Goal: Task Accomplishment & Management: Use online tool/utility

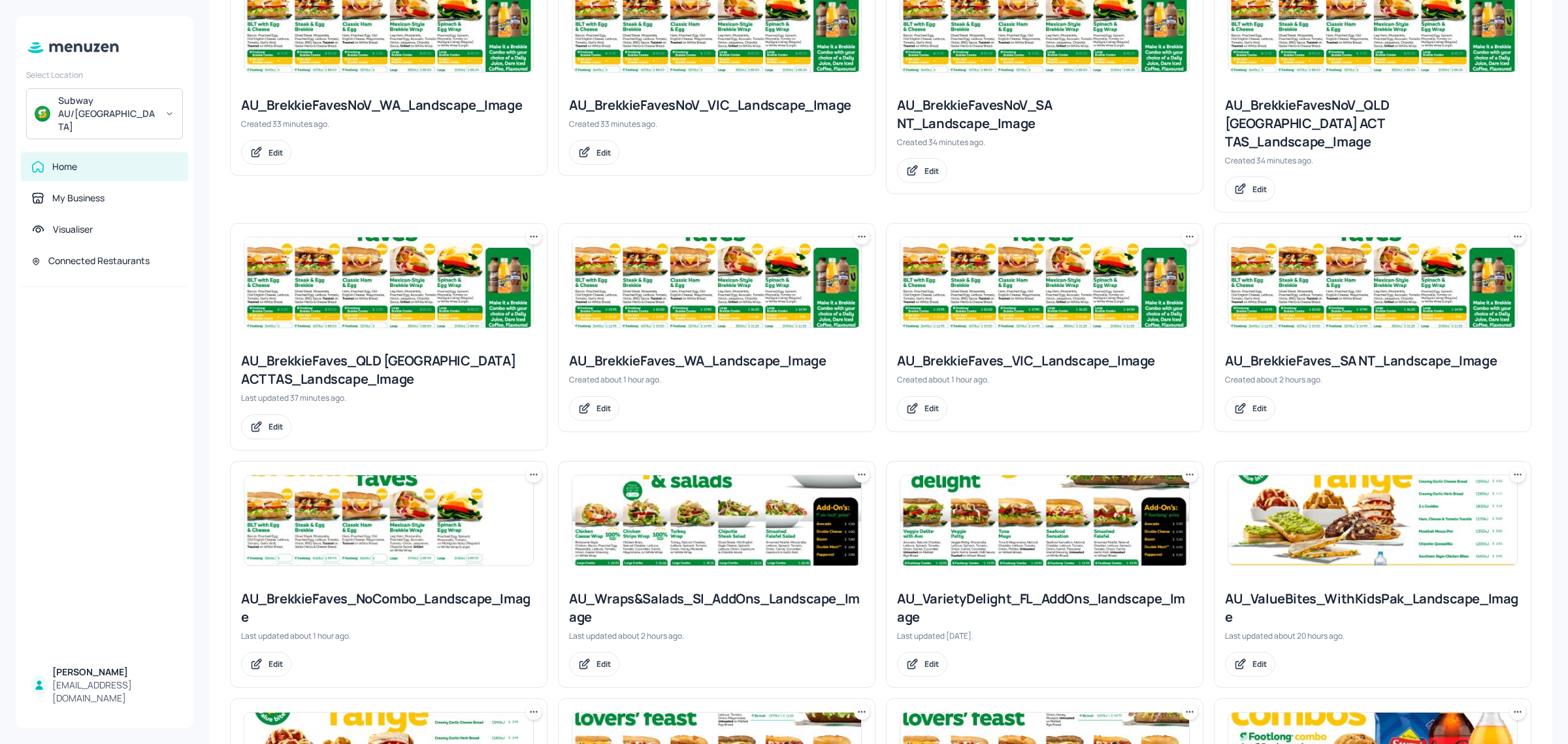
scroll to position [409, 0]
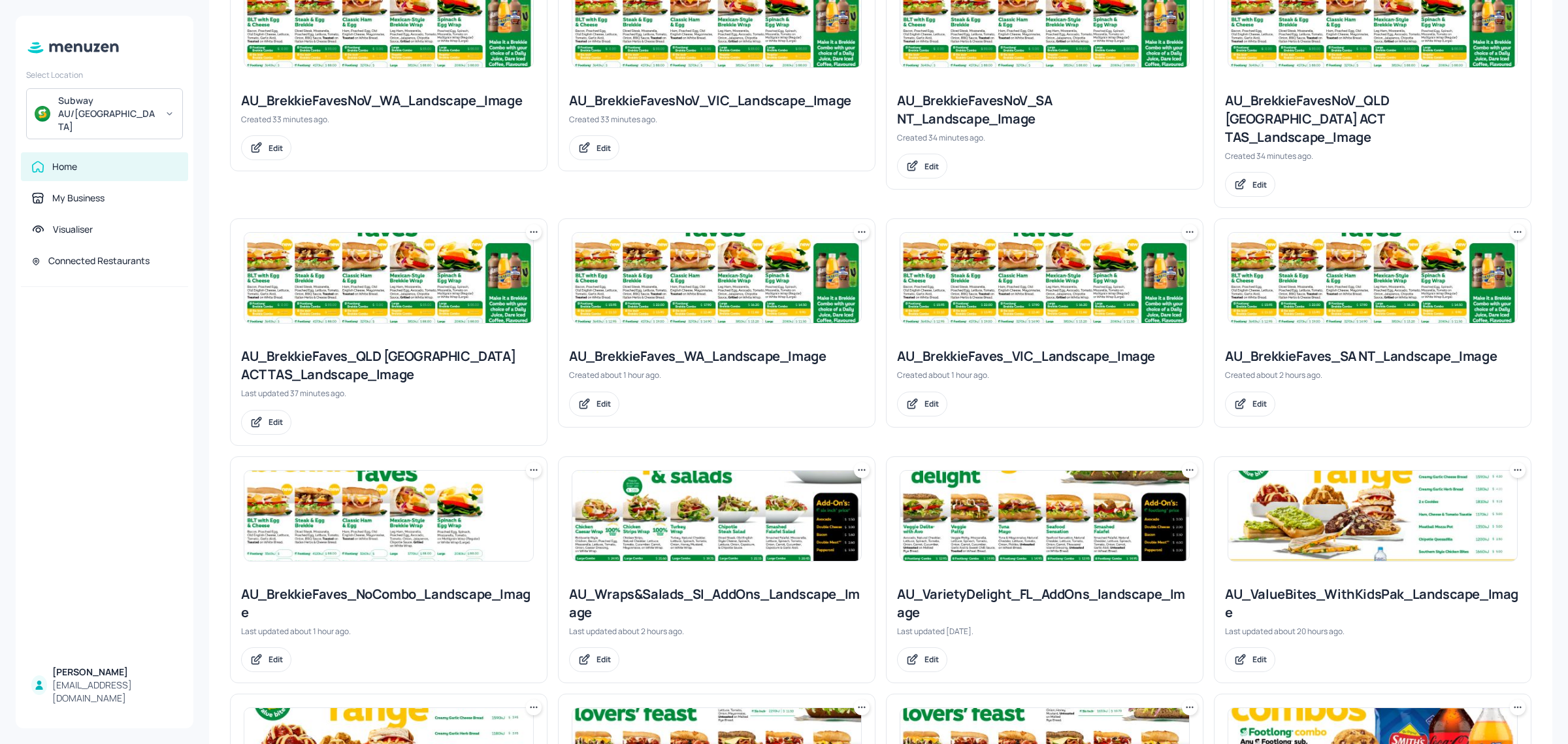
click at [1511, 226] on icon at bounding box center [1517, 232] width 13 height 13
click at [1441, 286] on p "Move" at bounding box center [1442, 286] width 20 height 12
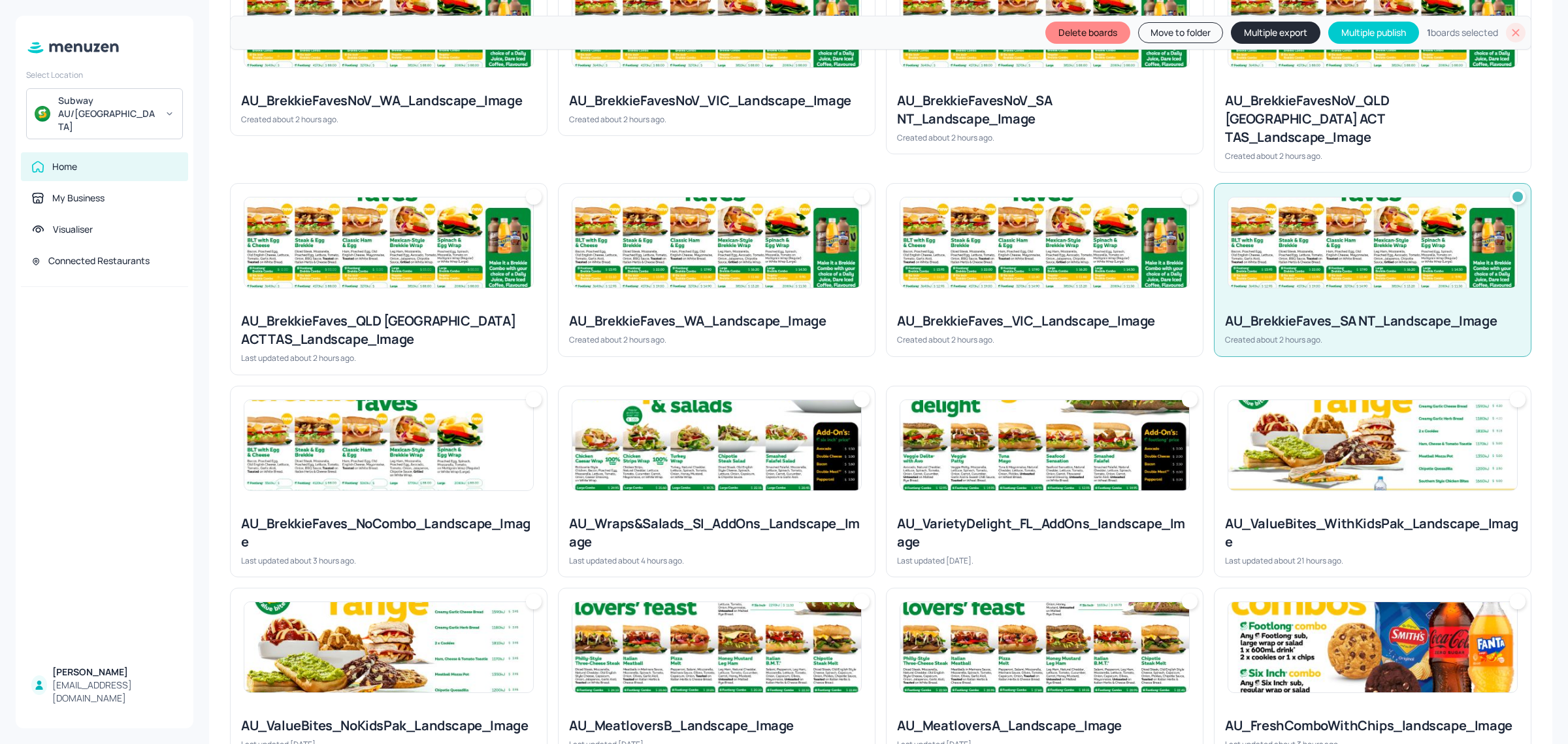
click at [1037, 243] on img at bounding box center [1044, 242] width 289 height 90
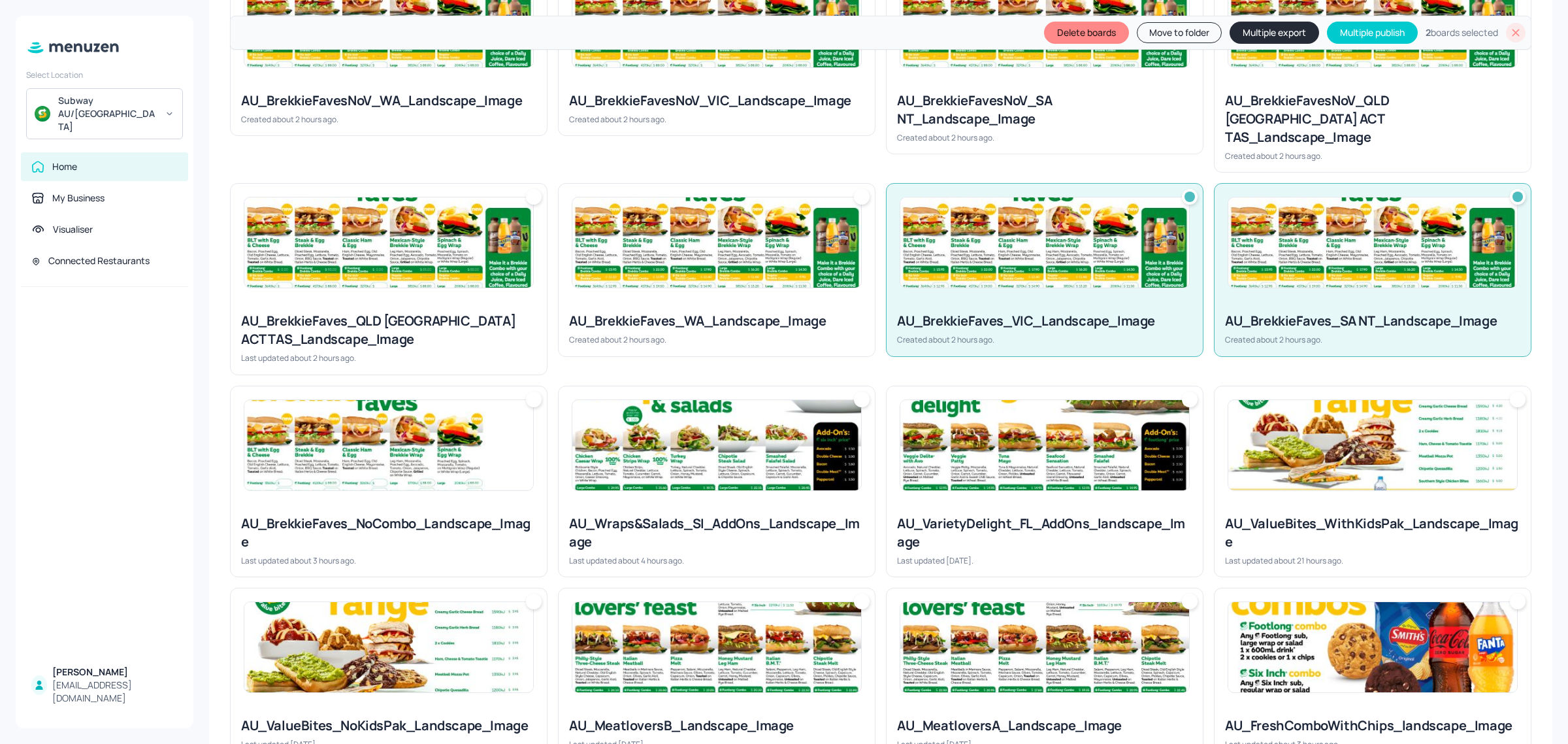
click at [771, 243] on img at bounding box center [716, 242] width 289 height 90
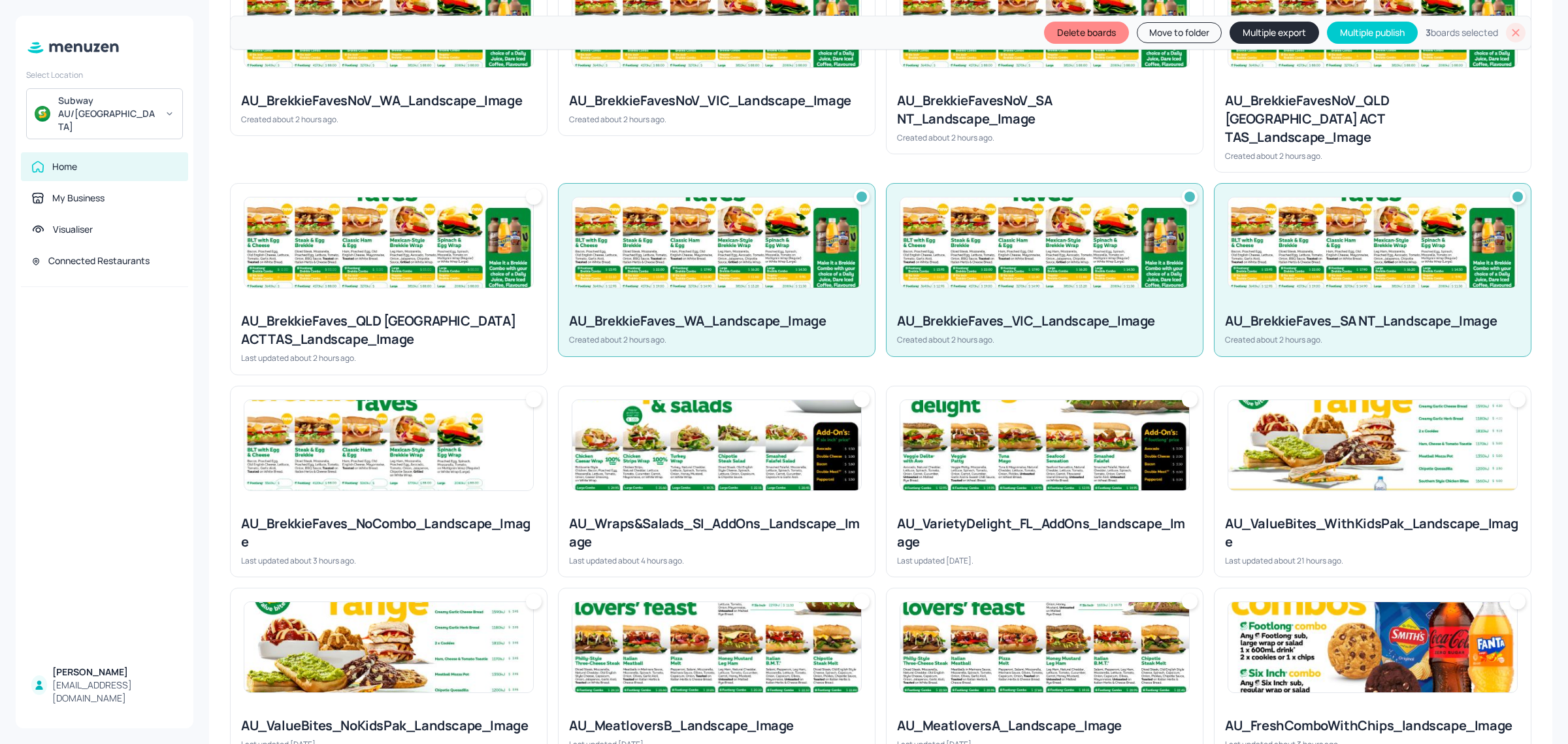
click at [404, 241] on img at bounding box center [388, 242] width 289 height 90
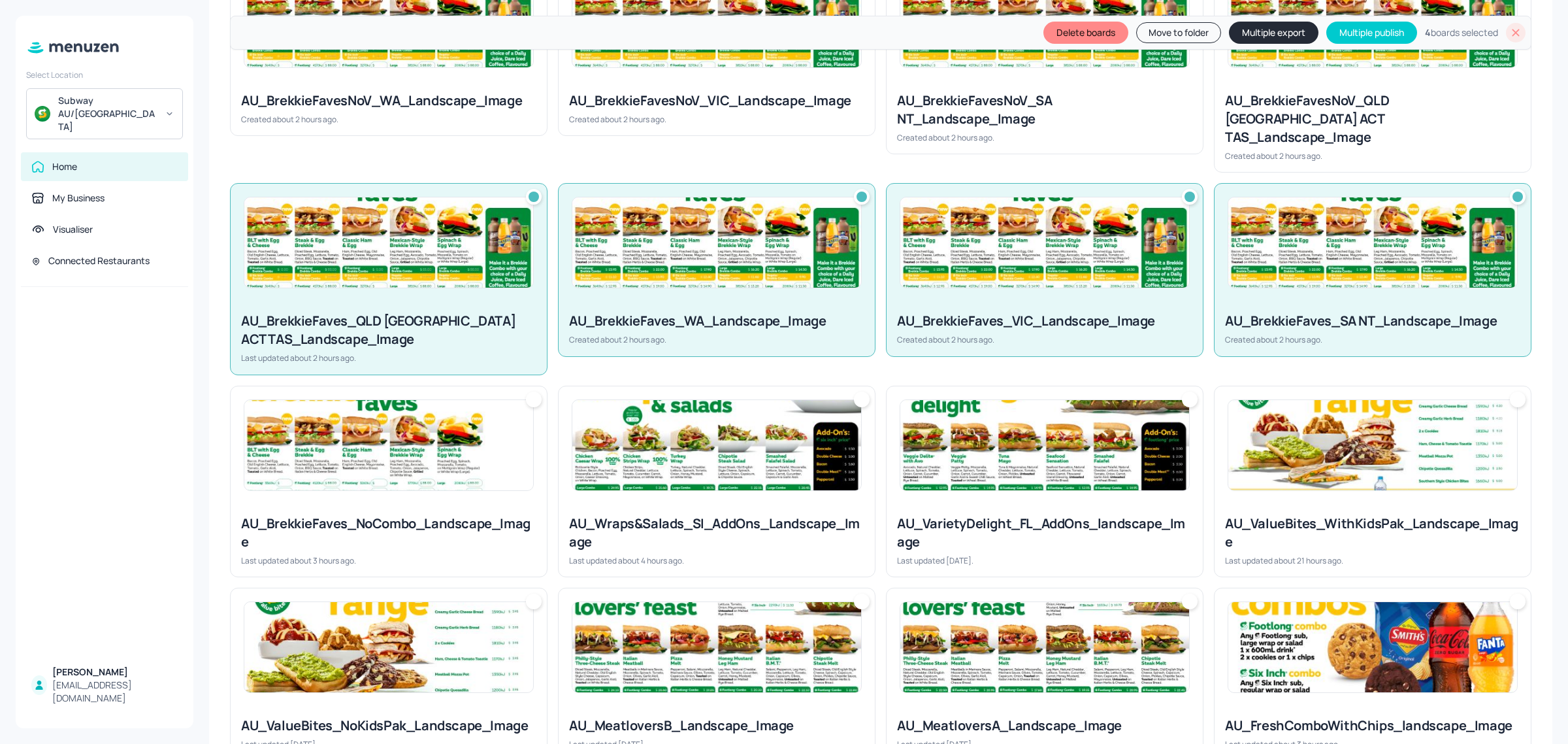
click at [405, 87] on div "AU_BrekkieFavesNoV_WA_Landscape_Image Created about 2 hours ago." at bounding box center [388, 108] width 316 height 54
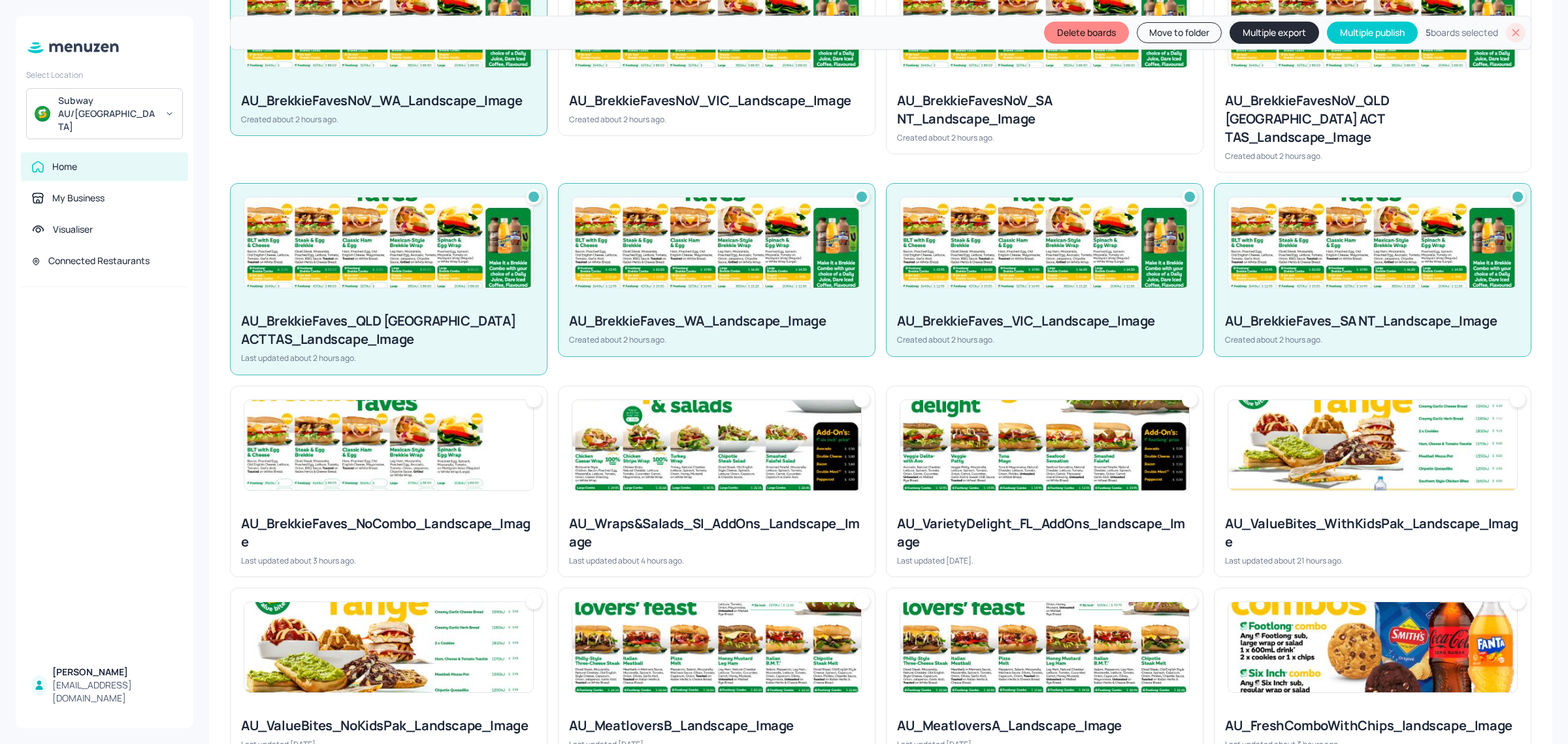
click at [697, 98] on div "AU_BrekkieFavesNoV_VIC_Landscape_Image" at bounding box center [716, 101] width 295 height 18
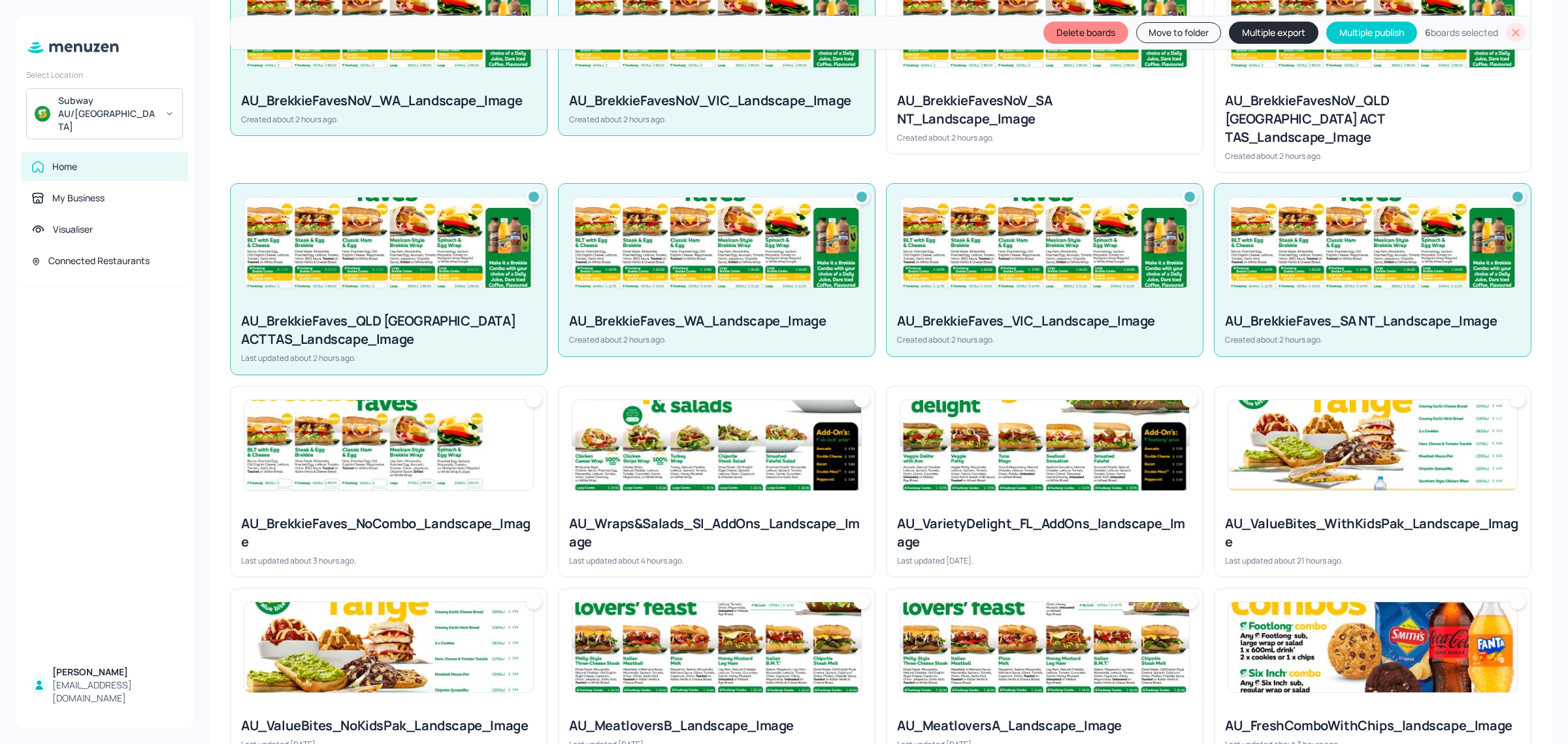
click at [937, 95] on div "AU_BrekkieFavesNoV_SA NT_Landscape_Image" at bounding box center [1045, 110] width 295 height 37
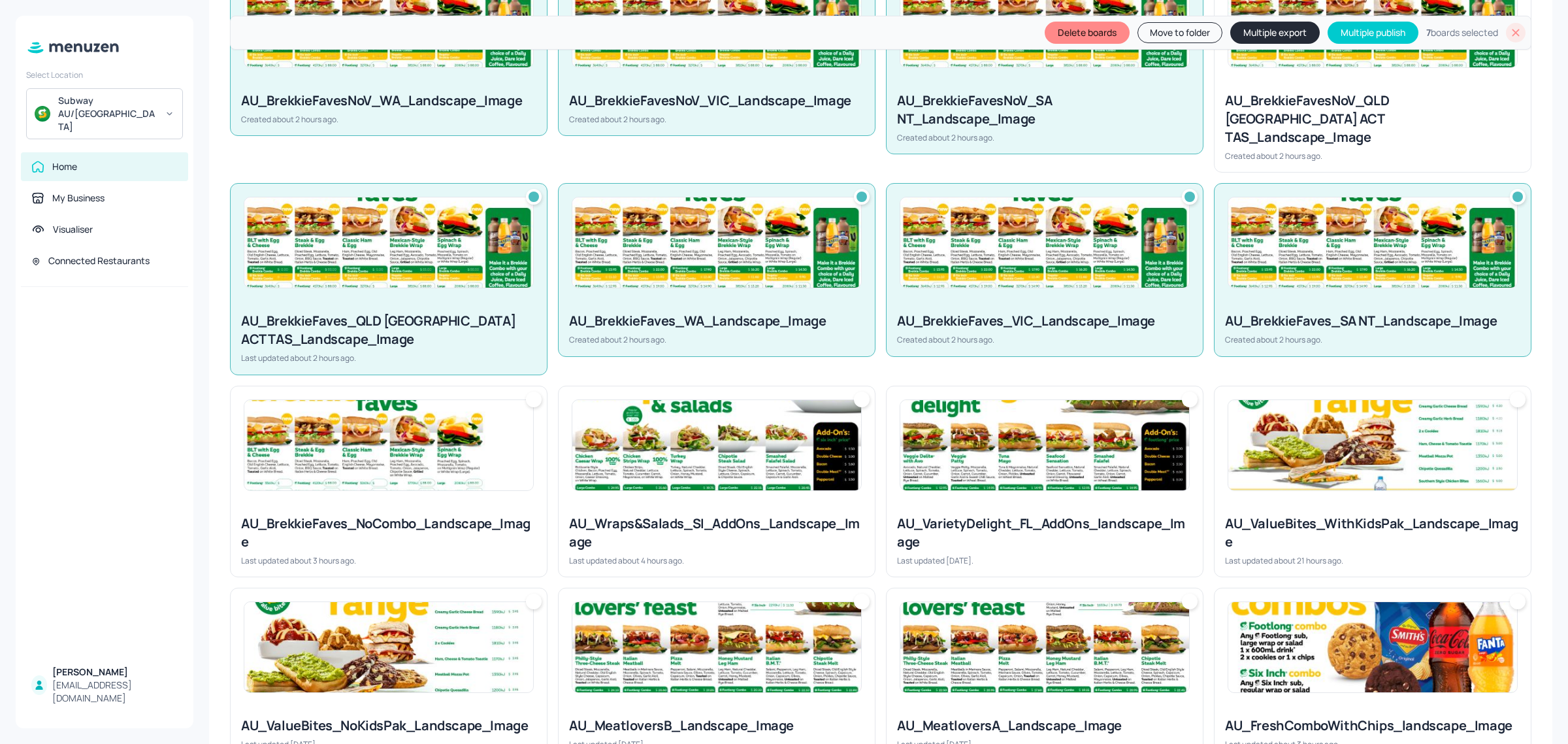
click at [1285, 98] on div "AU_BrekkieFavesNoV_QLD [GEOGRAPHIC_DATA] ACT TAS_Landscape_Image" at bounding box center [1372, 119] width 295 height 55
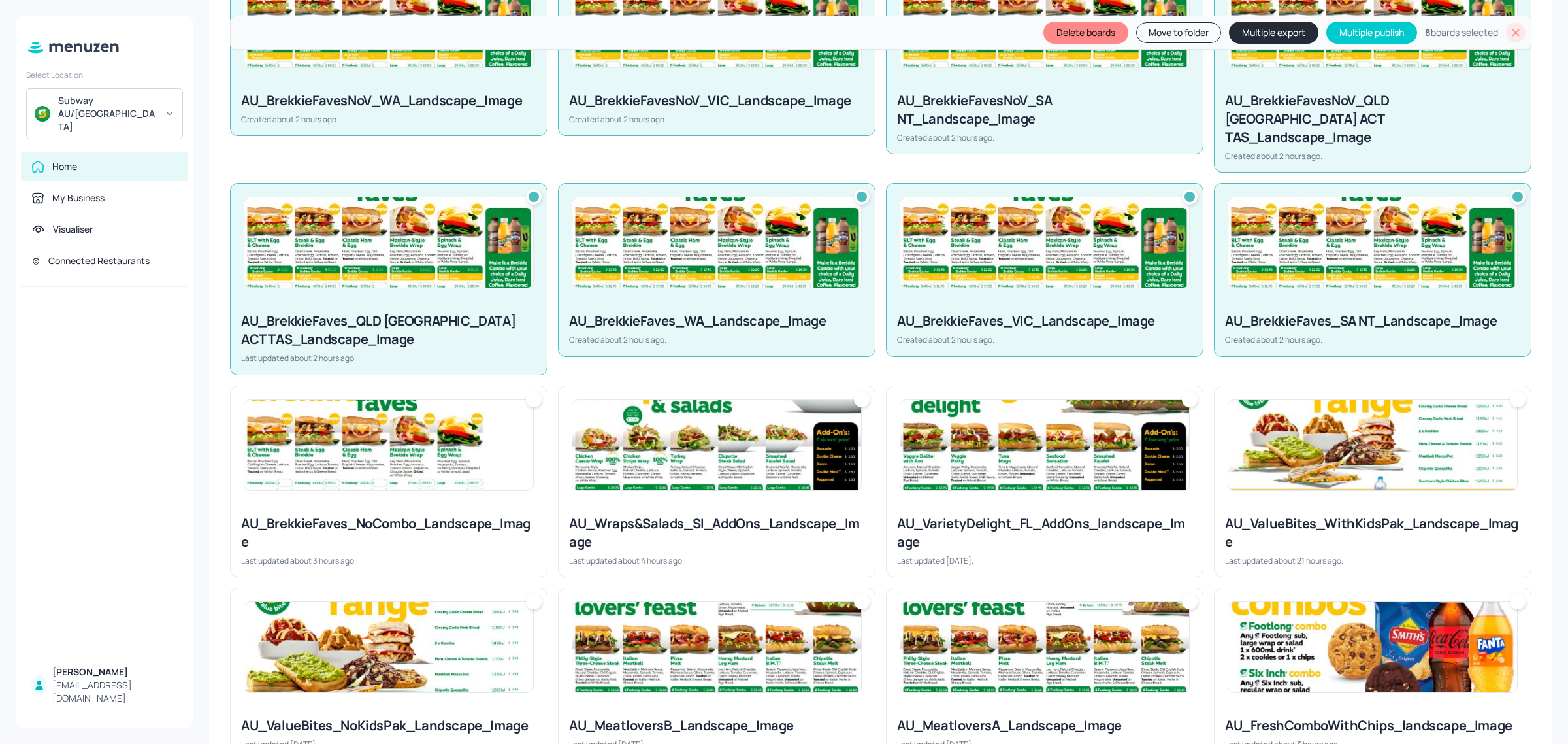
click at [1268, 30] on button "Multiple export" at bounding box center [1274, 33] width 90 height 22
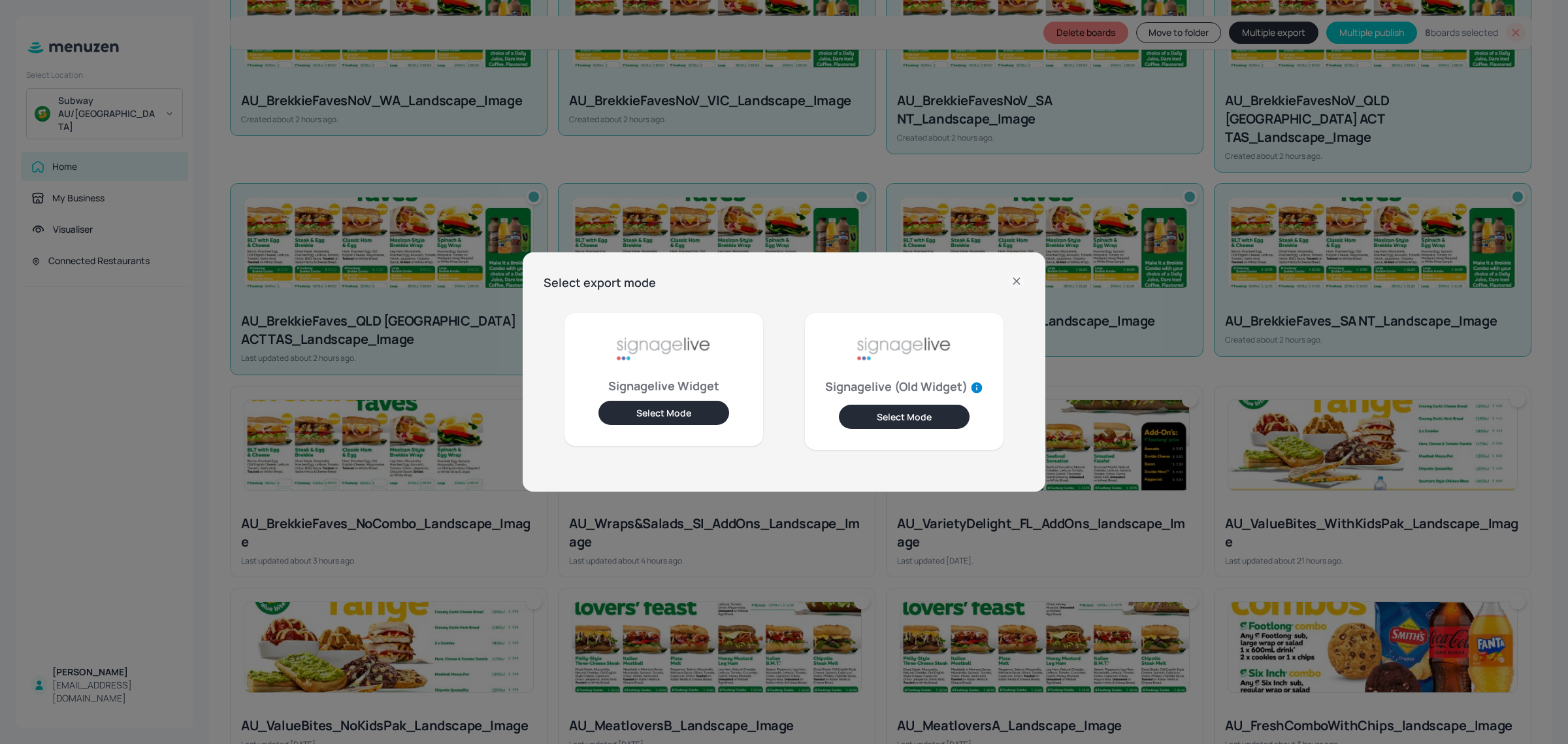
click at [1017, 282] on icon at bounding box center [1016, 281] width 16 height 16
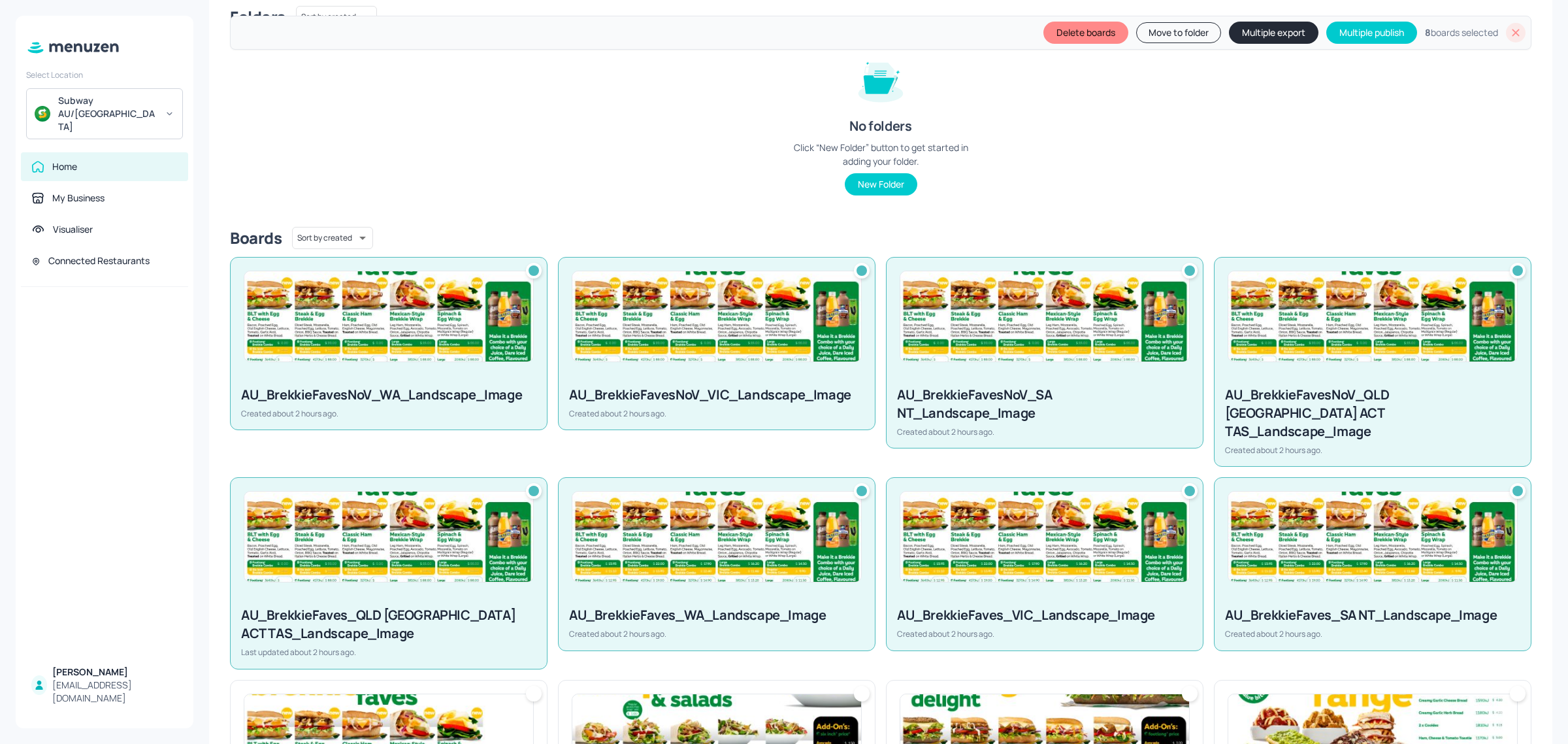
scroll to position [0, 0]
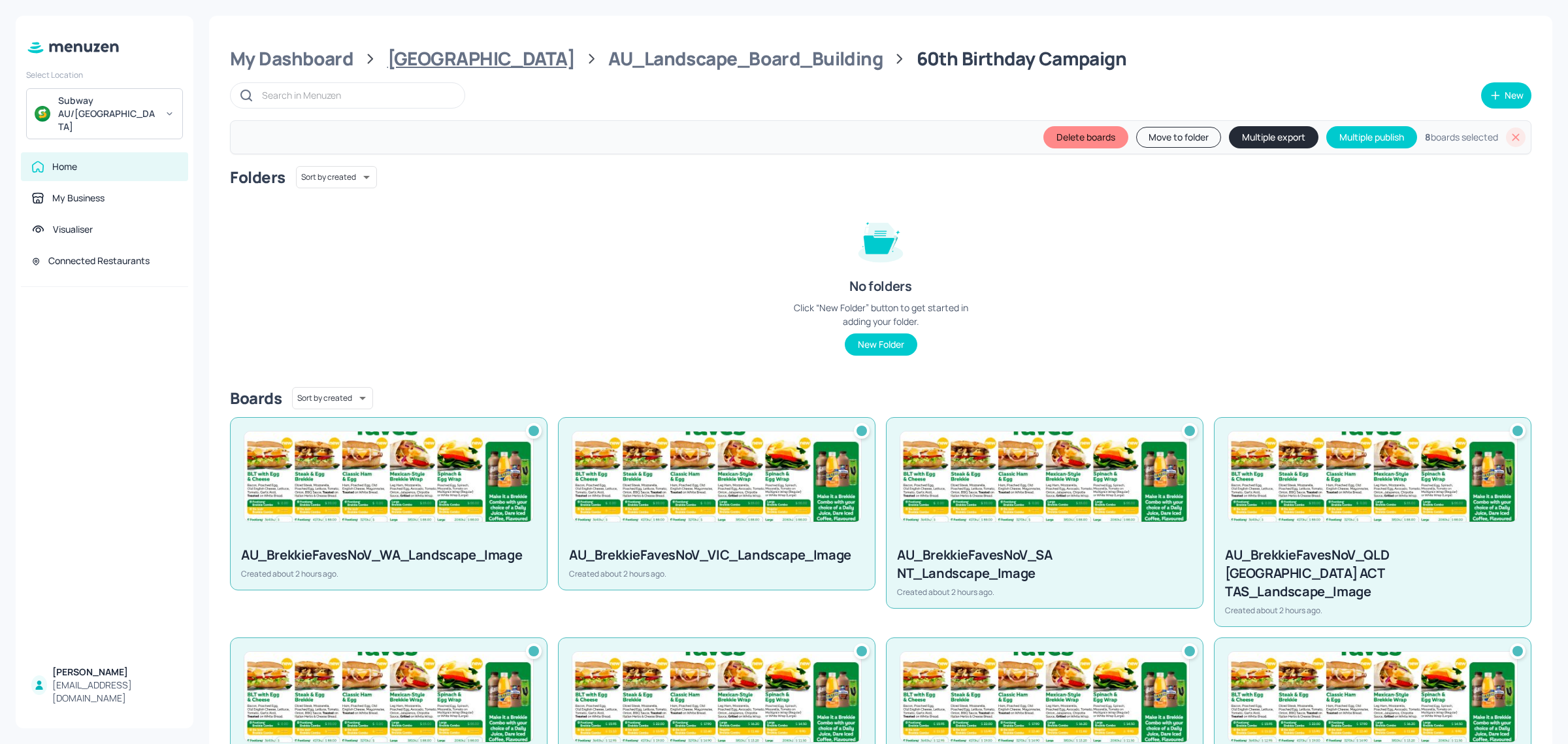
click at [428, 63] on div "[GEOGRAPHIC_DATA]" at bounding box center [481, 58] width 188 height 24
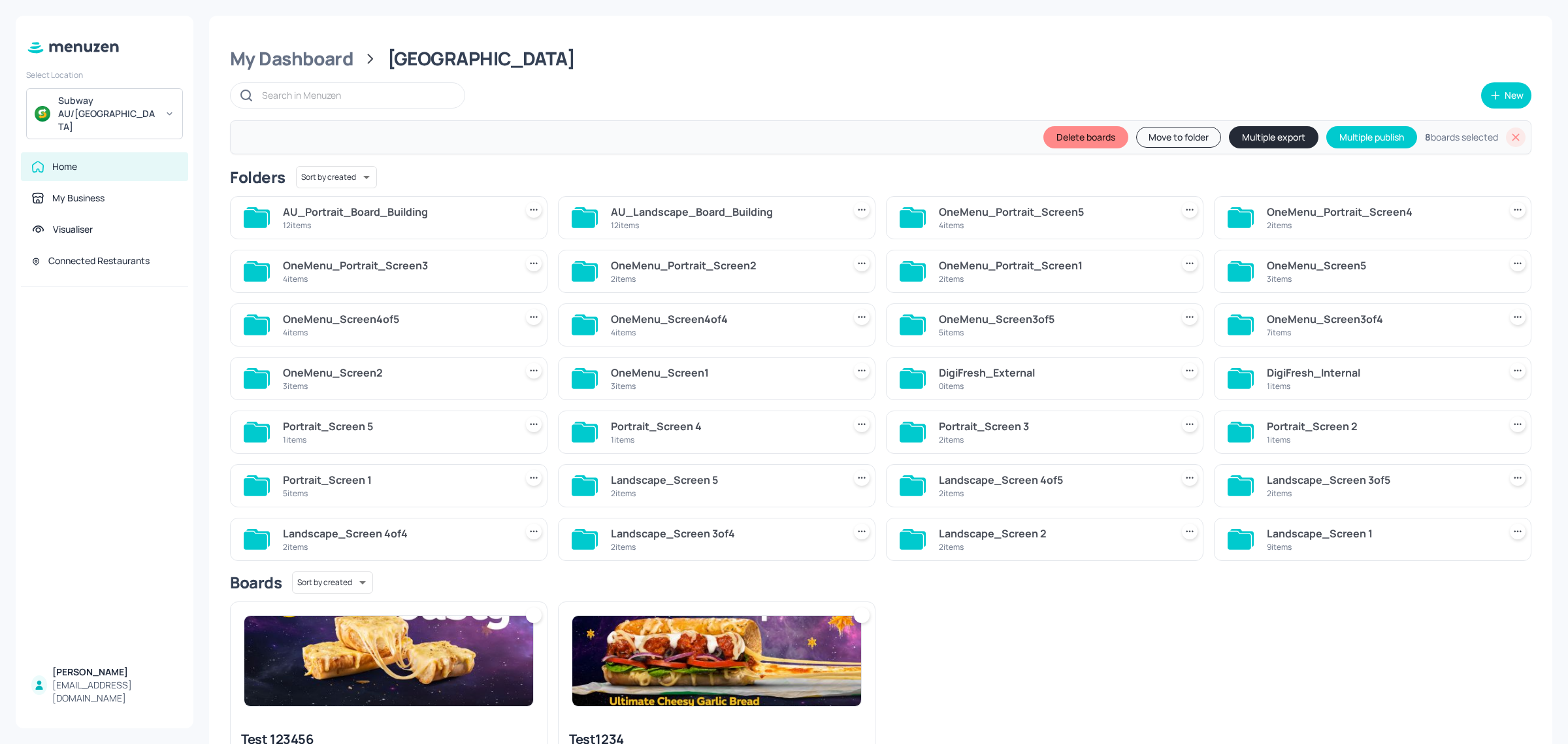
click at [372, 224] on div "12 items" at bounding box center [396, 225] width 227 height 11
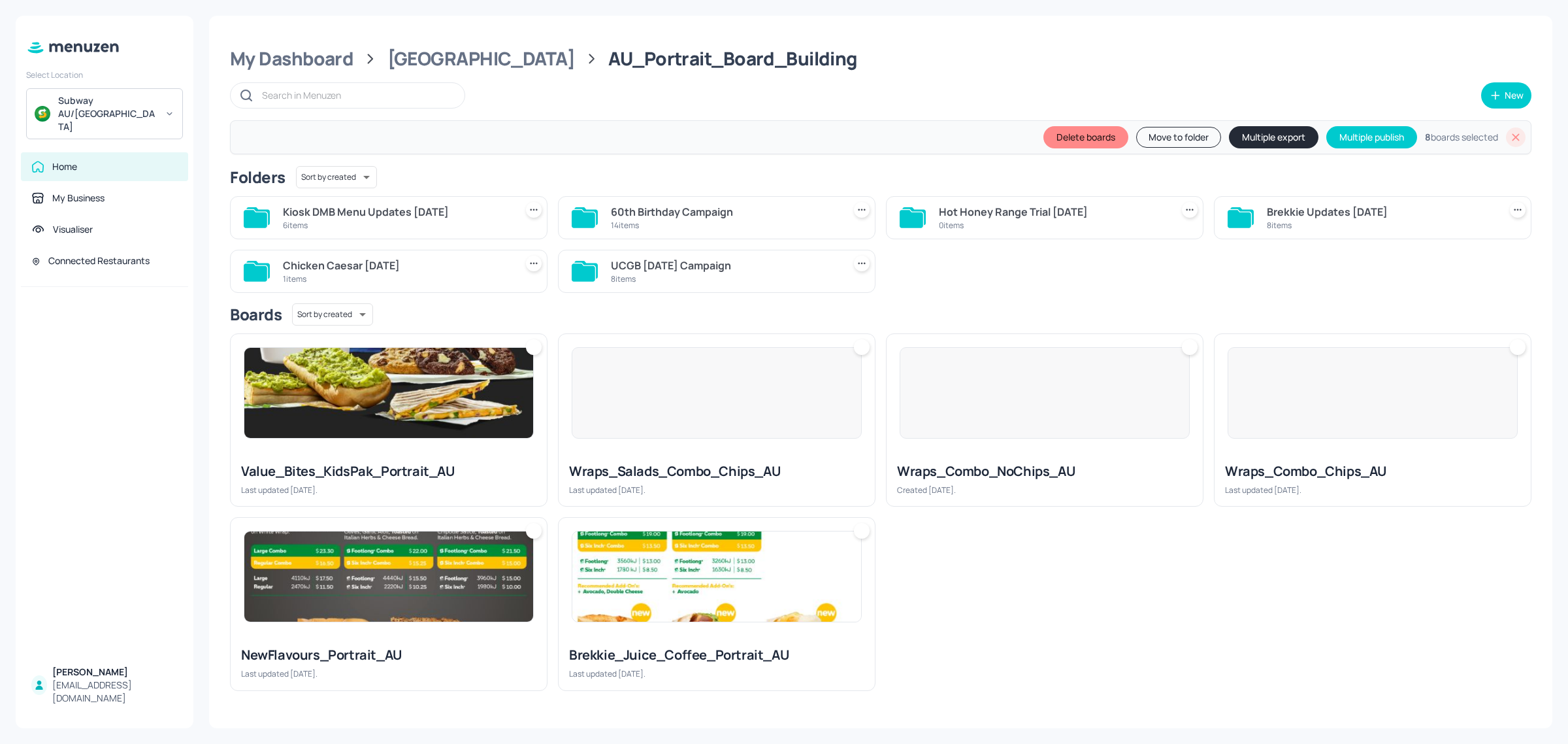
click at [661, 216] on div "60th Birthday Campaign" at bounding box center [725, 212] width 227 height 16
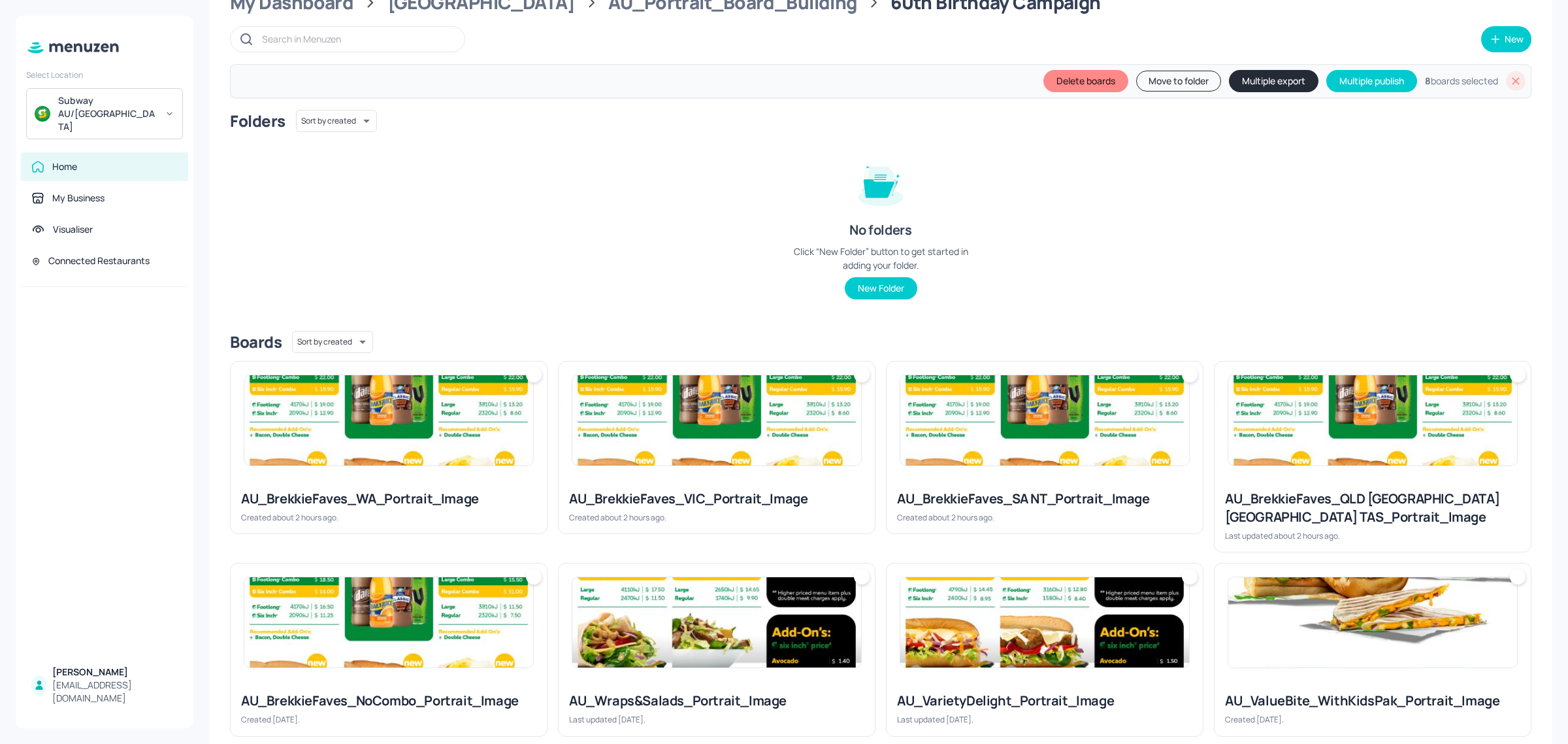
scroll to position [82, 0]
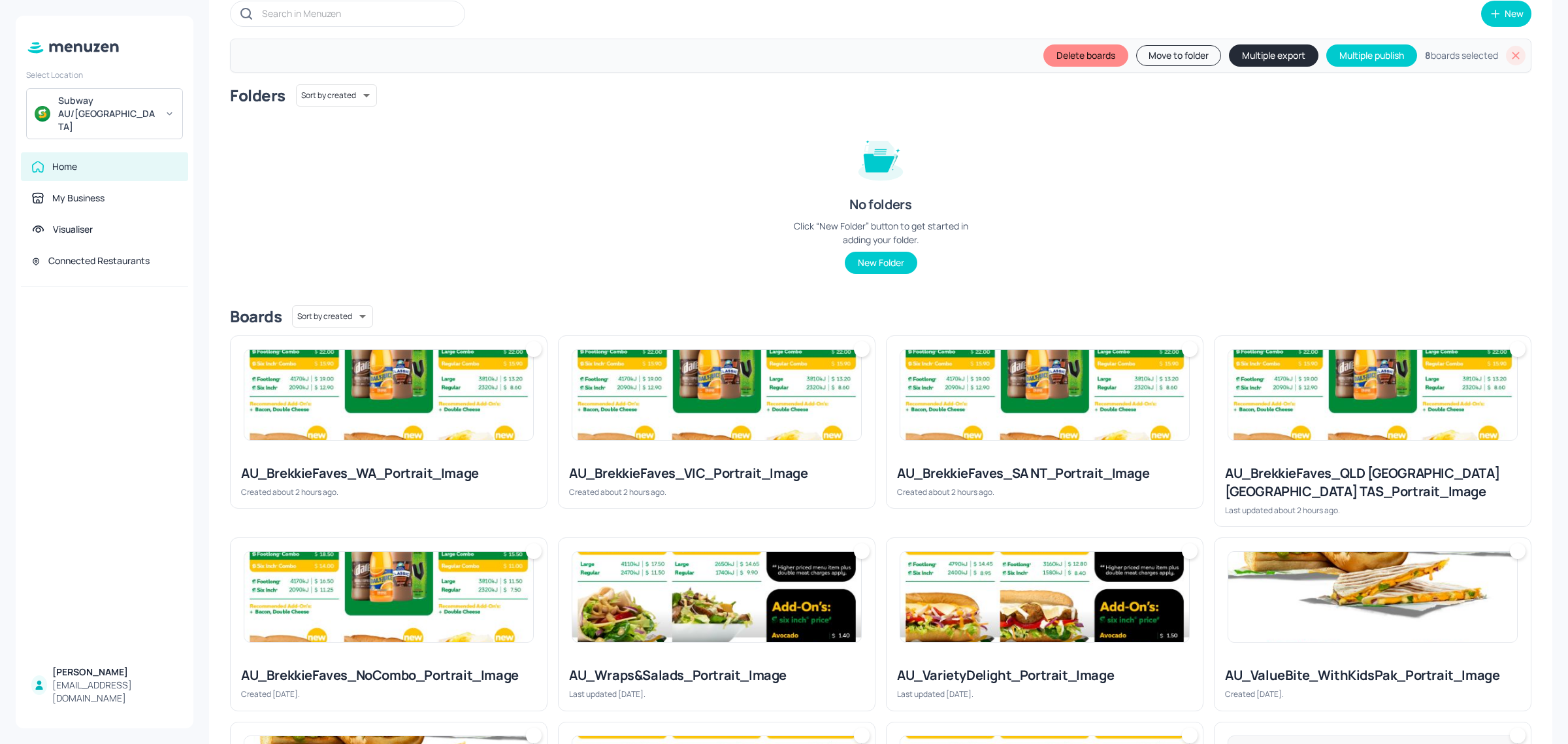
click at [421, 410] on img at bounding box center [388, 394] width 289 height 90
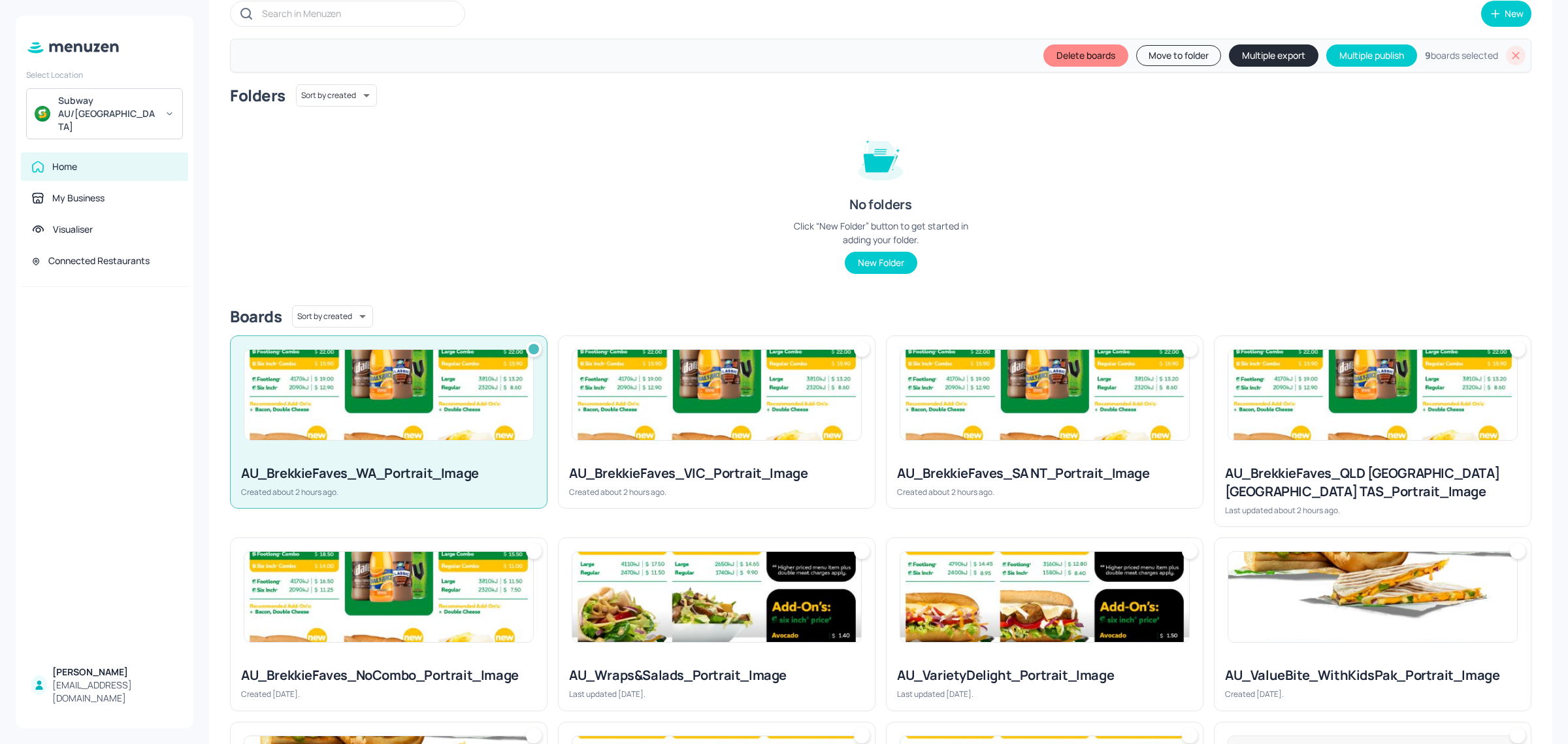
click at [505, 399] on img at bounding box center [388, 394] width 289 height 90
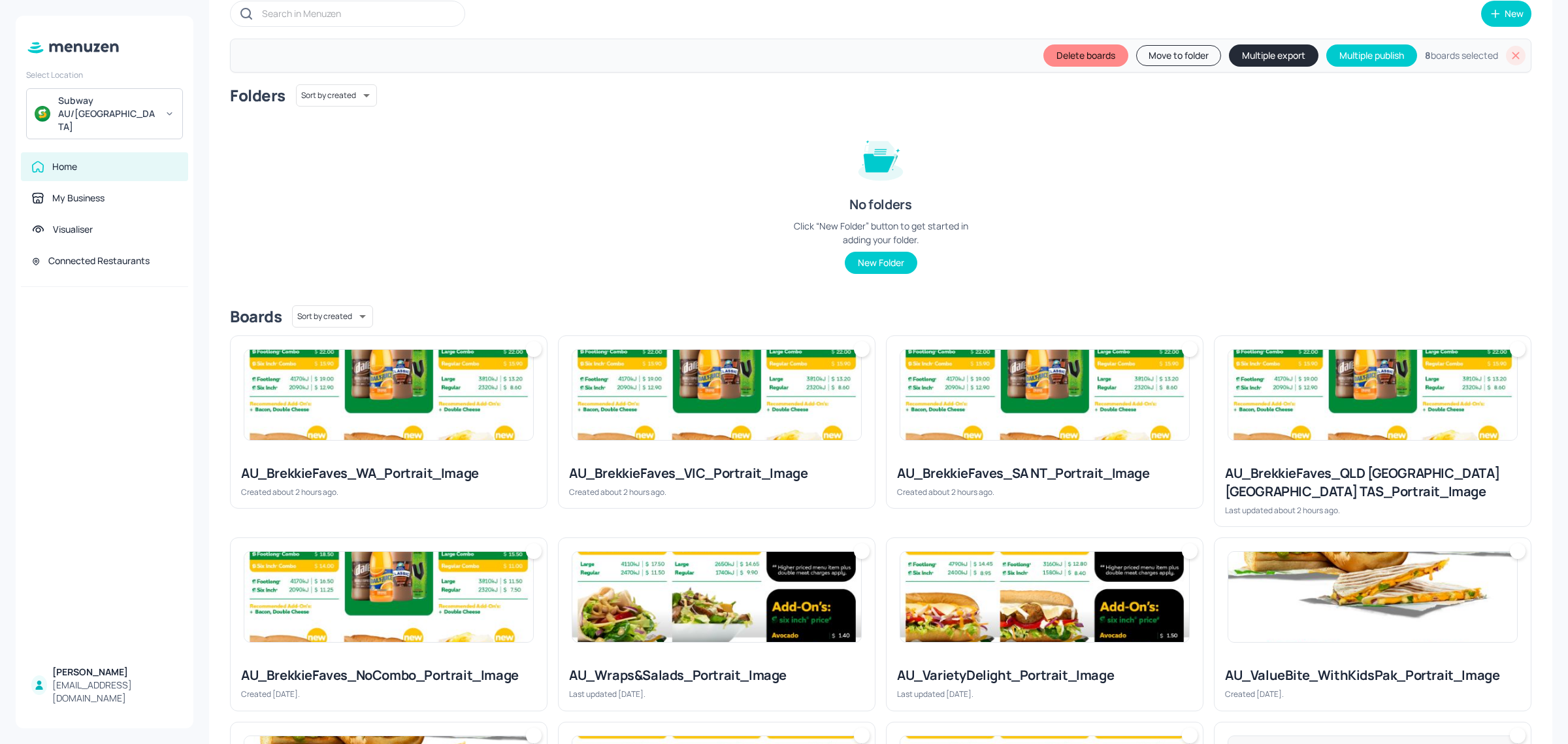
click at [1266, 56] on button "Multiple export" at bounding box center [1274, 55] width 90 height 22
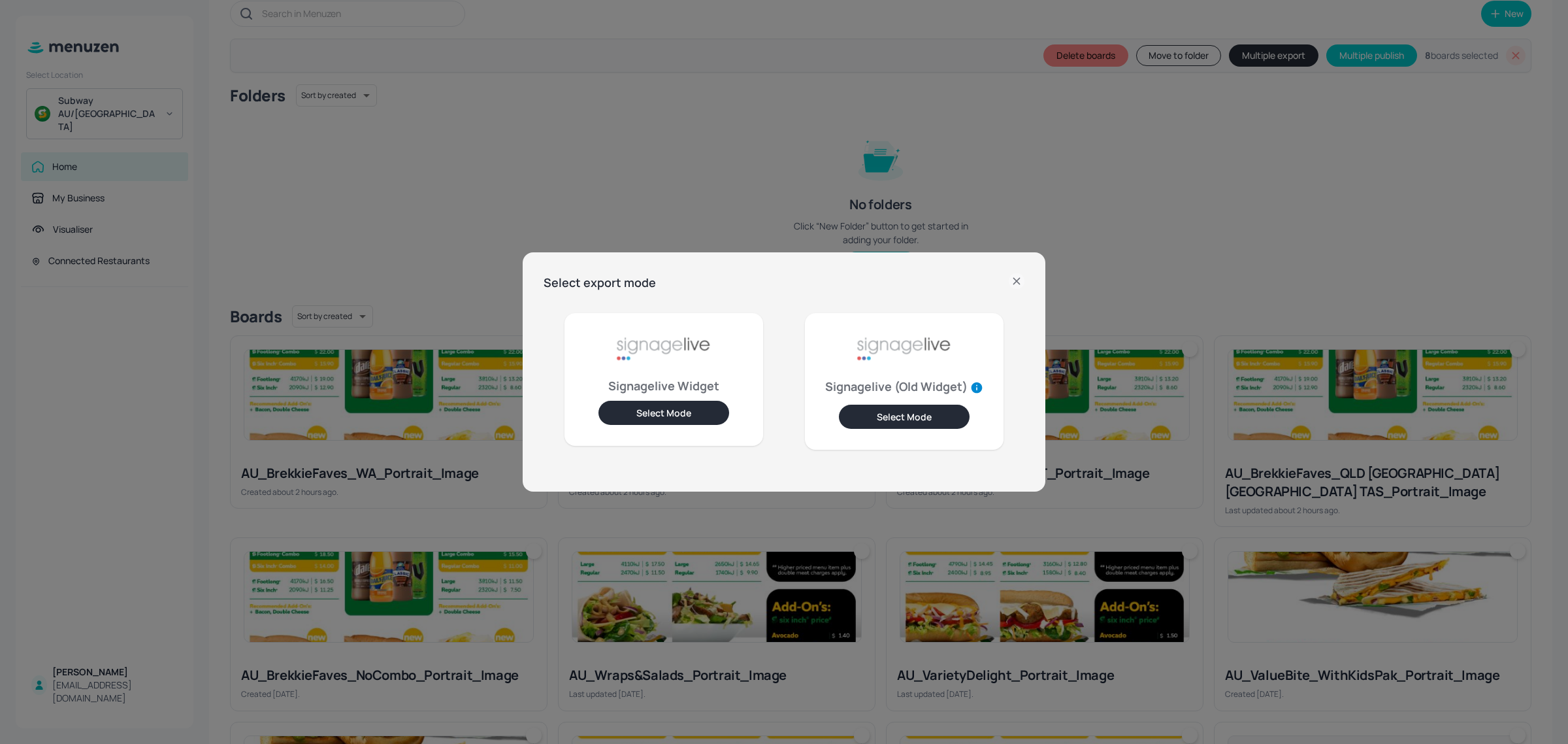
click at [667, 409] on button "Select Mode" at bounding box center [663, 413] width 130 height 24
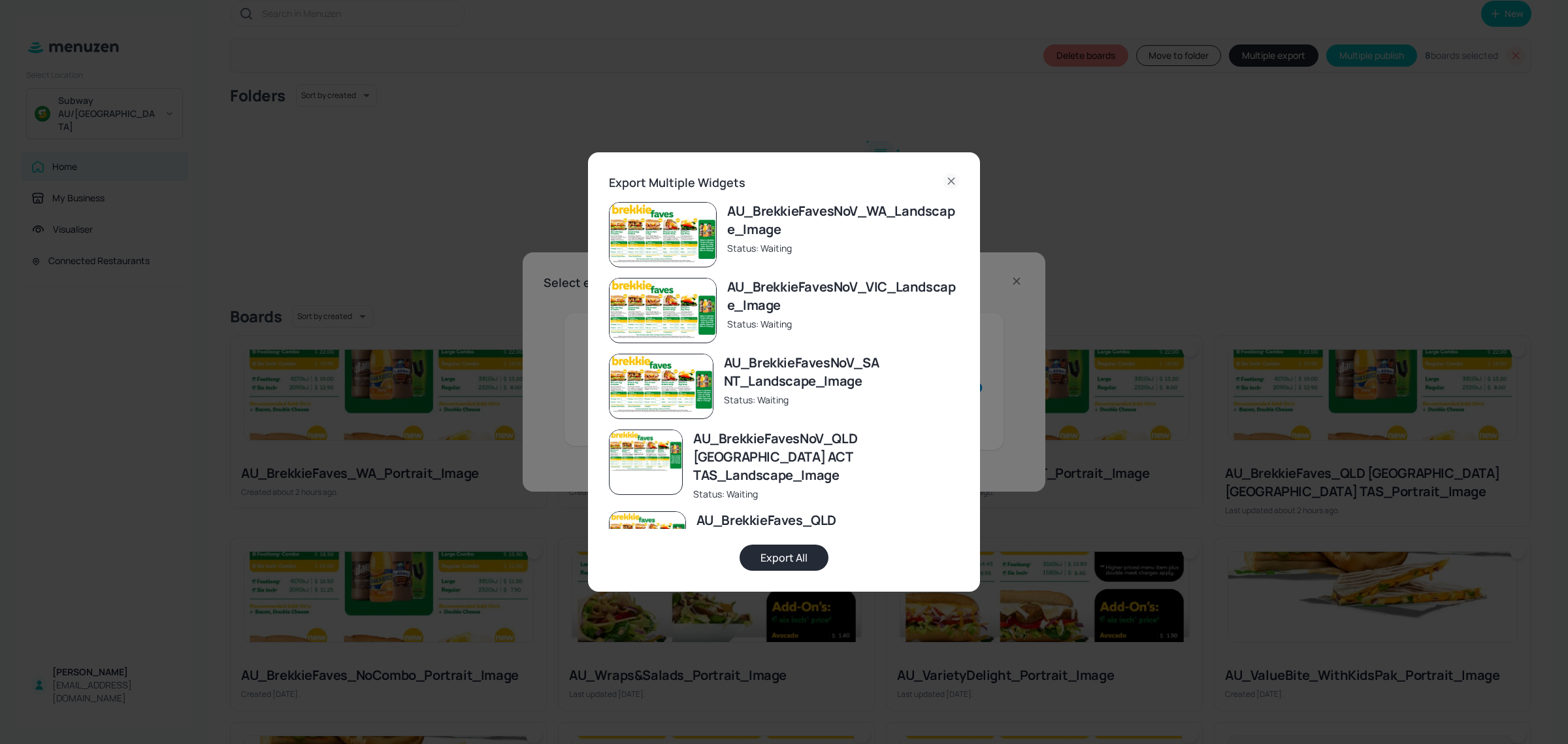
click at [778, 553] on button "Export All" at bounding box center [784, 558] width 89 height 26
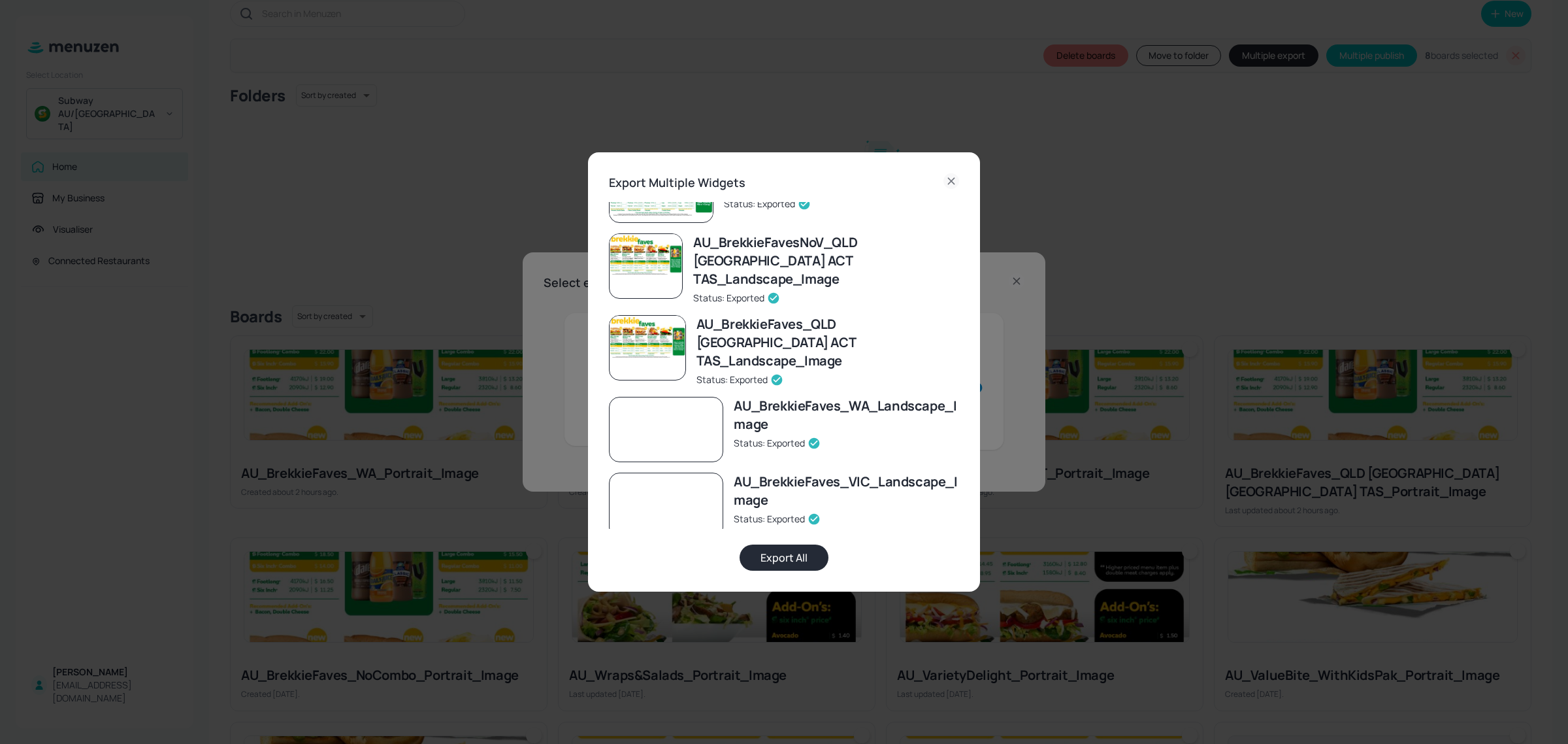
scroll to position [269, 0]
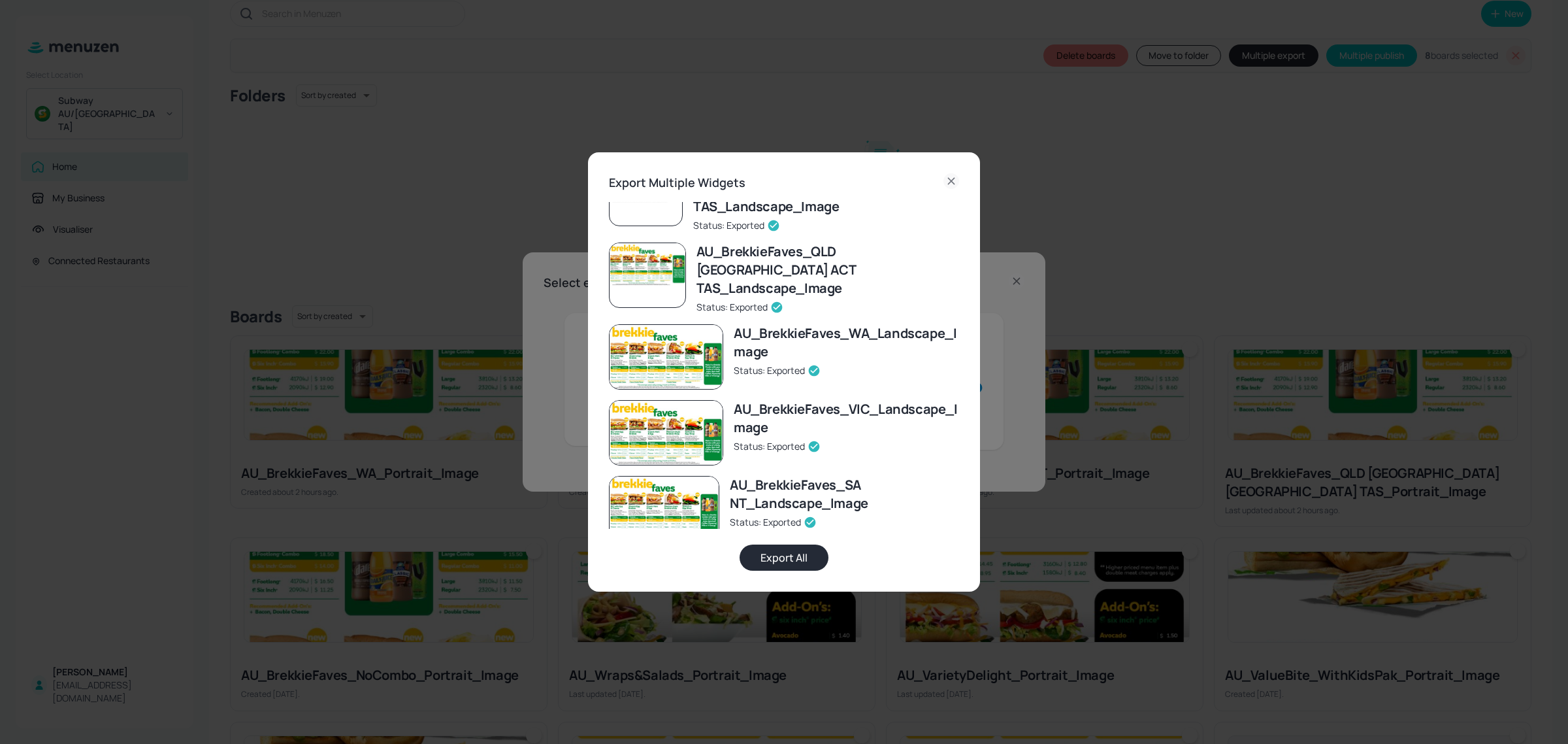
click at [952, 180] on icon at bounding box center [951, 180] width 6 height 6
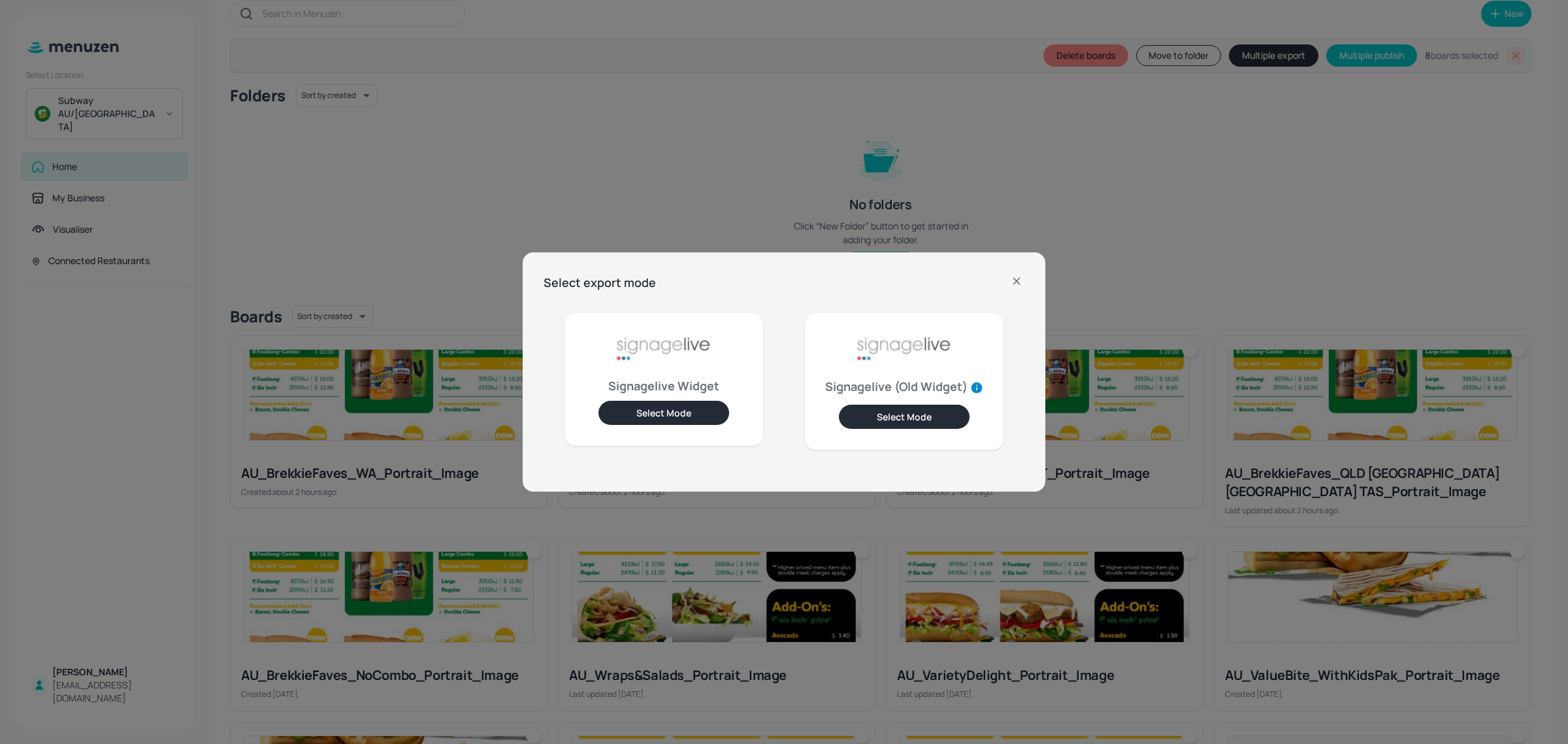
click at [907, 422] on button "Select Mode" at bounding box center [904, 417] width 130 height 24
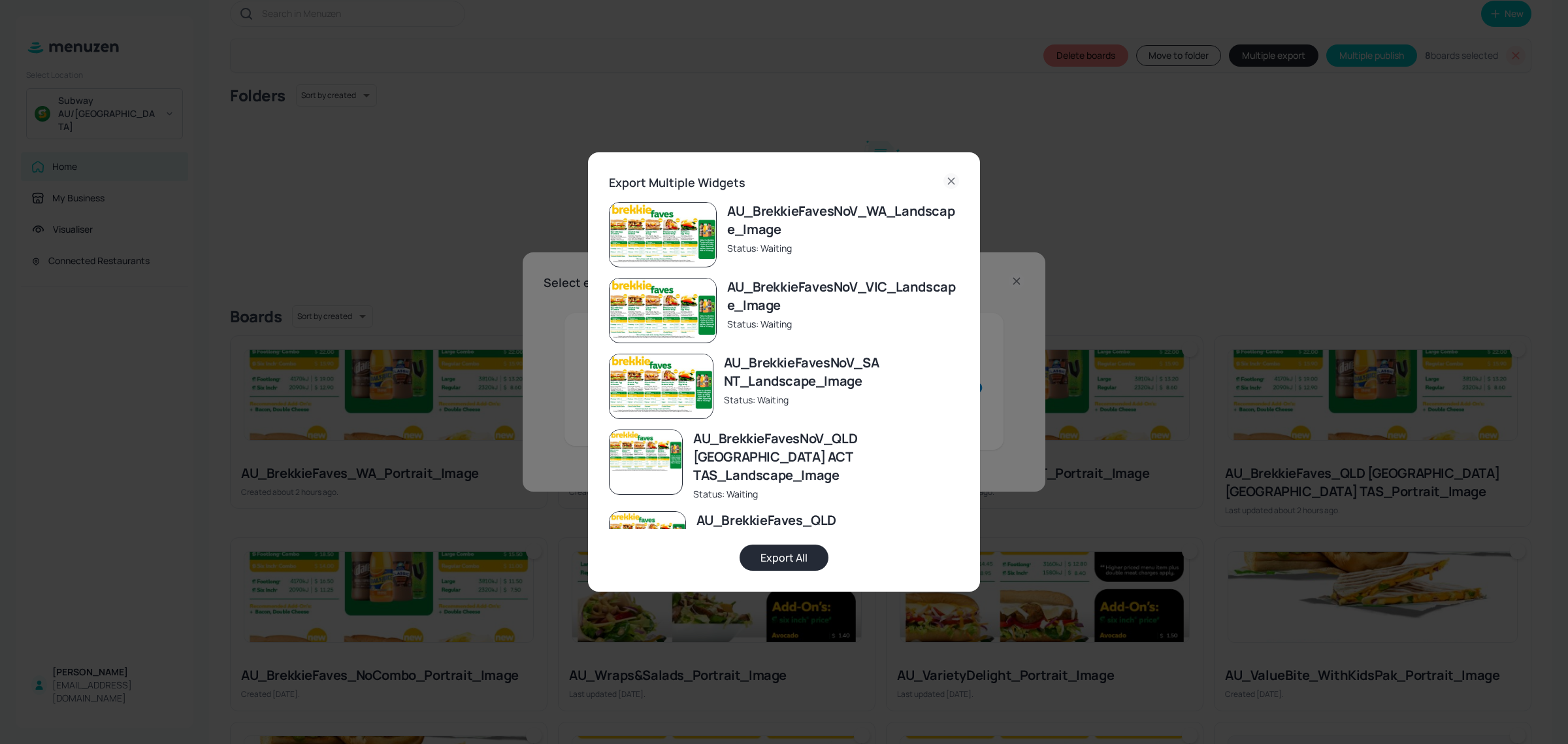
click at [795, 552] on button "Export All" at bounding box center [784, 558] width 89 height 26
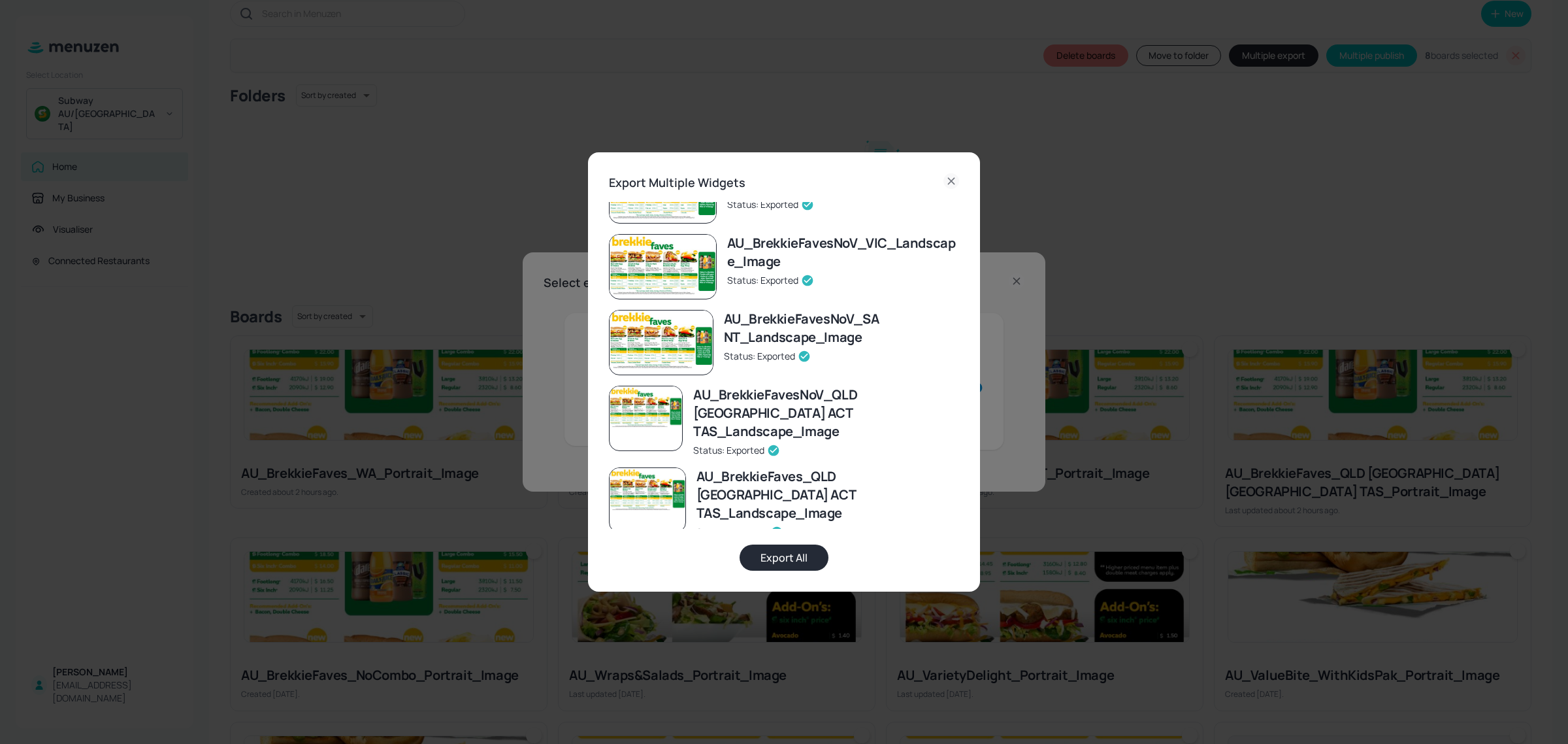
scroll to position [0, 0]
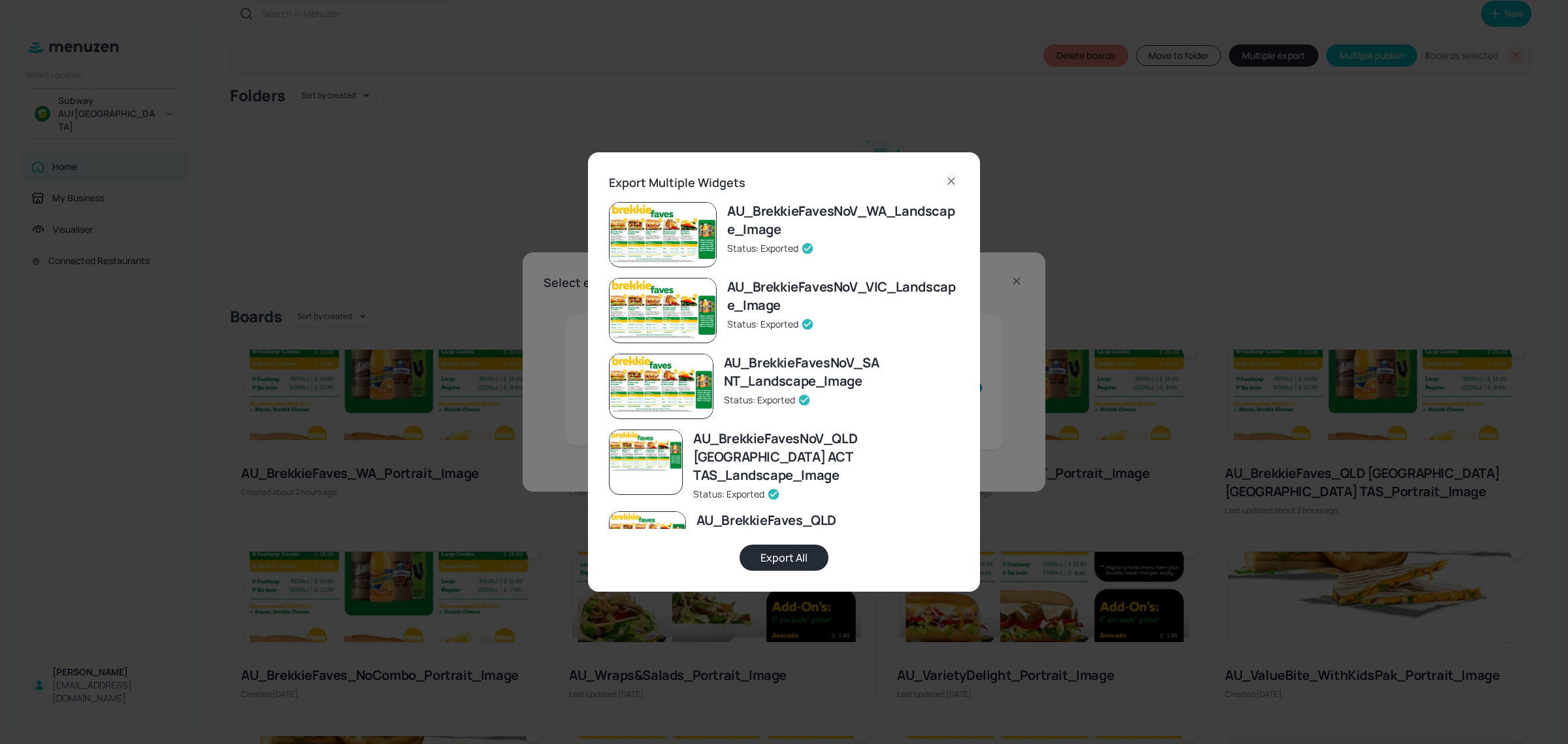
click at [949, 182] on icon at bounding box center [951, 181] width 16 height 16
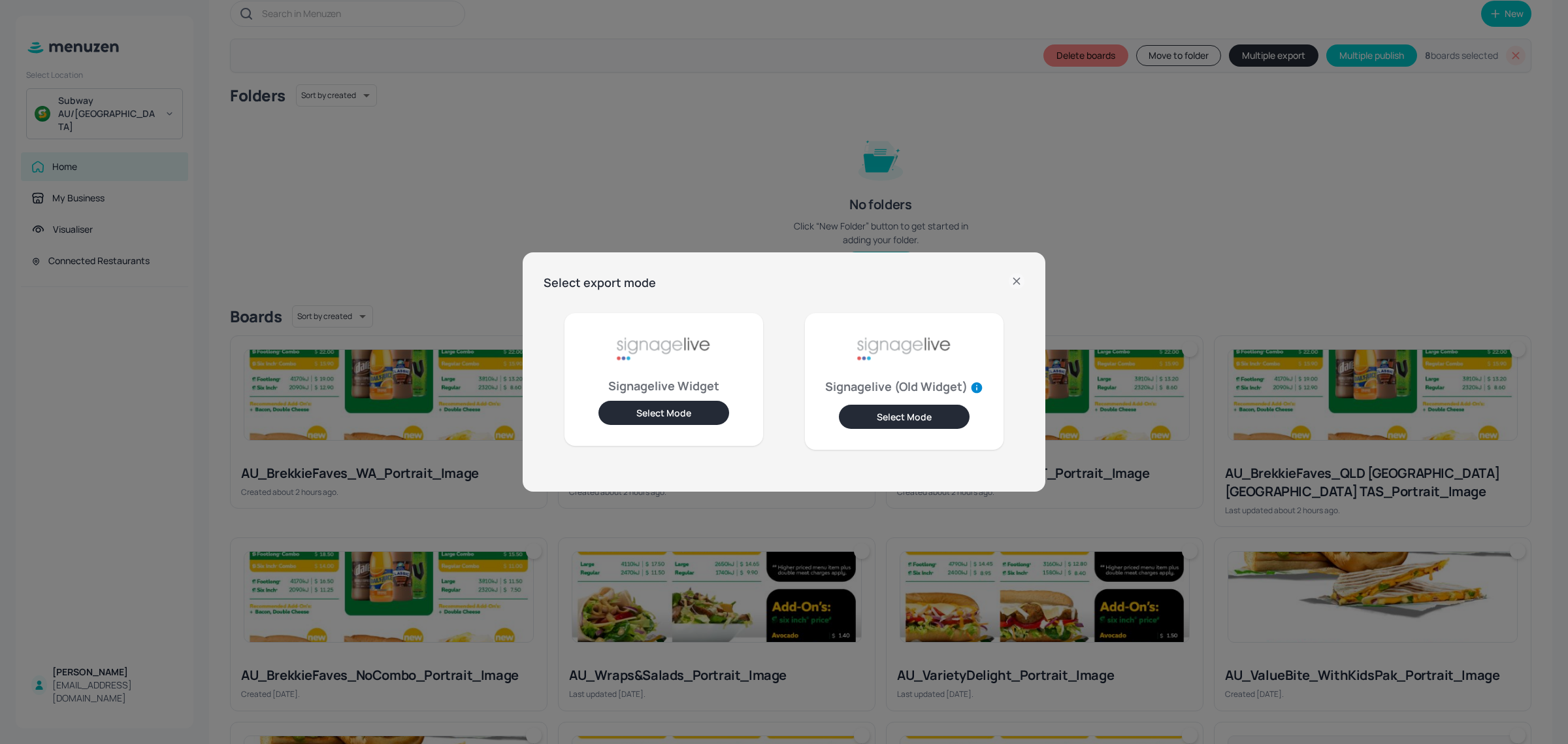
click at [1016, 276] on icon at bounding box center [1016, 281] width 16 height 16
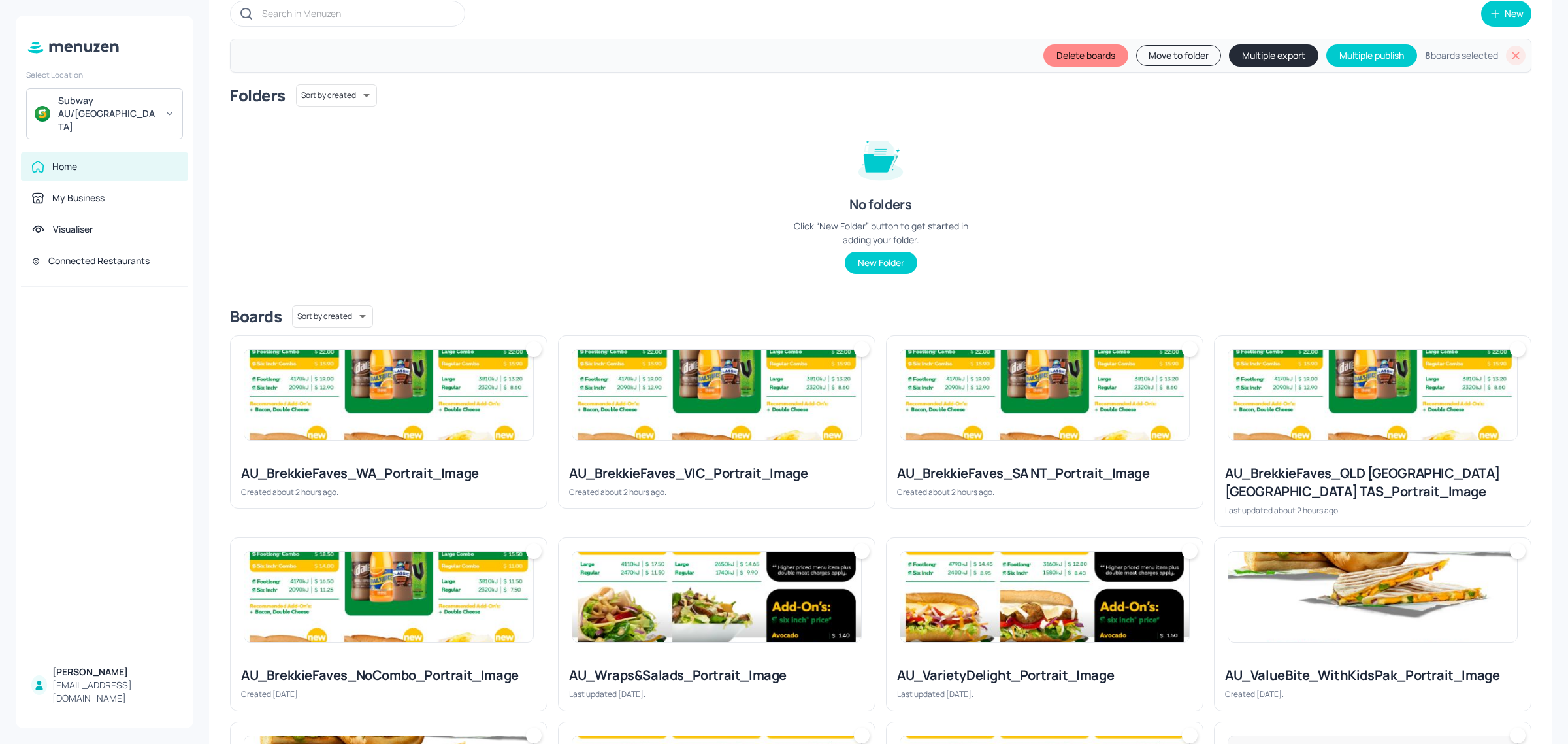
click at [1514, 54] on icon at bounding box center [1515, 55] width 13 height 13
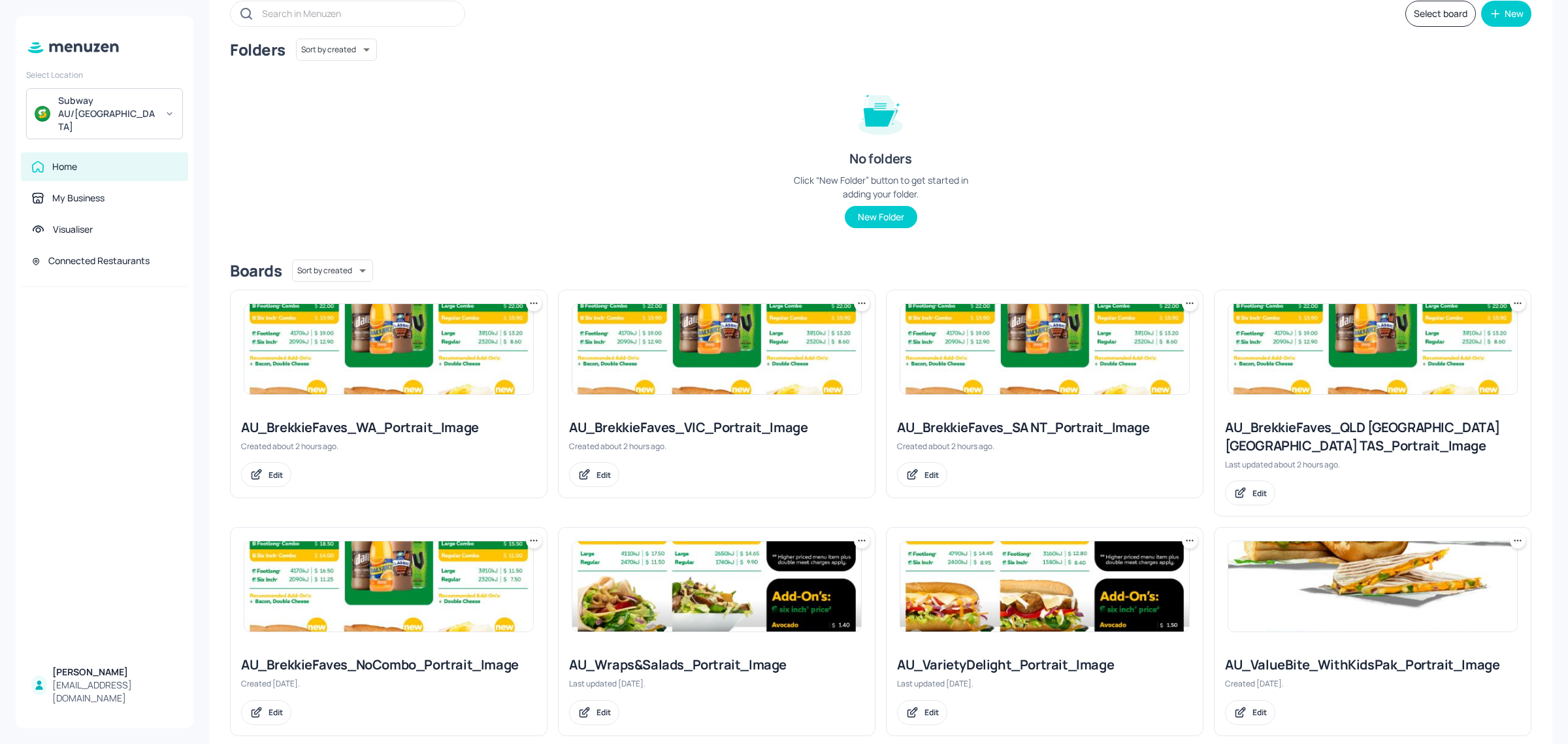
click at [533, 299] on icon at bounding box center [534, 303] width 13 height 13
click at [466, 371] on p "Move" at bounding box center [459, 374] width 20 height 12
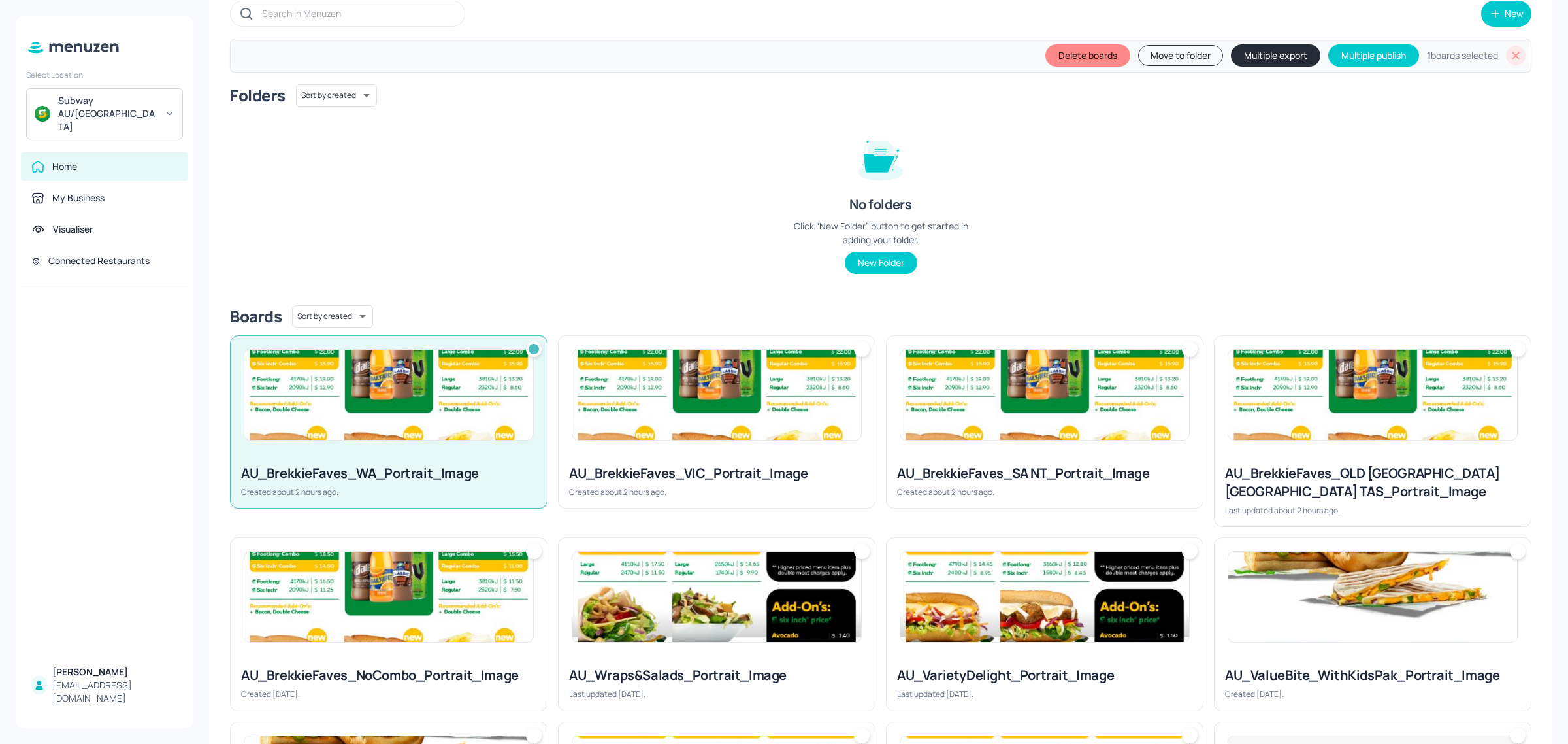
click at [720, 413] on img at bounding box center [716, 394] width 289 height 90
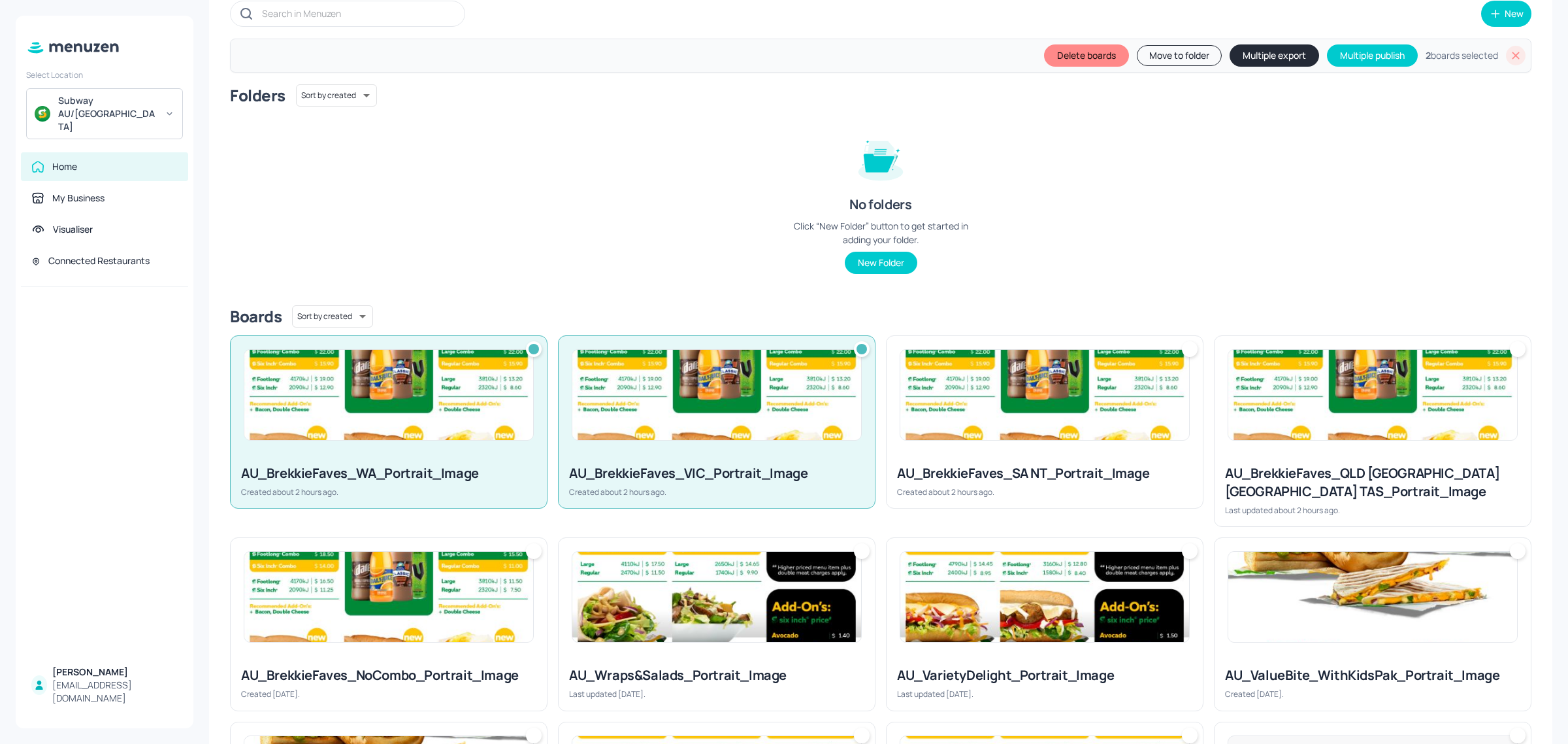
click at [1020, 413] on img at bounding box center [1044, 394] width 289 height 90
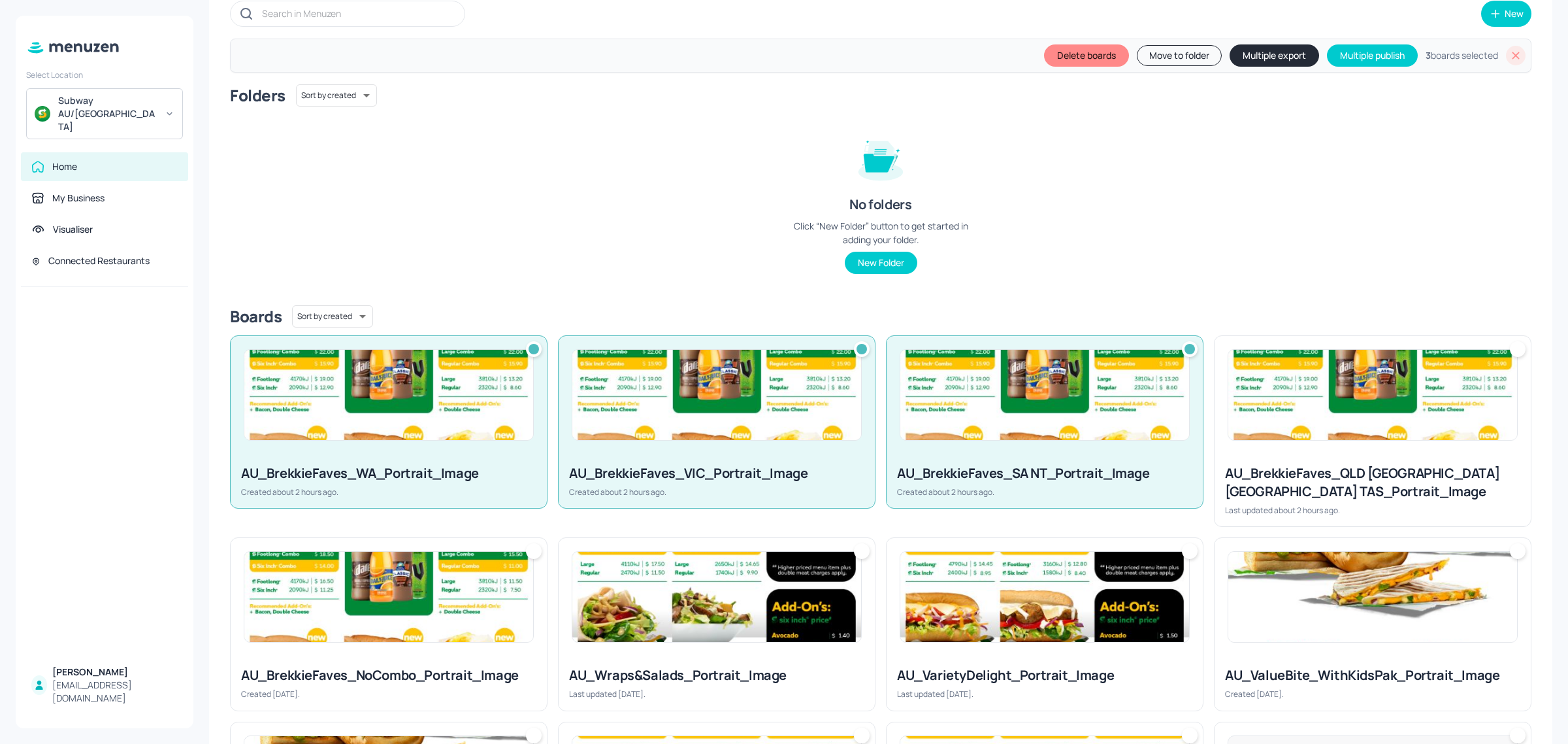
click at [1308, 419] on img at bounding box center [1372, 394] width 289 height 90
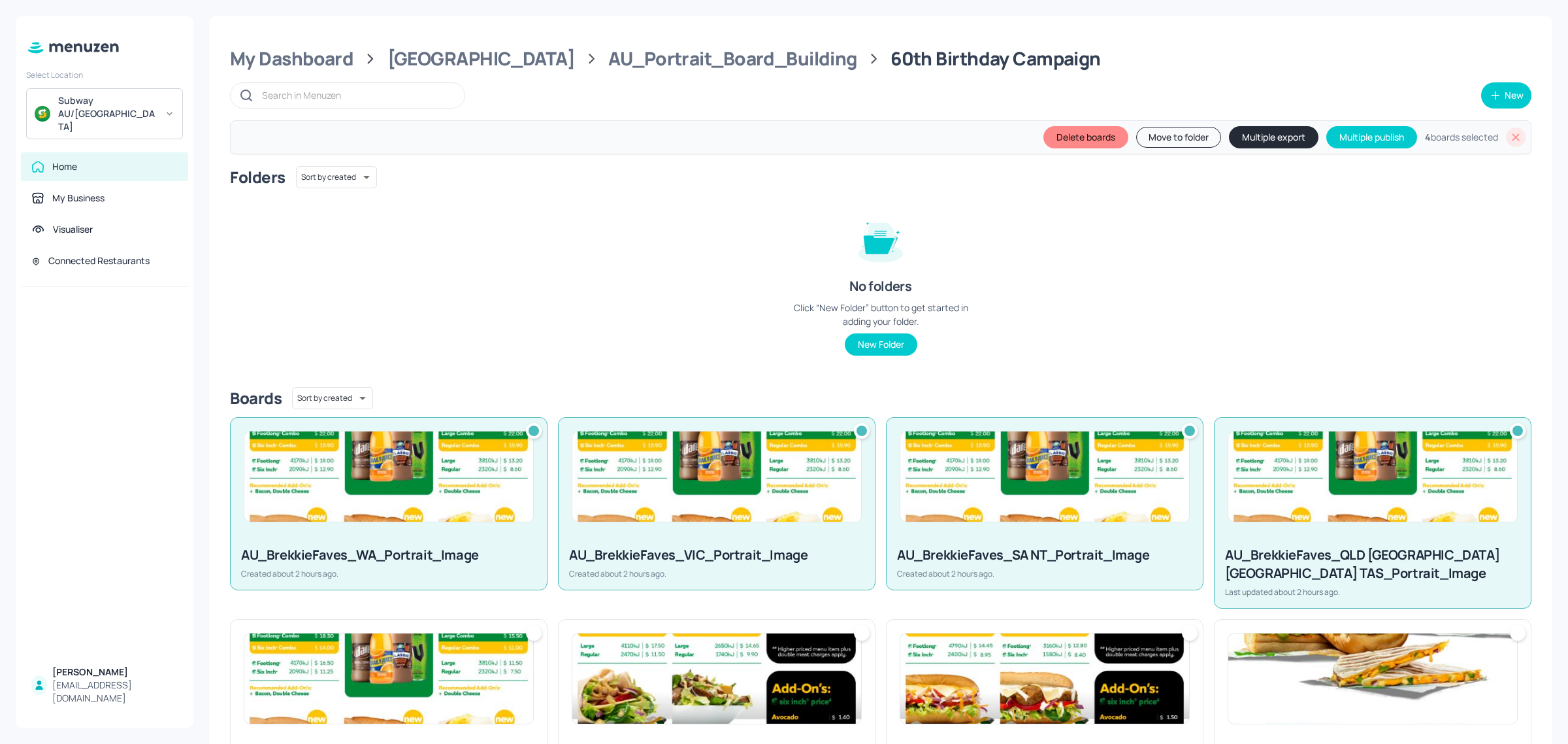
click at [1261, 141] on button "Multiple export" at bounding box center [1274, 137] width 90 height 22
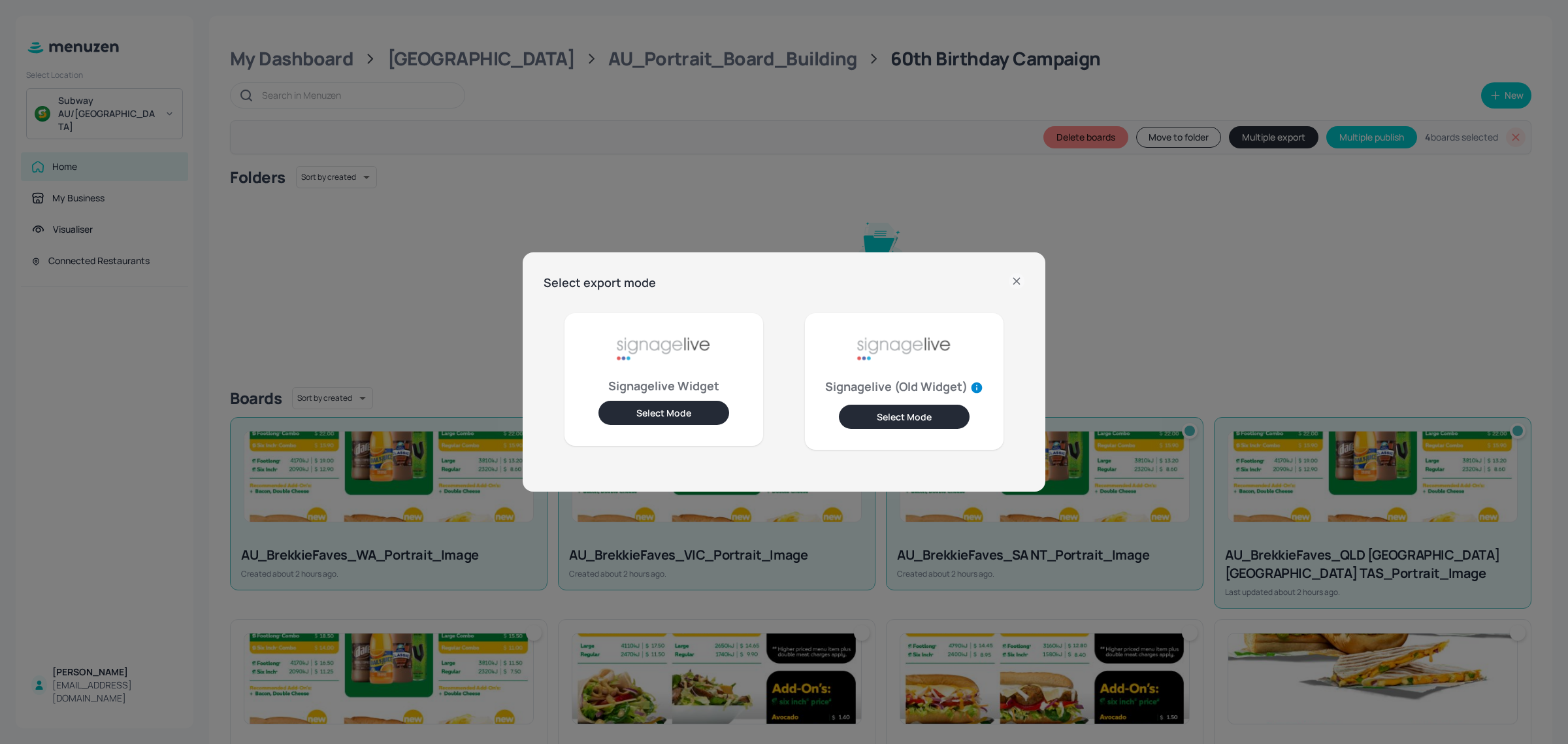
click at [680, 412] on button "Select Mode" at bounding box center [663, 413] width 130 height 24
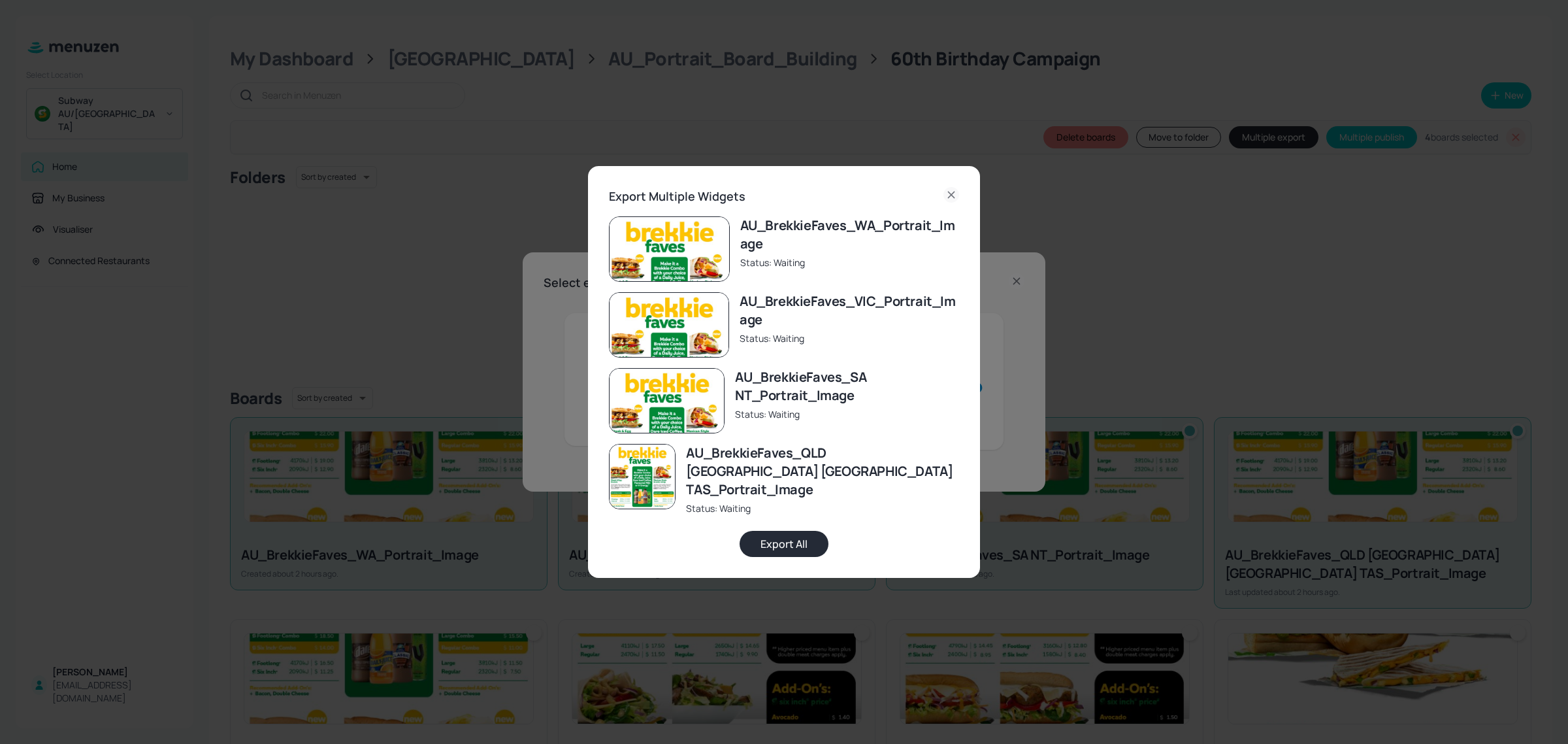
click at [769, 541] on button "Export All" at bounding box center [784, 543] width 89 height 26
click at [949, 201] on icon at bounding box center [951, 195] width 16 height 16
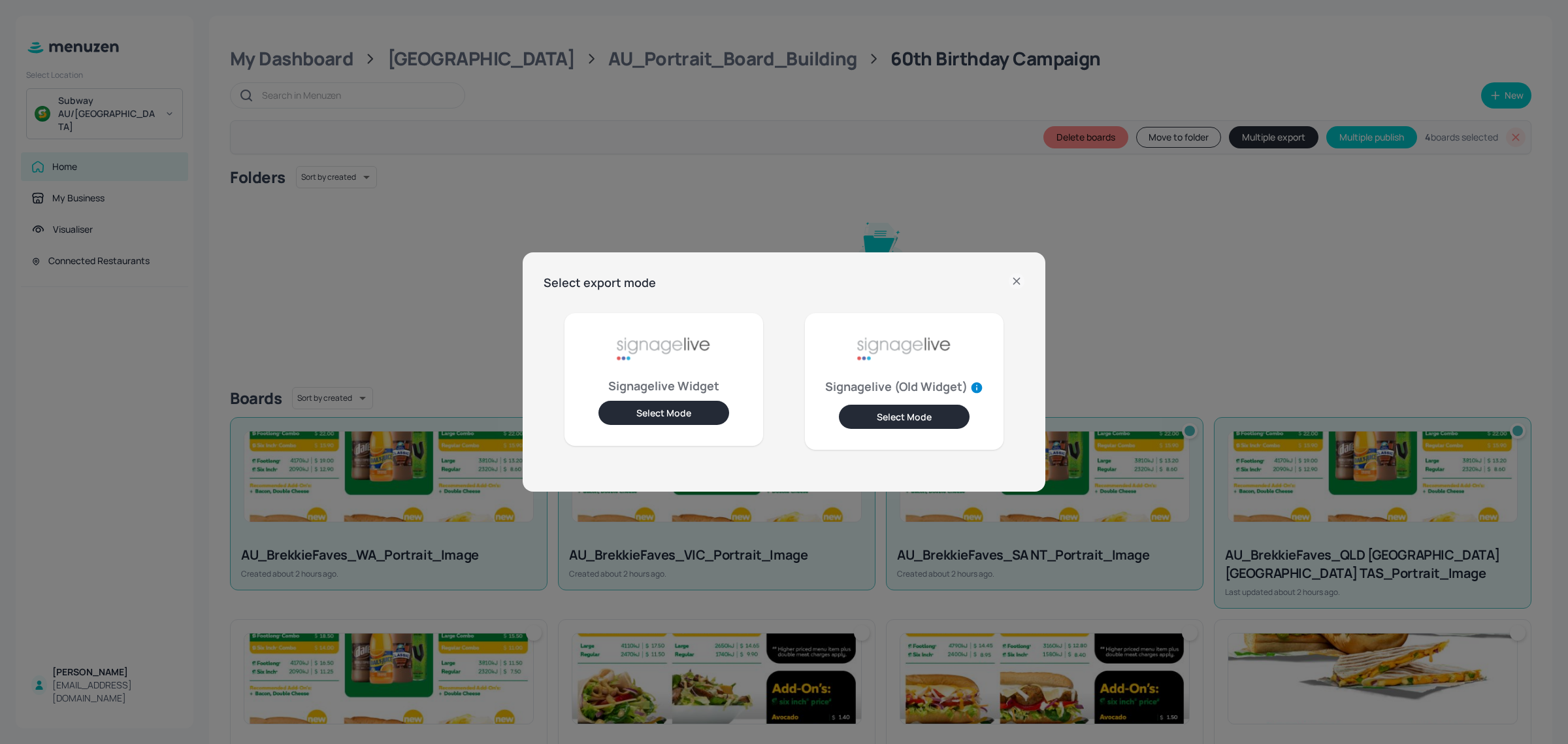
click at [1014, 283] on icon at bounding box center [1016, 280] width 6 height 6
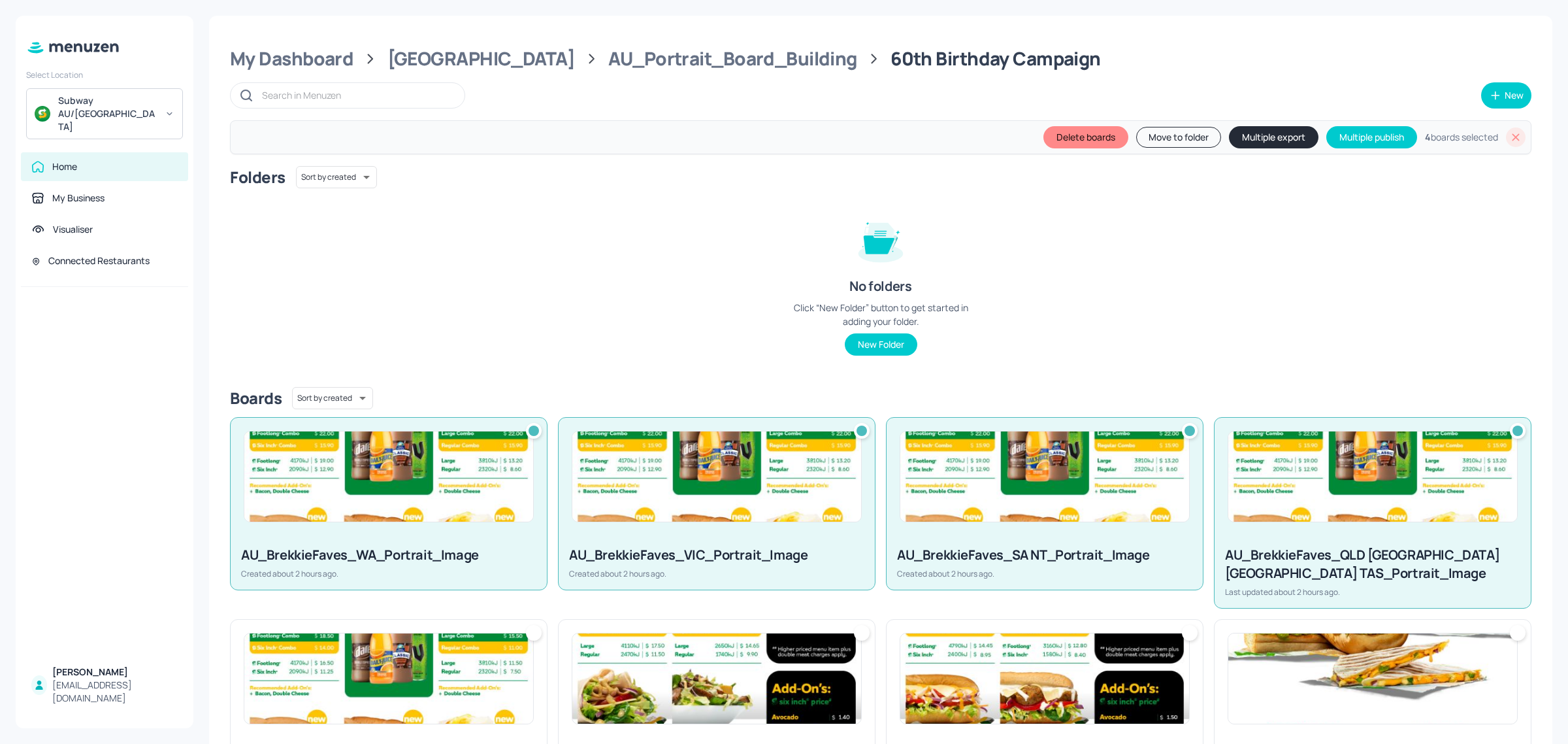
click at [1514, 141] on icon at bounding box center [1516, 137] width 7 height 7
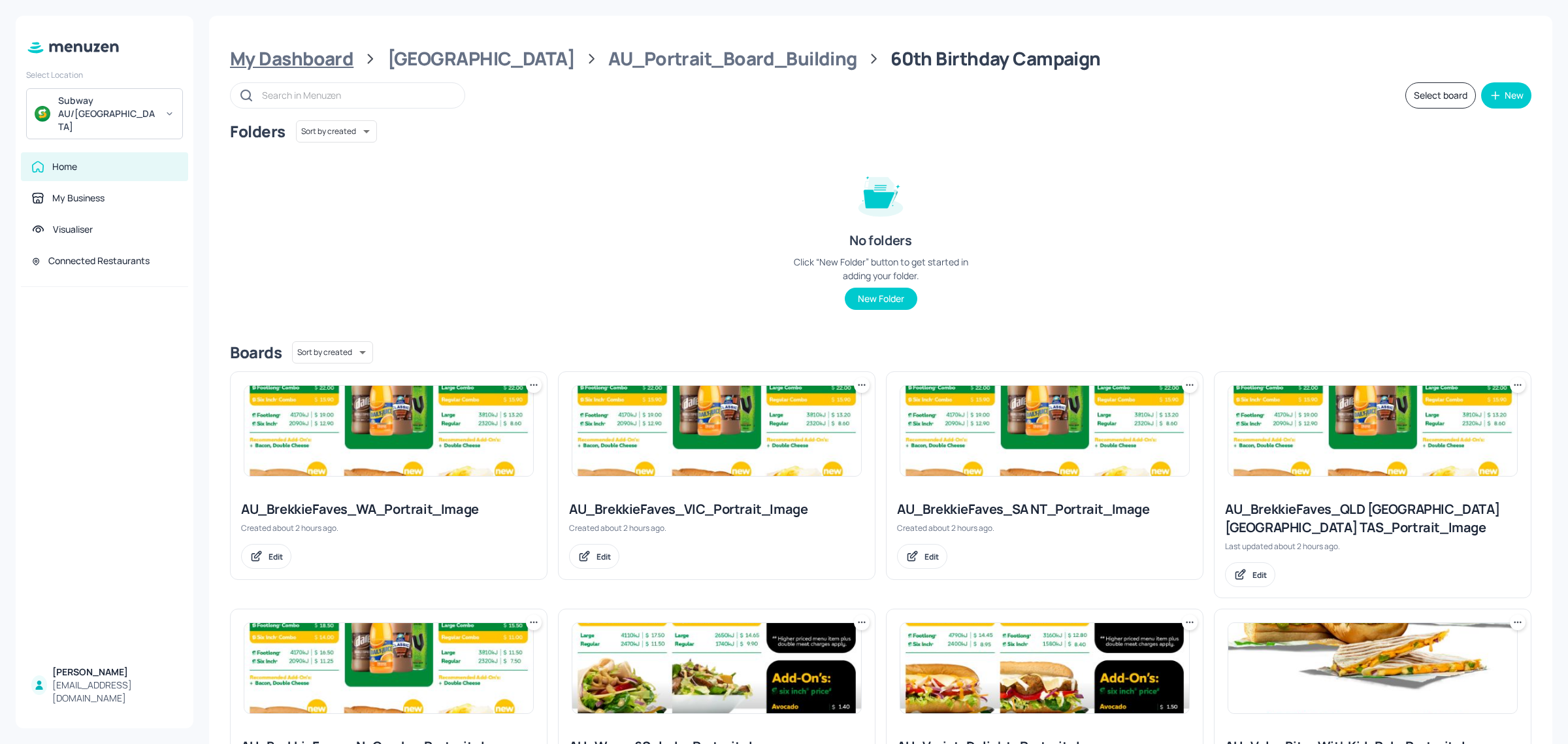
click at [314, 56] on div "My Dashboard" at bounding box center [292, 58] width 124 height 24
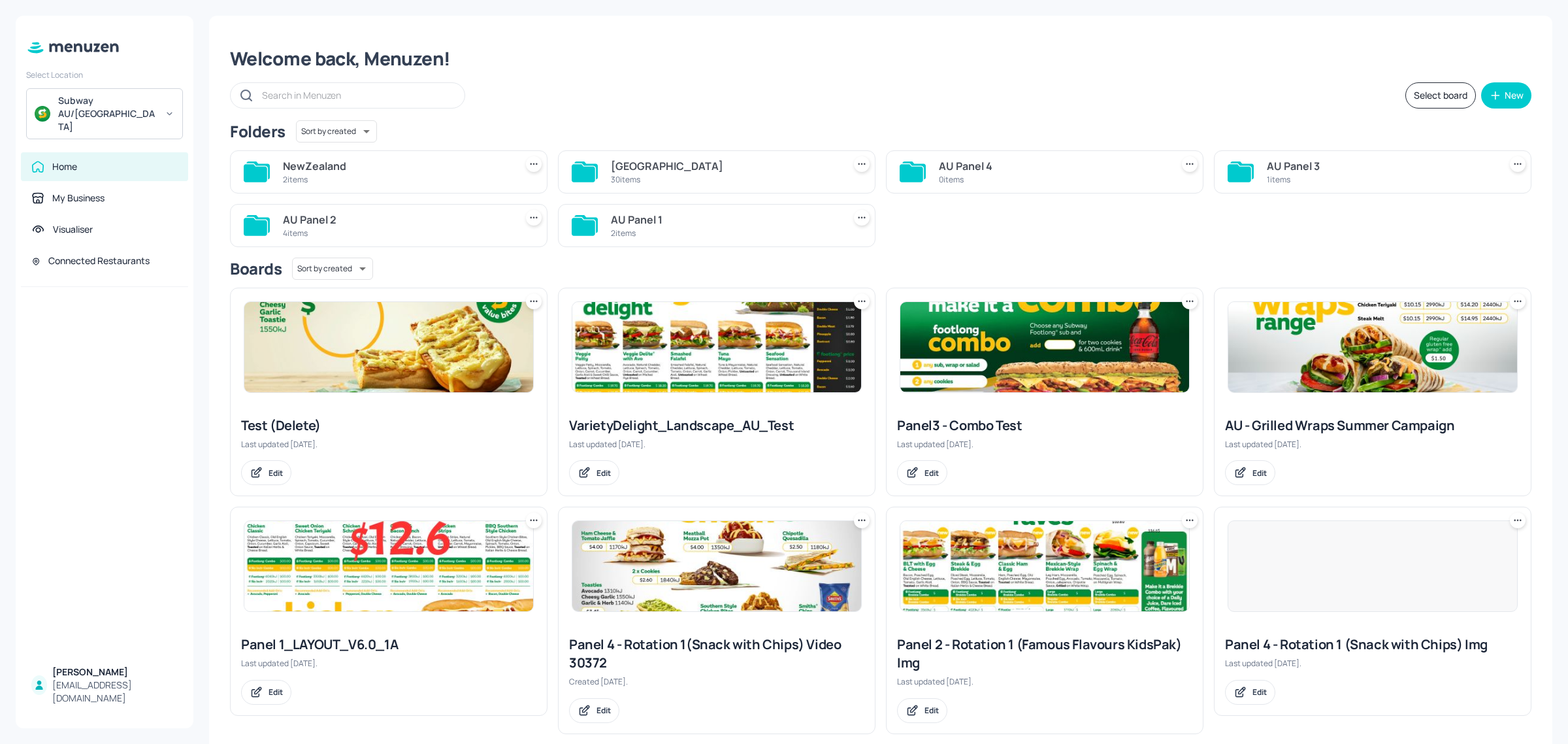
click at [357, 187] on div "NewZealand 2 items" at bounding box center [396, 172] width 227 height 31
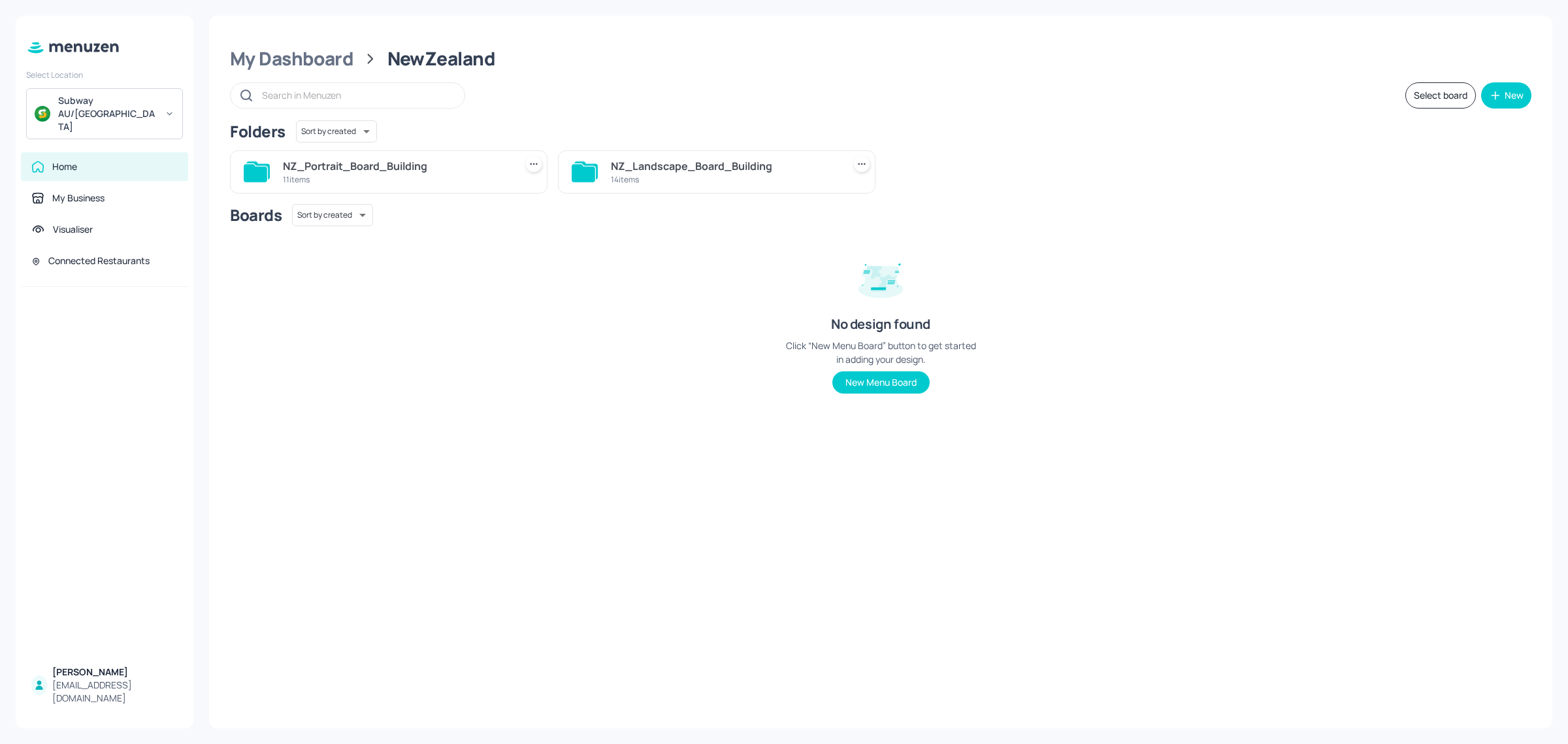
click at [677, 175] on div "14 items" at bounding box center [725, 180] width 227 height 11
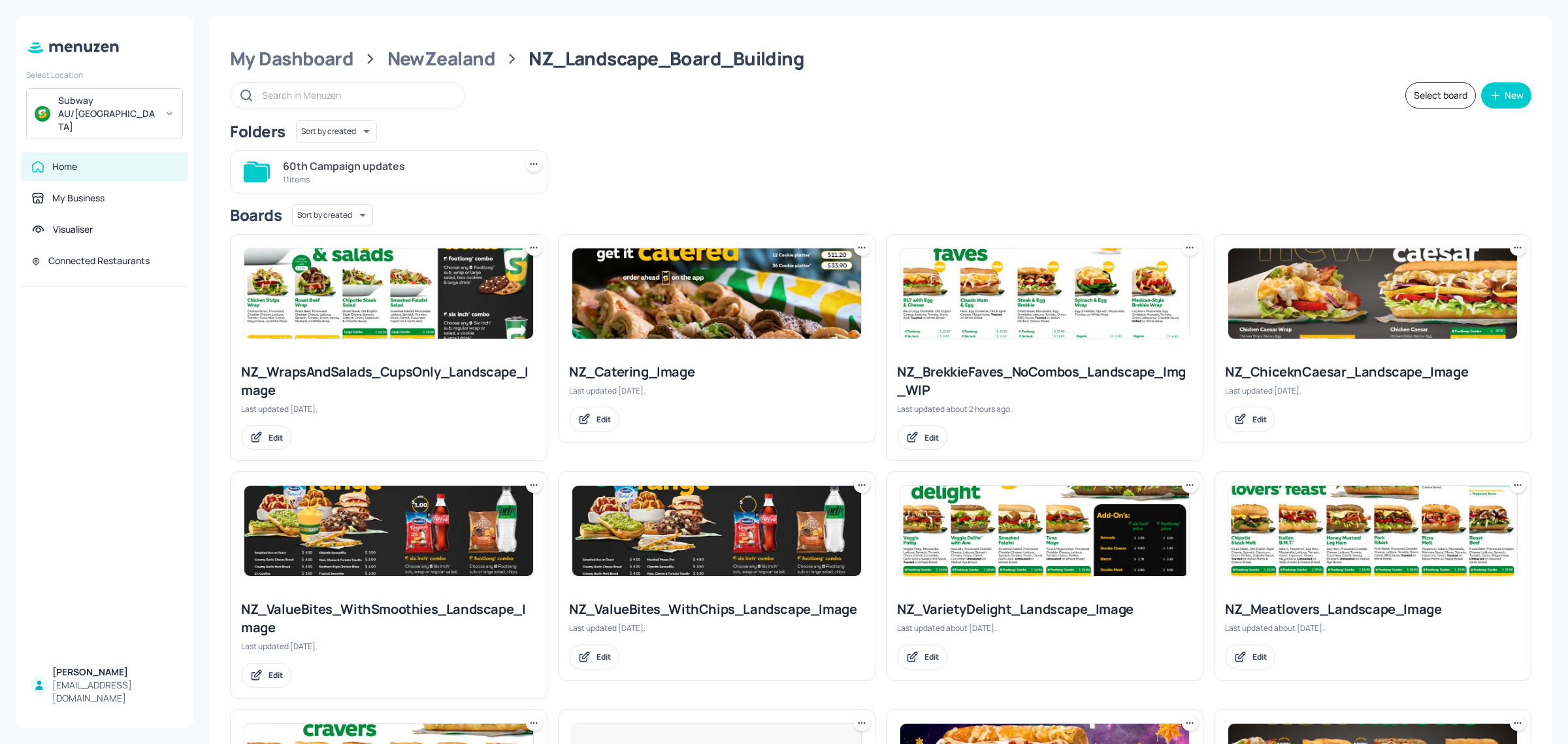
click at [383, 162] on div "60th Campaign updates" at bounding box center [396, 166] width 227 height 16
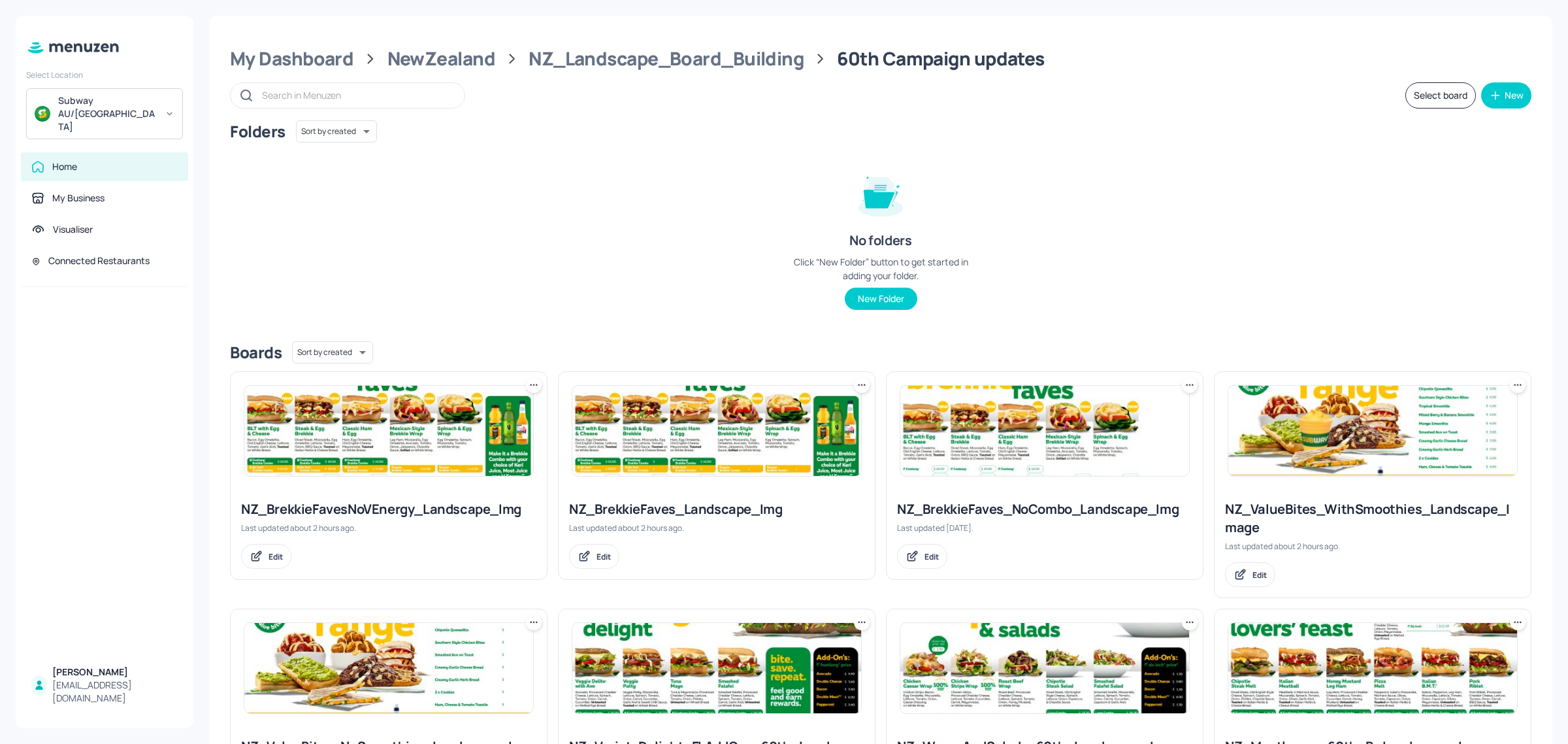
scroll to position [82, 0]
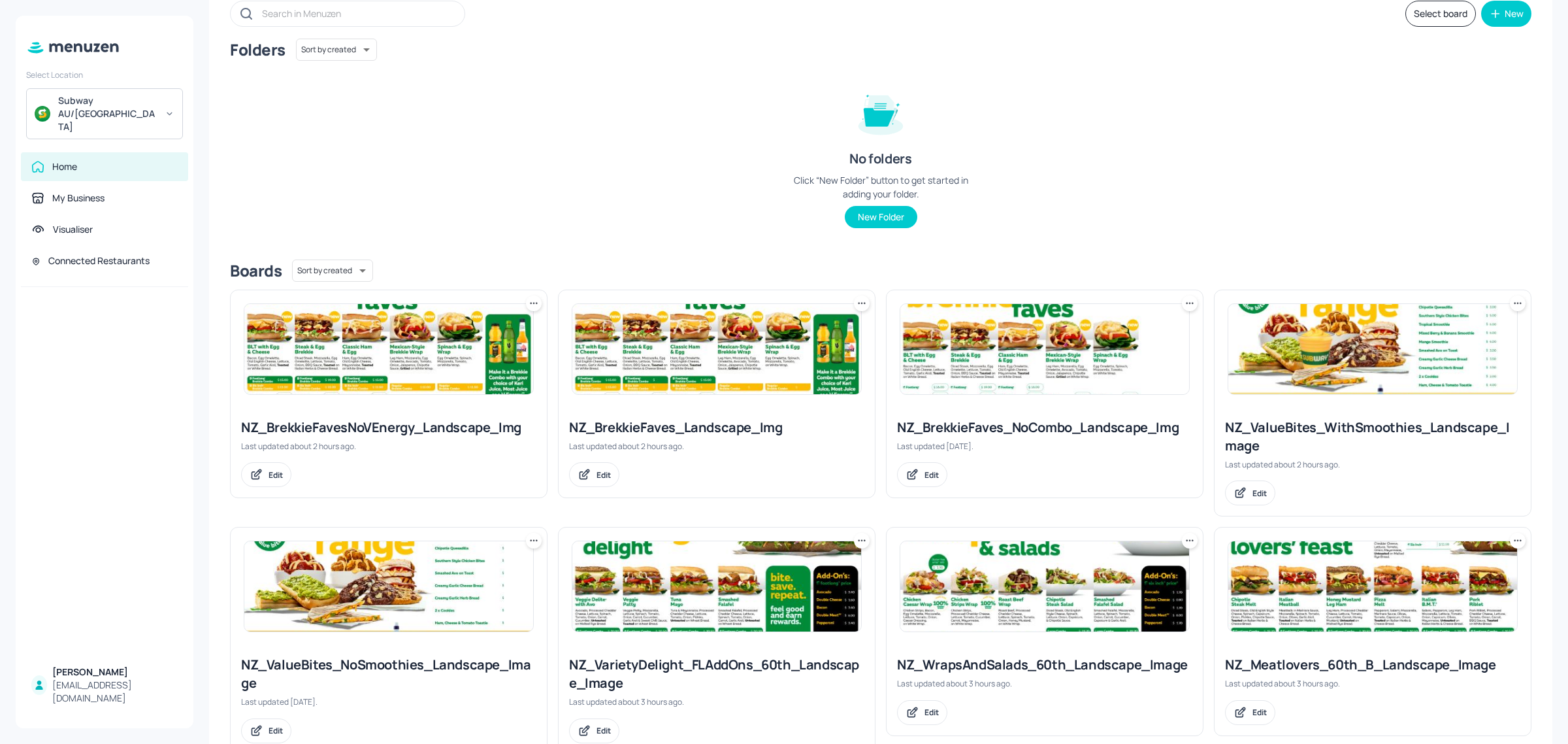
click at [860, 305] on icon at bounding box center [861, 303] width 13 height 13
click at [791, 369] on p "Move" at bounding box center [787, 374] width 20 height 12
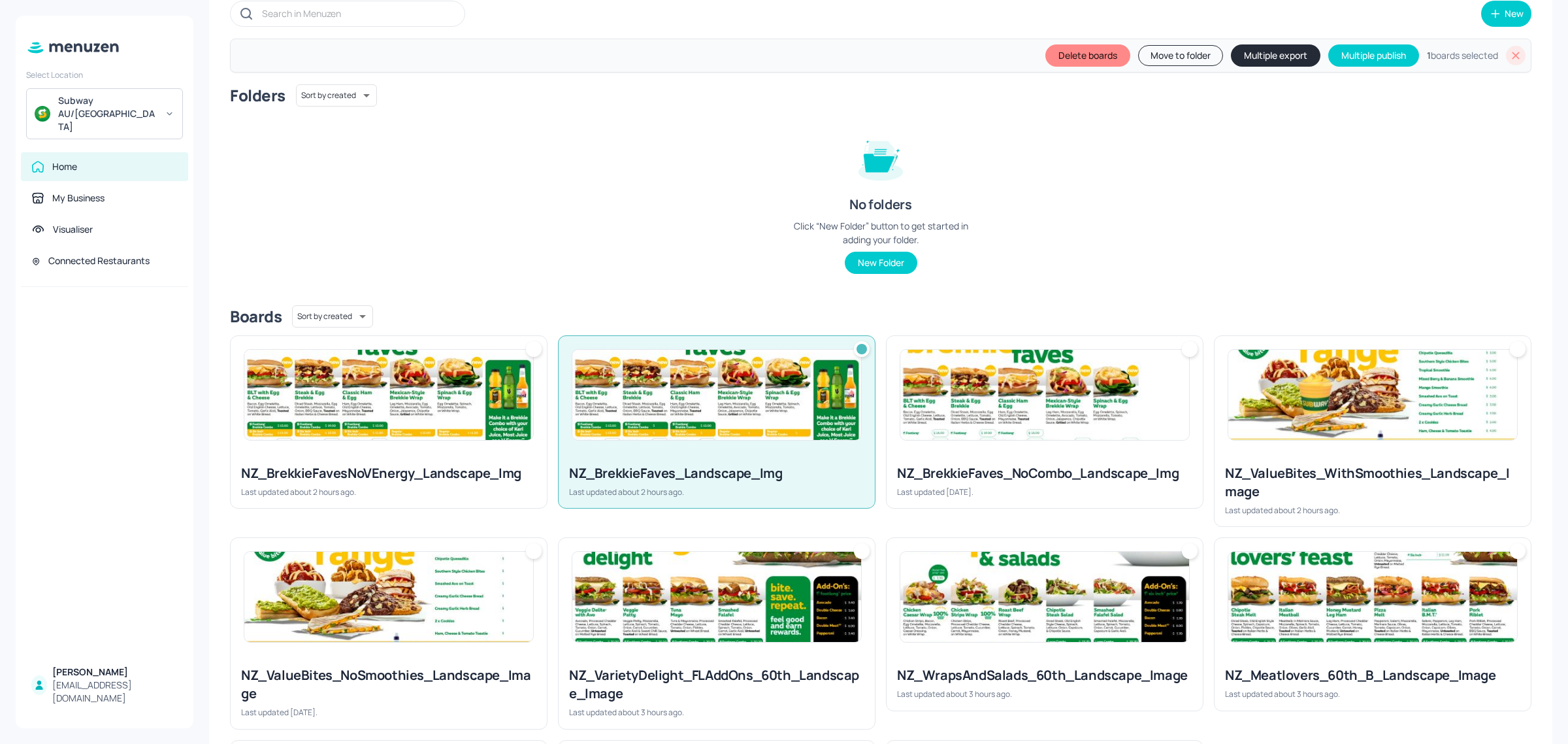
click at [446, 375] on img at bounding box center [388, 394] width 289 height 90
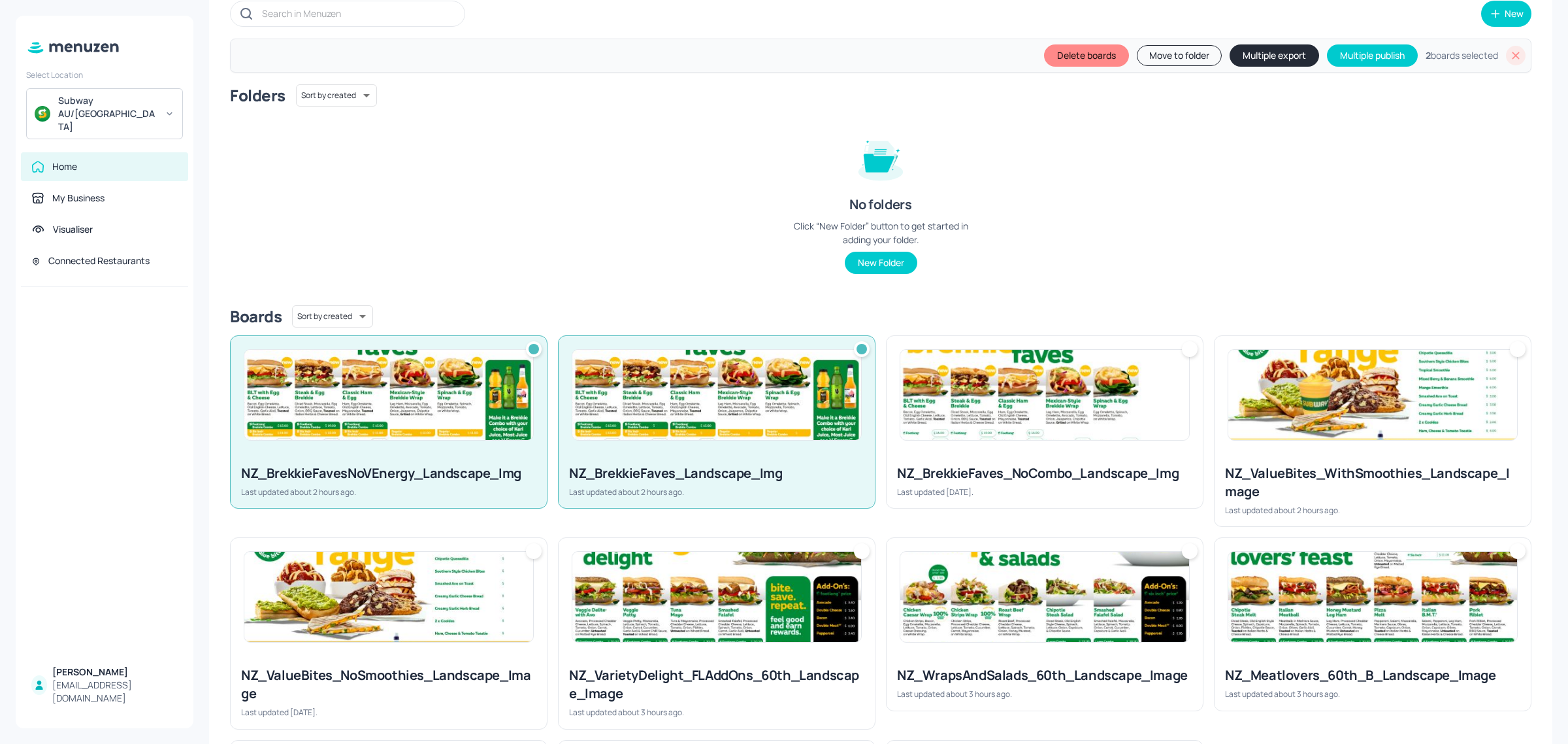
click at [1279, 58] on button "Multiple export" at bounding box center [1274, 55] width 90 height 22
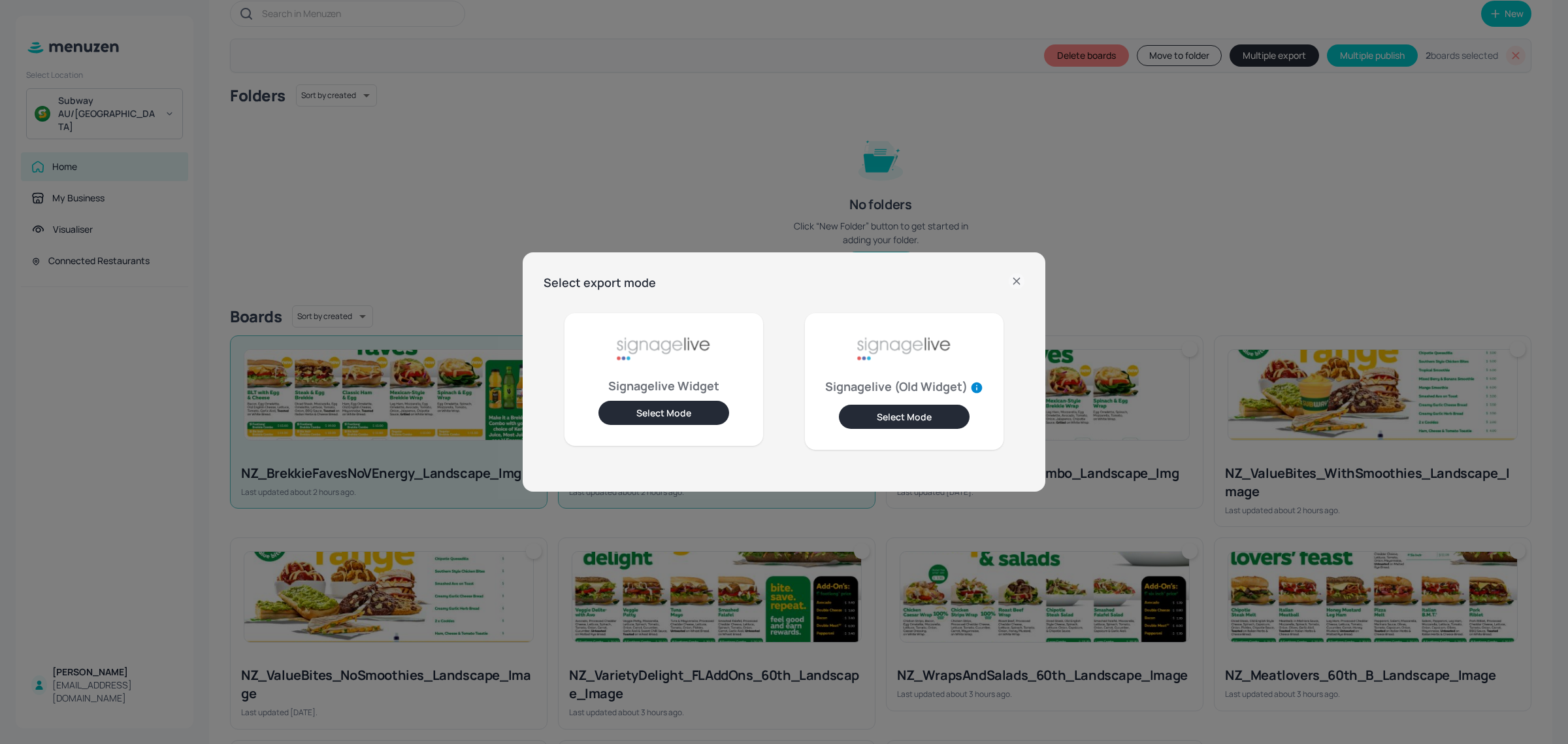
click at [661, 409] on button "Select Mode" at bounding box center [663, 413] width 130 height 24
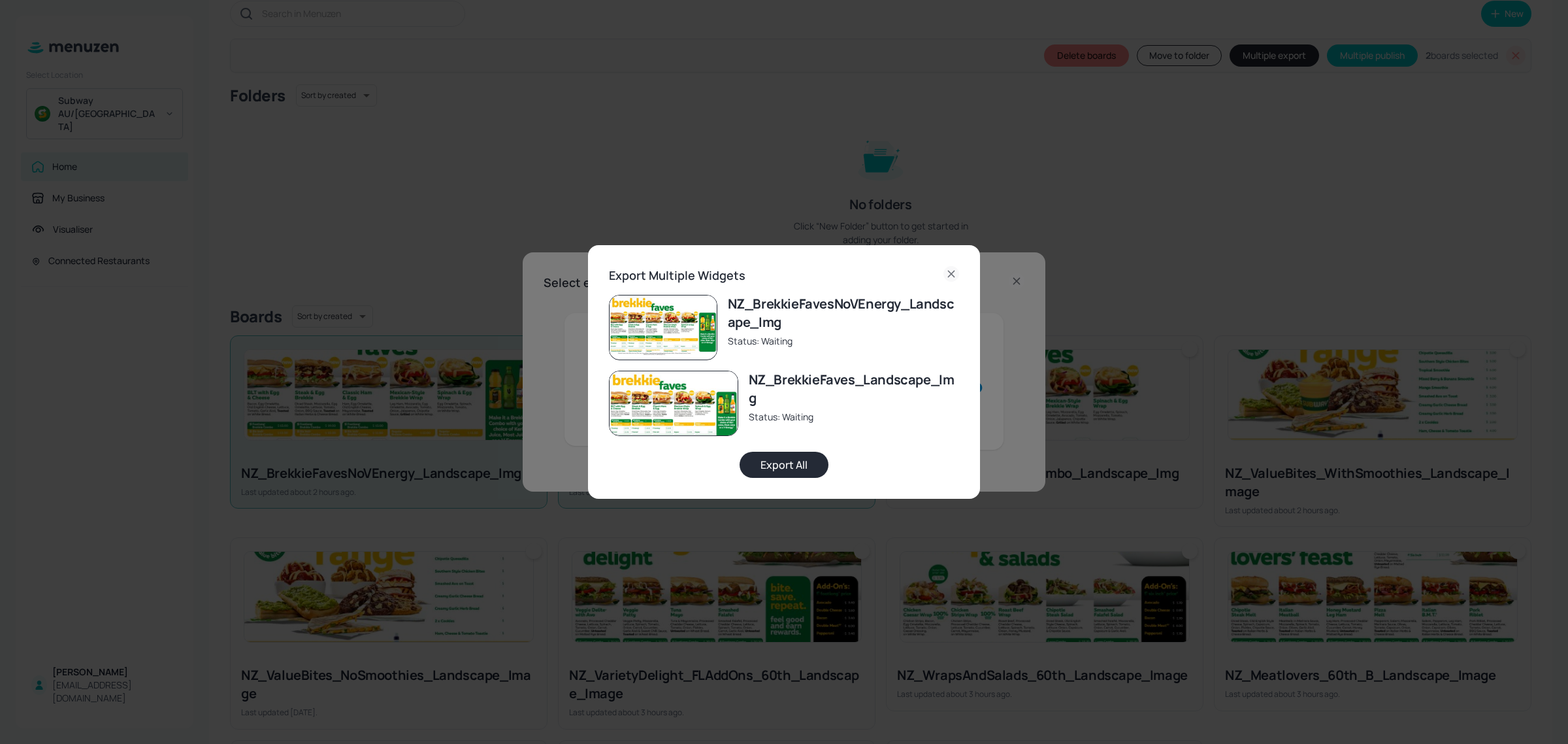
click at [779, 456] on button "Export All" at bounding box center [784, 464] width 89 height 26
click at [945, 270] on icon at bounding box center [951, 273] width 16 height 16
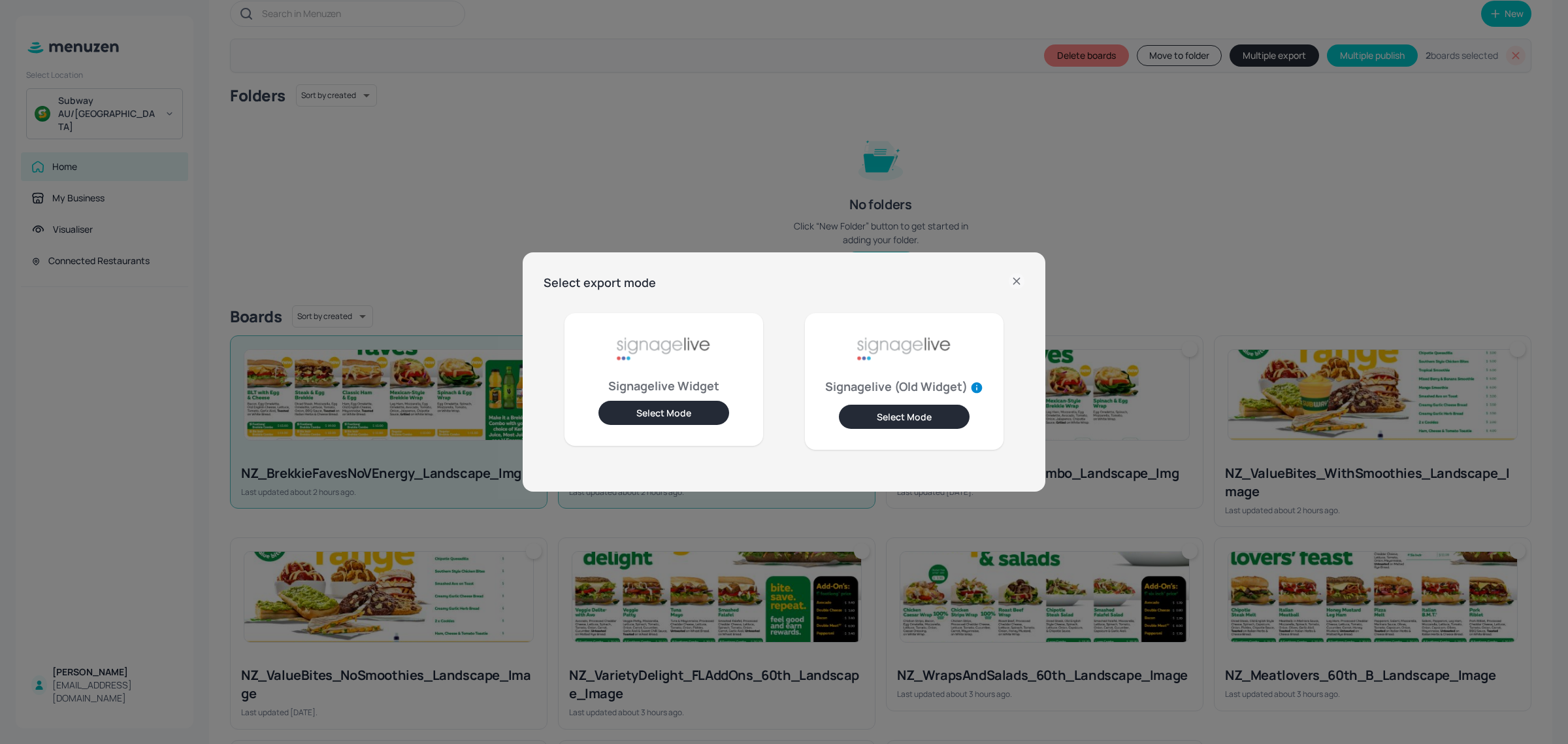
click at [886, 422] on button "Select Mode" at bounding box center [904, 417] width 130 height 24
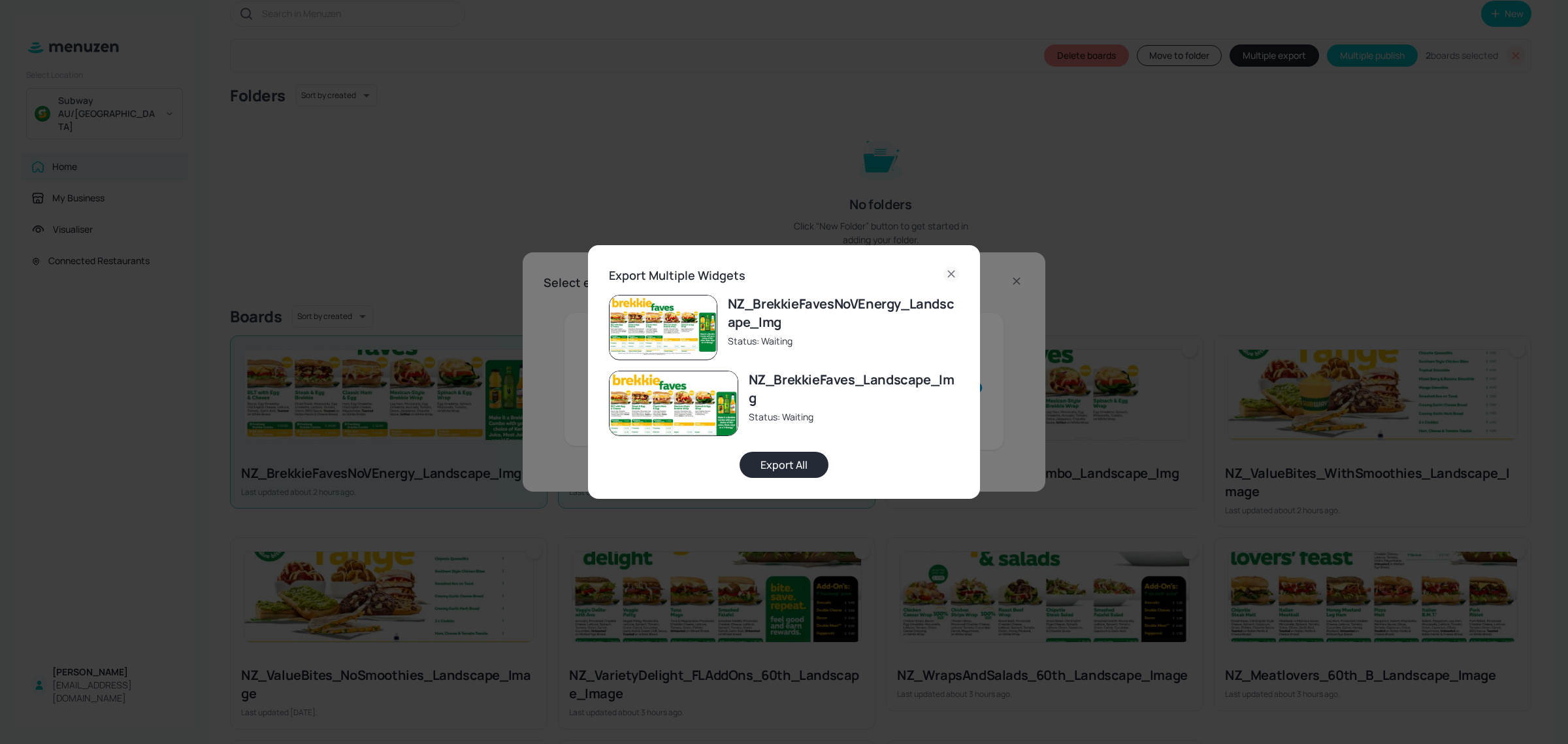
click at [795, 464] on button "Export All" at bounding box center [784, 464] width 89 height 26
click at [952, 269] on icon at bounding box center [951, 273] width 16 height 16
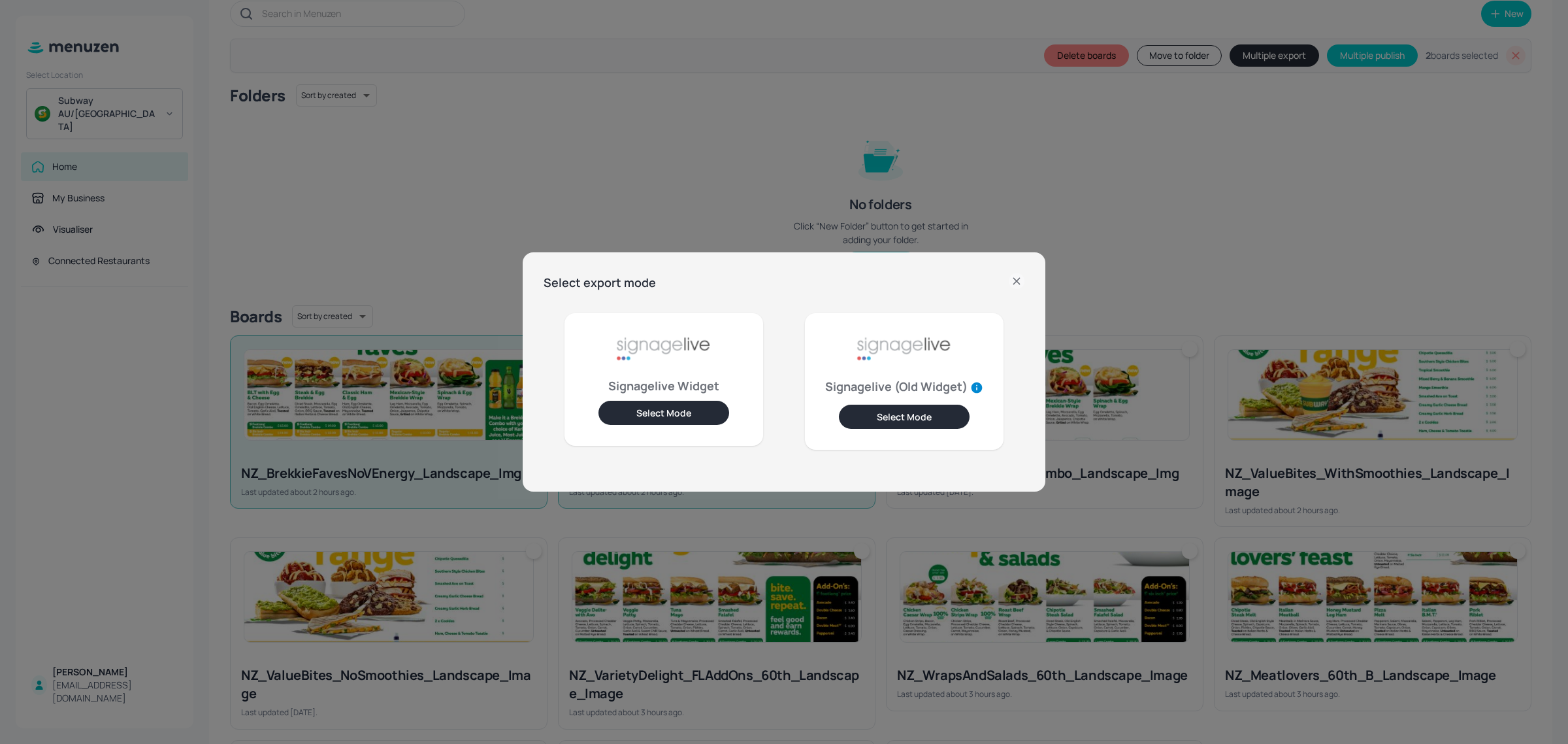
click at [1016, 281] on icon at bounding box center [1016, 280] width 6 height 6
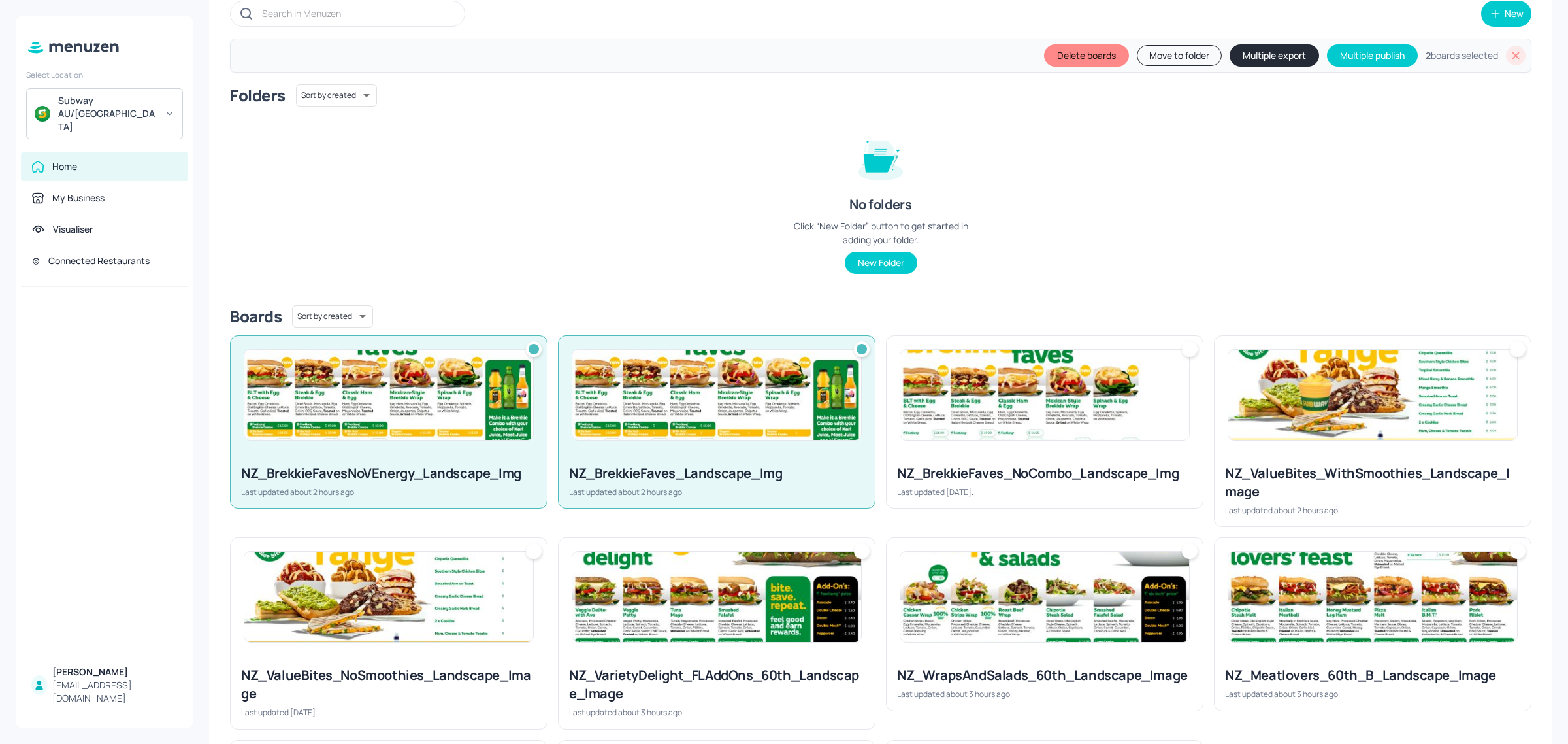
click at [1511, 59] on icon at bounding box center [1515, 55] width 13 height 13
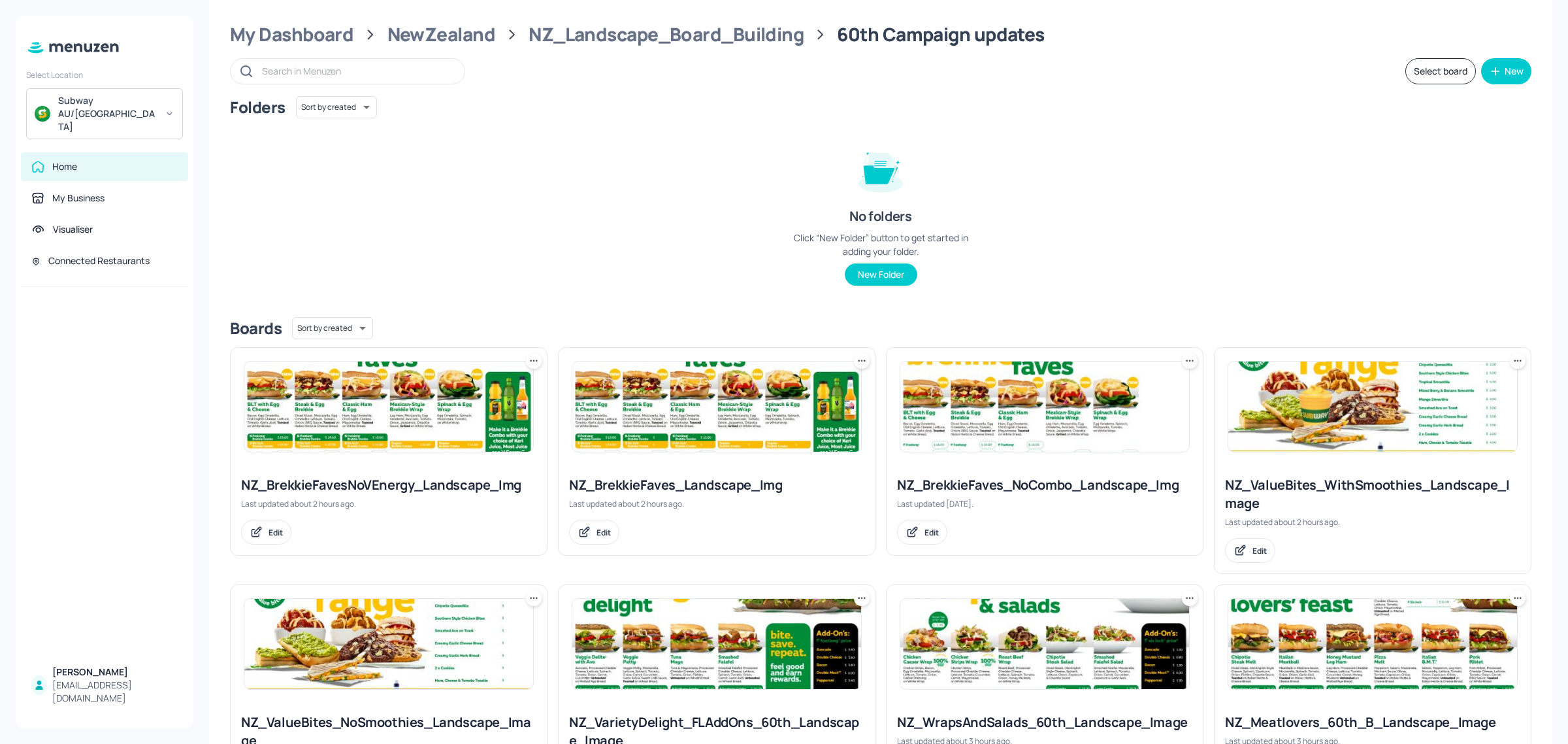
scroll to position [0, 0]
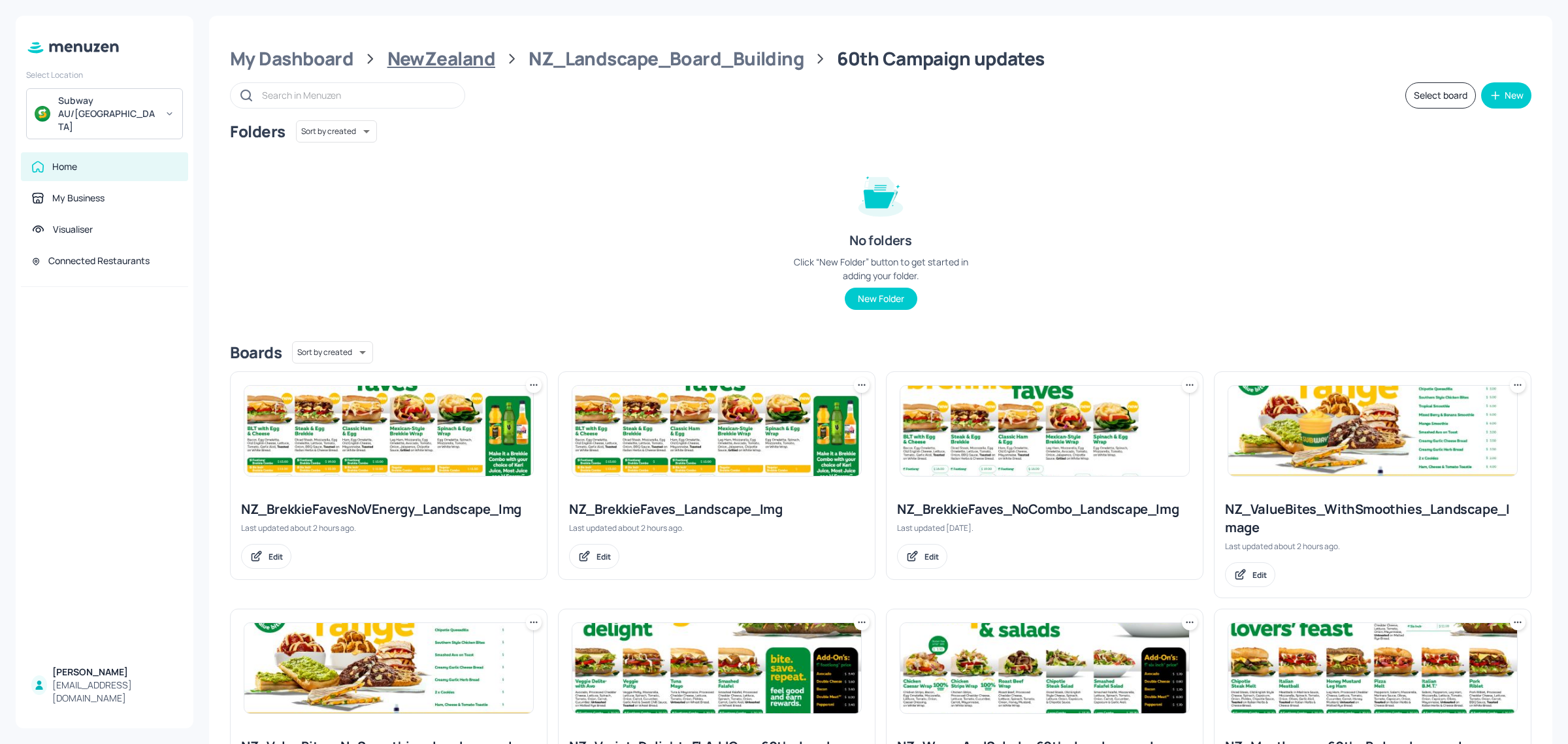
click at [480, 58] on div "NewZealand" at bounding box center [441, 58] width 108 height 24
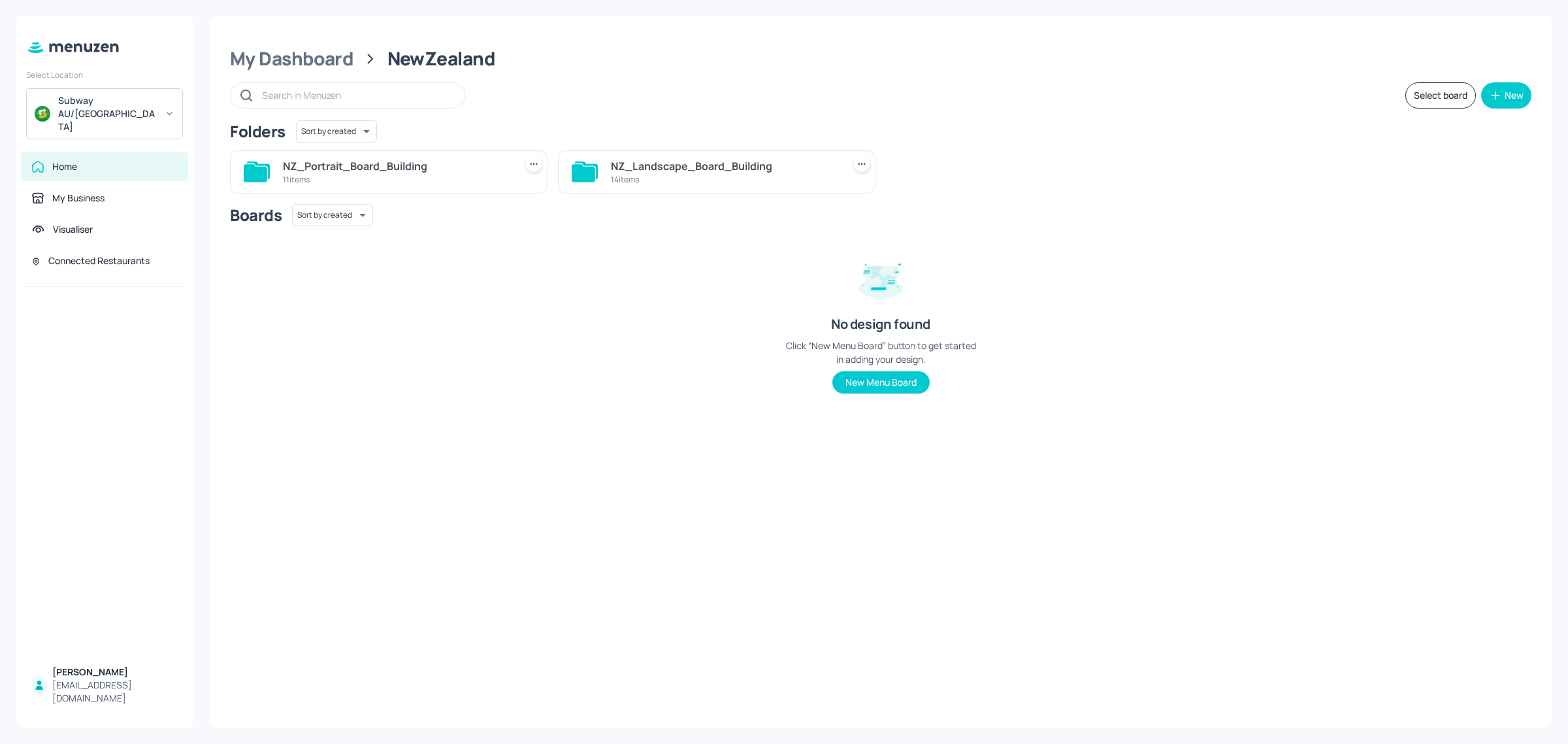
click at [374, 178] on div "11 items" at bounding box center [396, 180] width 227 height 11
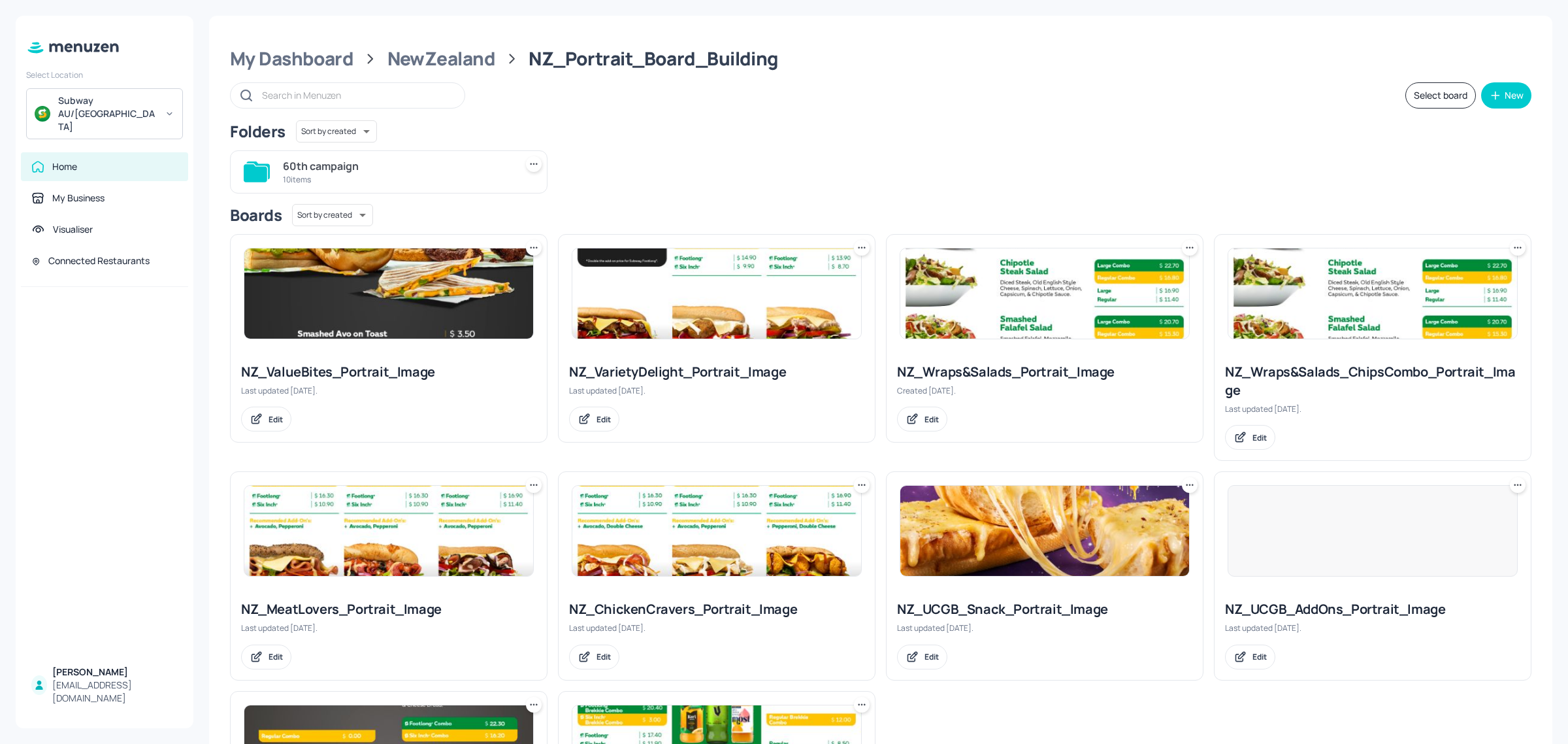
click at [374, 178] on div "10 items" at bounding box center [396, 180] width 227 height 11
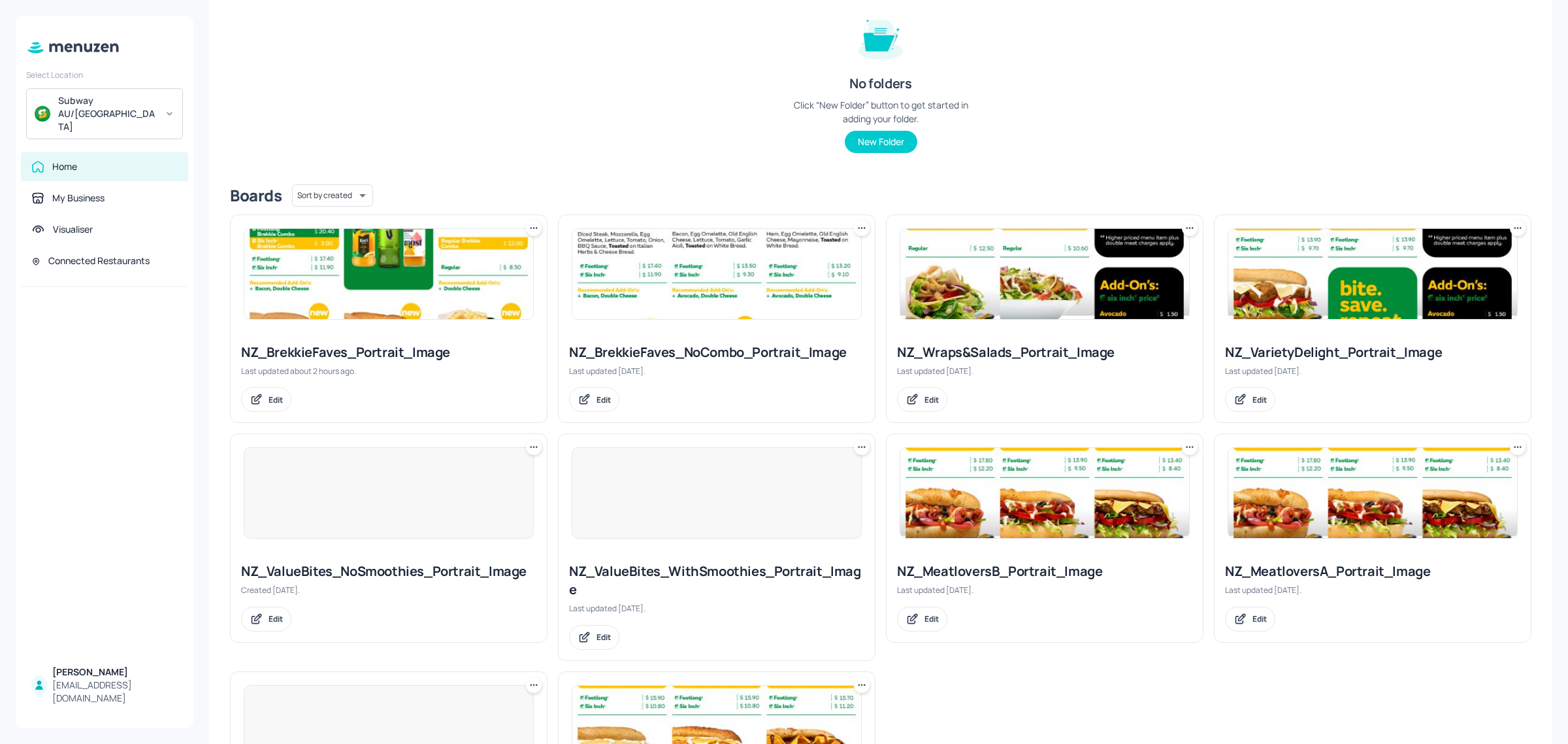
scroll to position [163, 0]
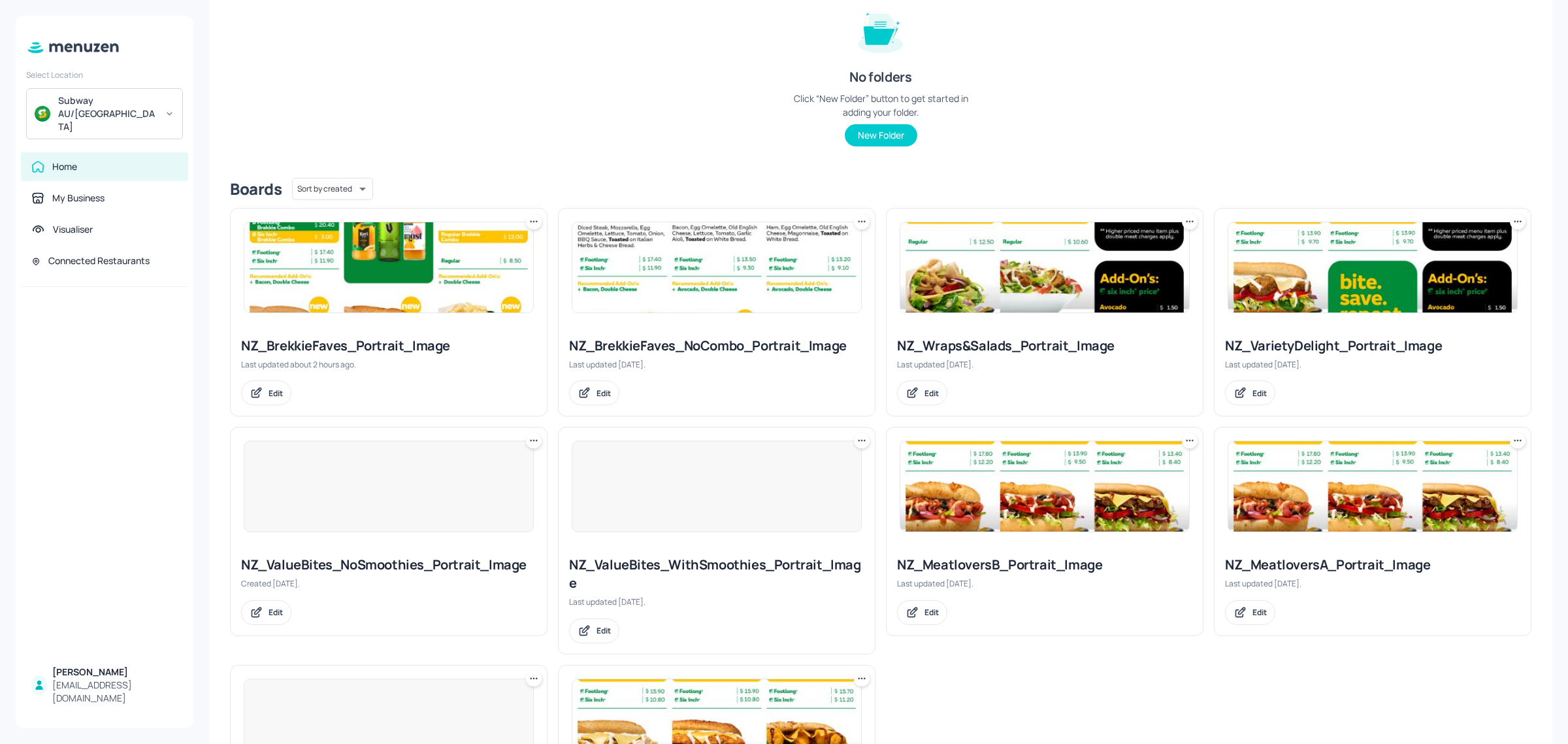
click at [531, 221] on icon at bounding box center [534, 221] width 13 height 13
click at [461, 287] on p "Move" at bounding box center [459, 292] width 20 height 12
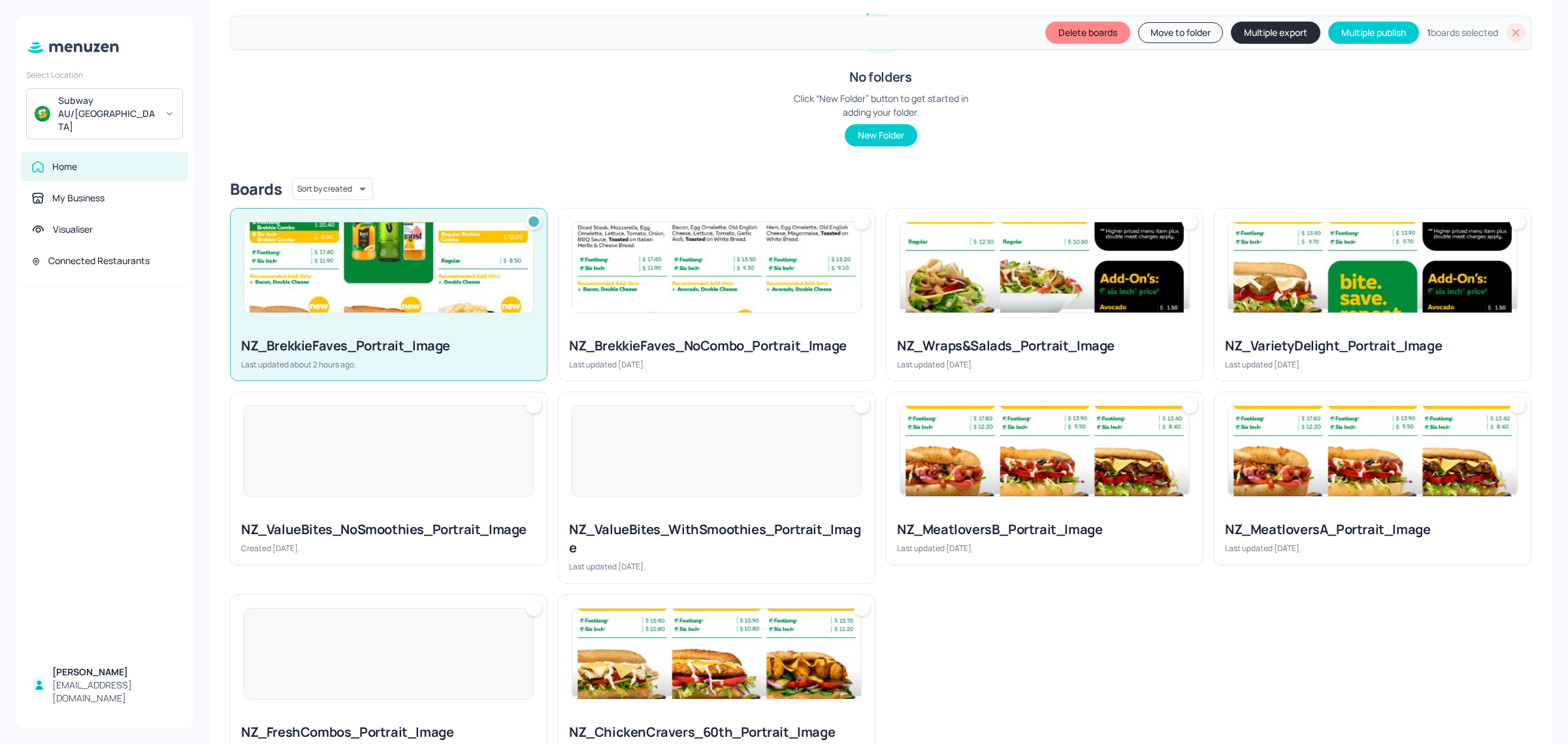
click at [1275, 37] on button "Multiple export" at bounding box center [1276, 33] width 90 height 22
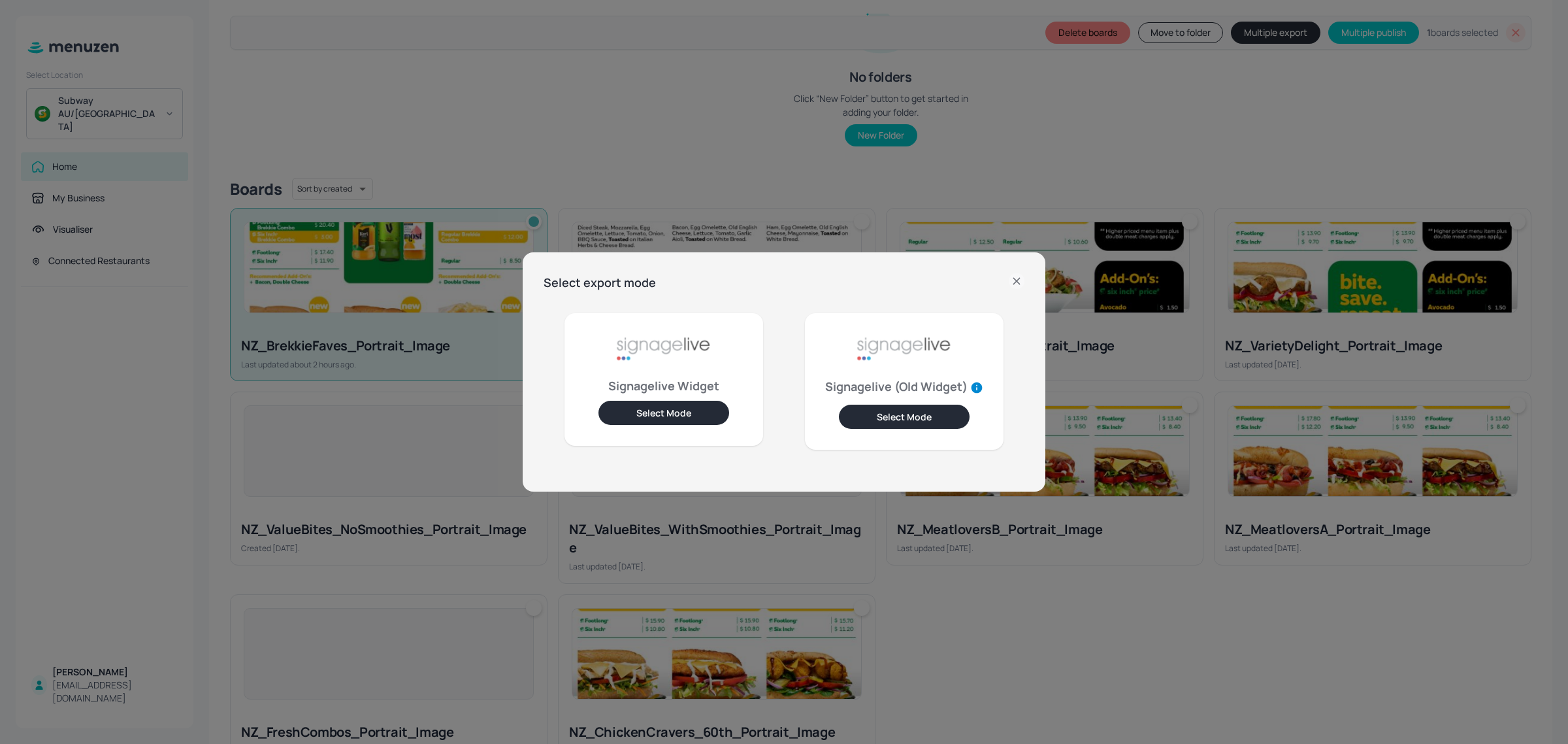
click at [680, 410] on button "Select Mode" at bounding box center [663, 413] width 130 height 24
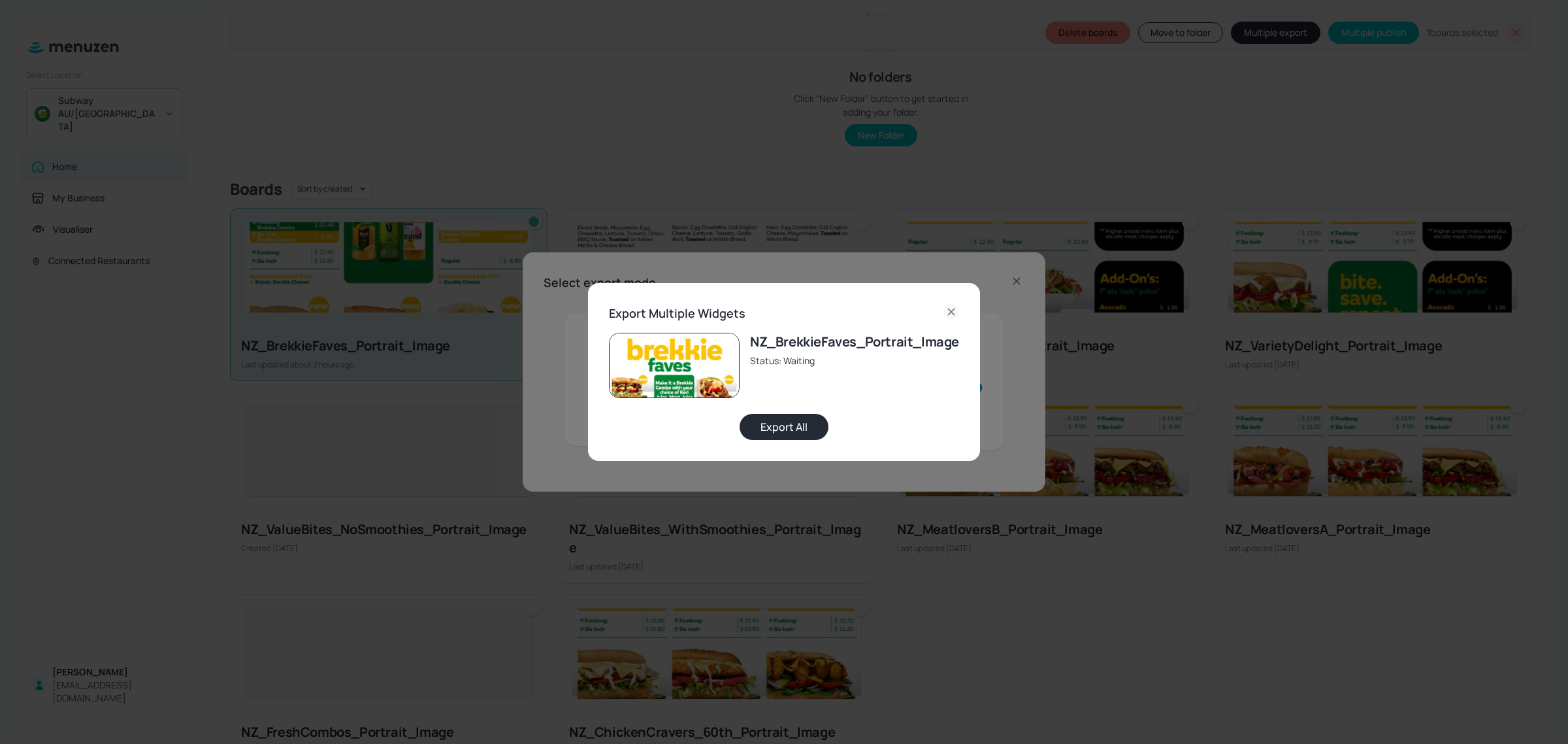
click at [771, 426] on button "Export All" at bounding box center [784, 426] width 89 height 26
click at [951, 311] on icon at bounding box center [951, 311] width 16 height 16
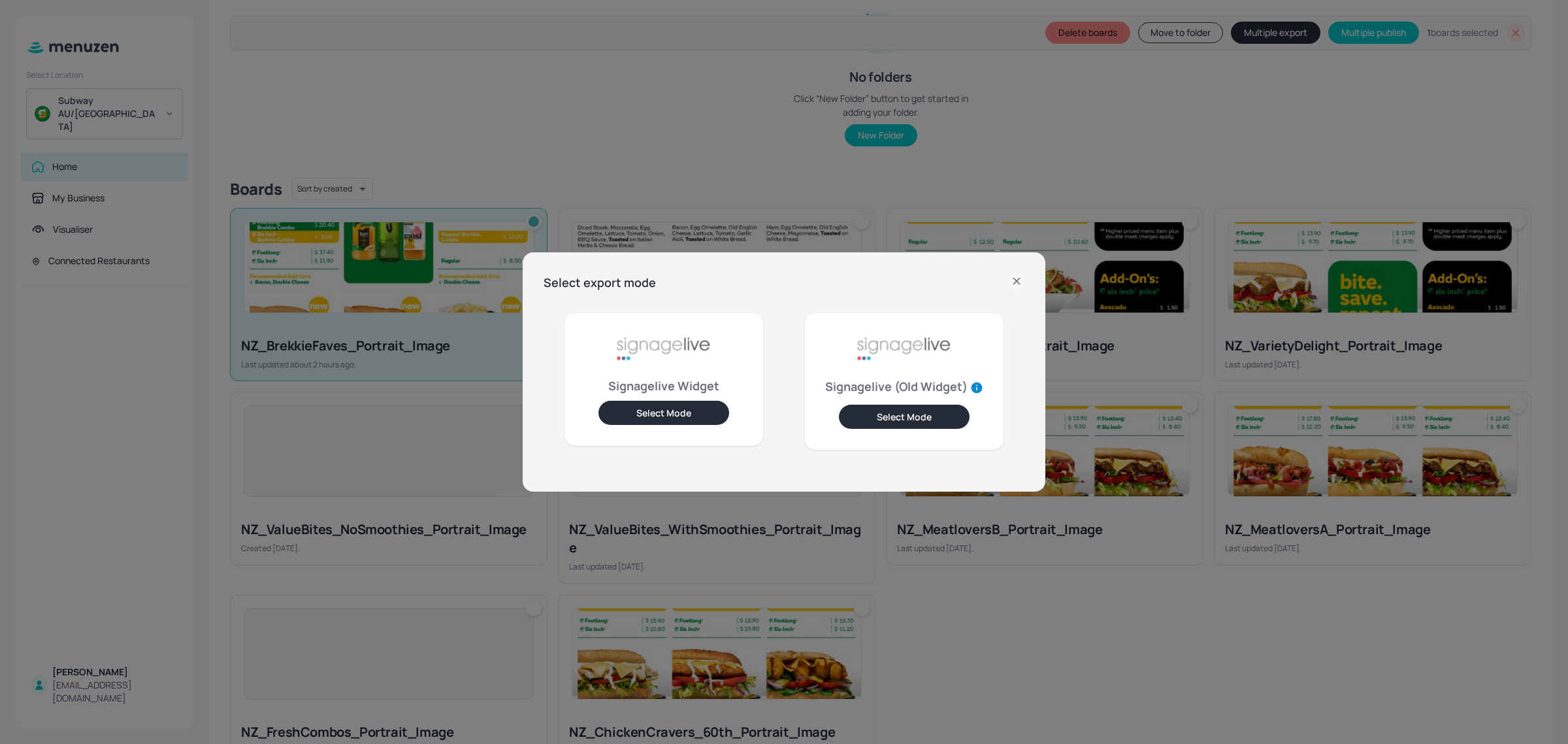
click at [1015, 276] on icon at bounding box center [1016, 281] width 16 height 16
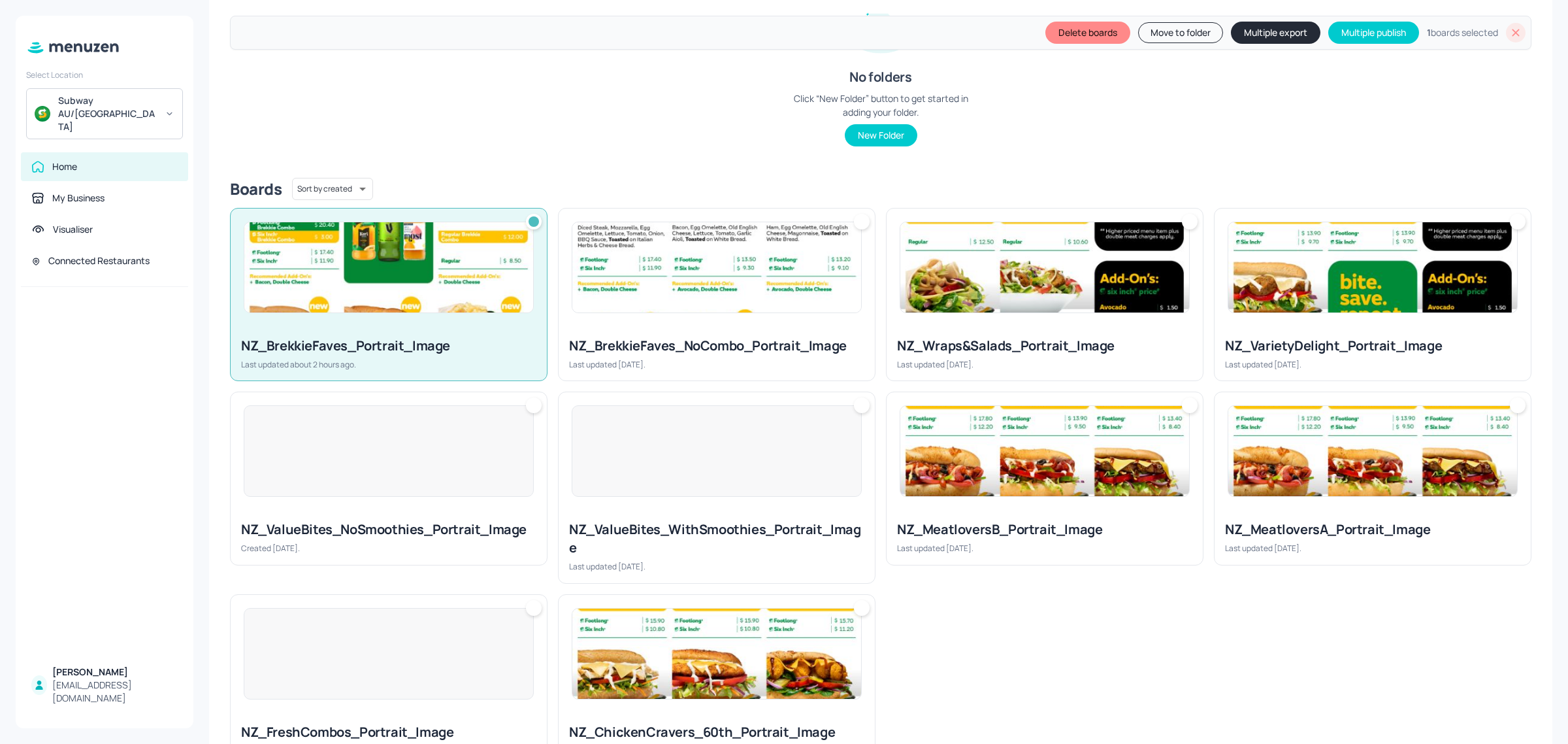
click at [1514, 33] on icon at bounding box center [1515, 32] width 13 height 13
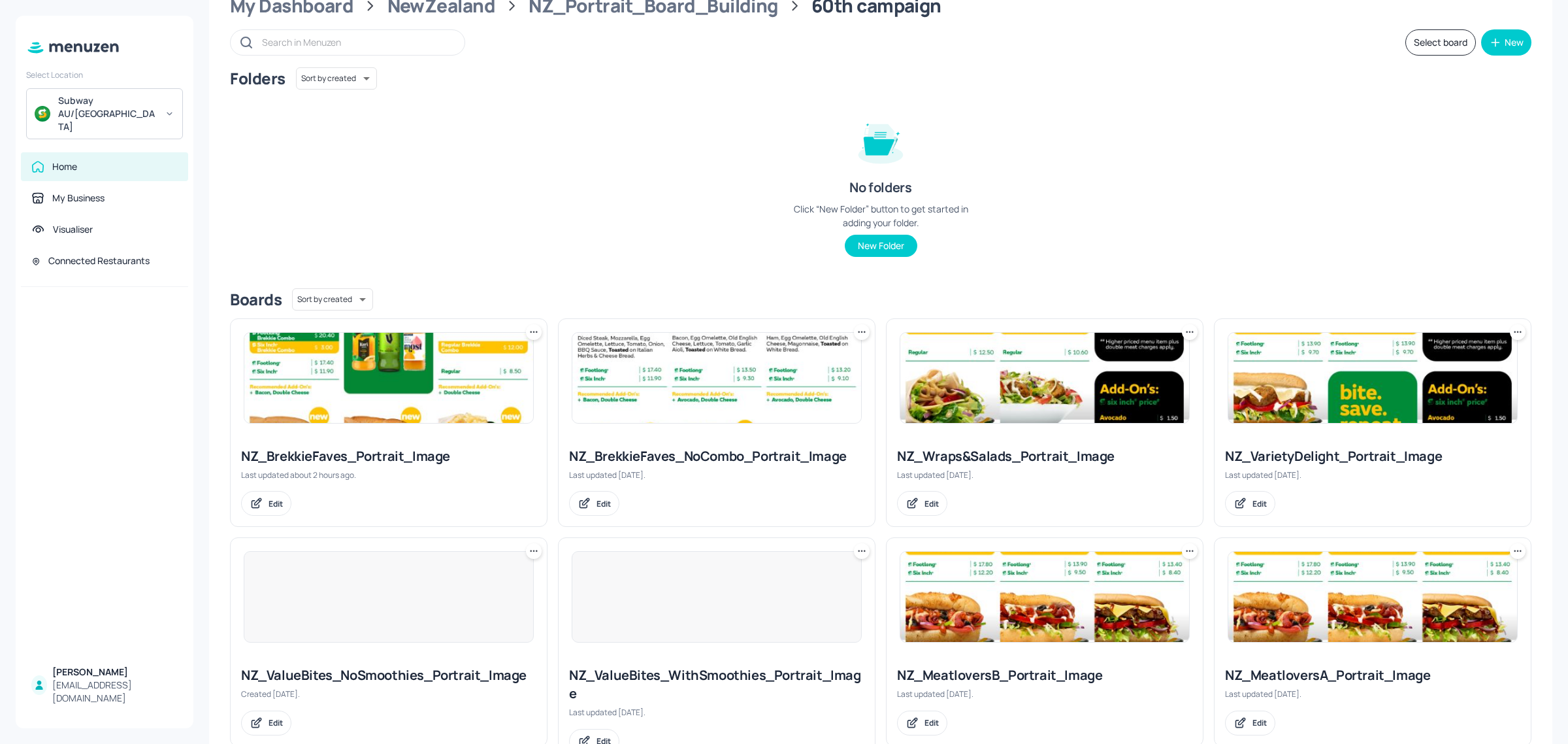
scroll to position [0, 0]
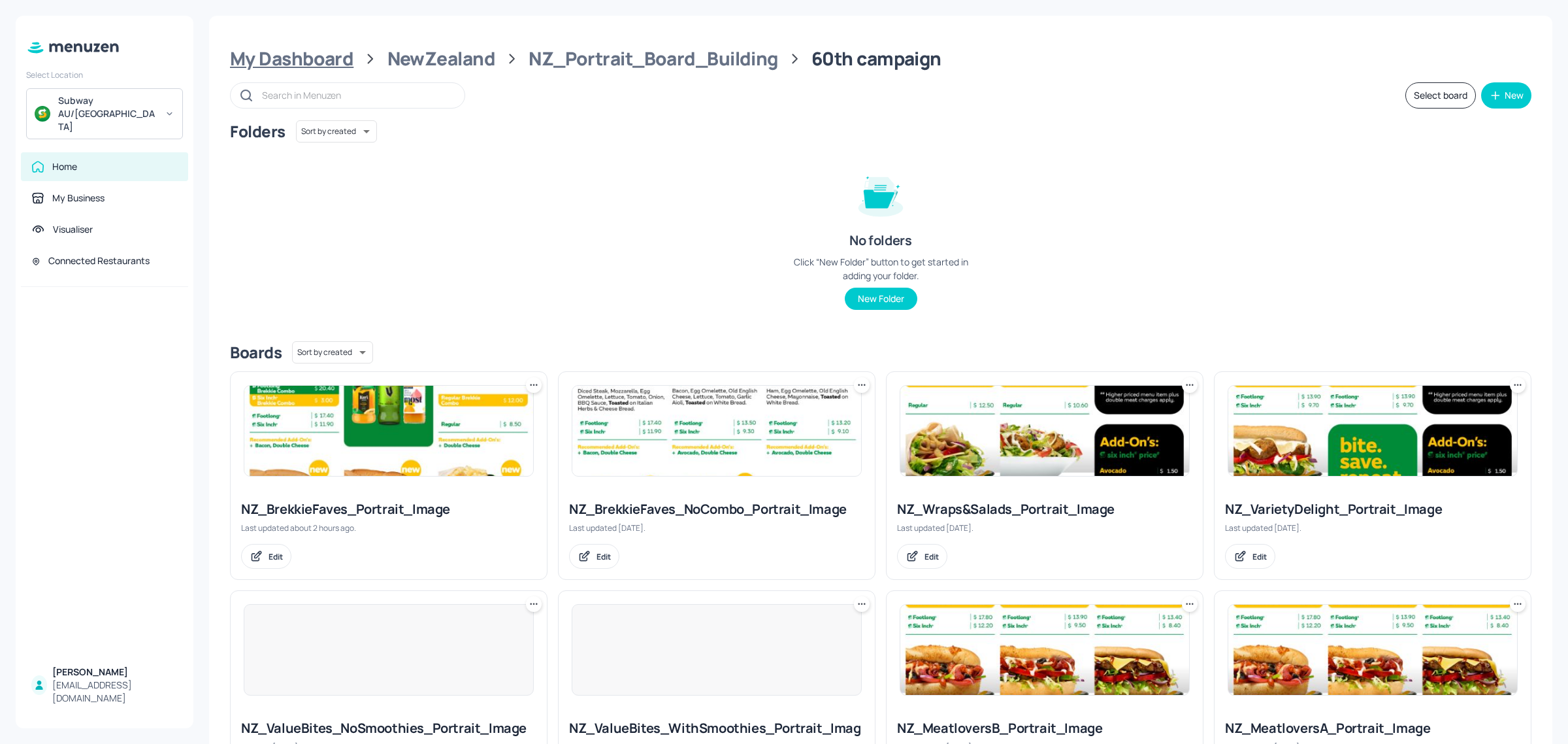
click at [299, 61] on div "My Dashboard" at bounding box center [292, 58] width 124 height 24
